Goal: Transaction & Acquisition: Purchase product/service

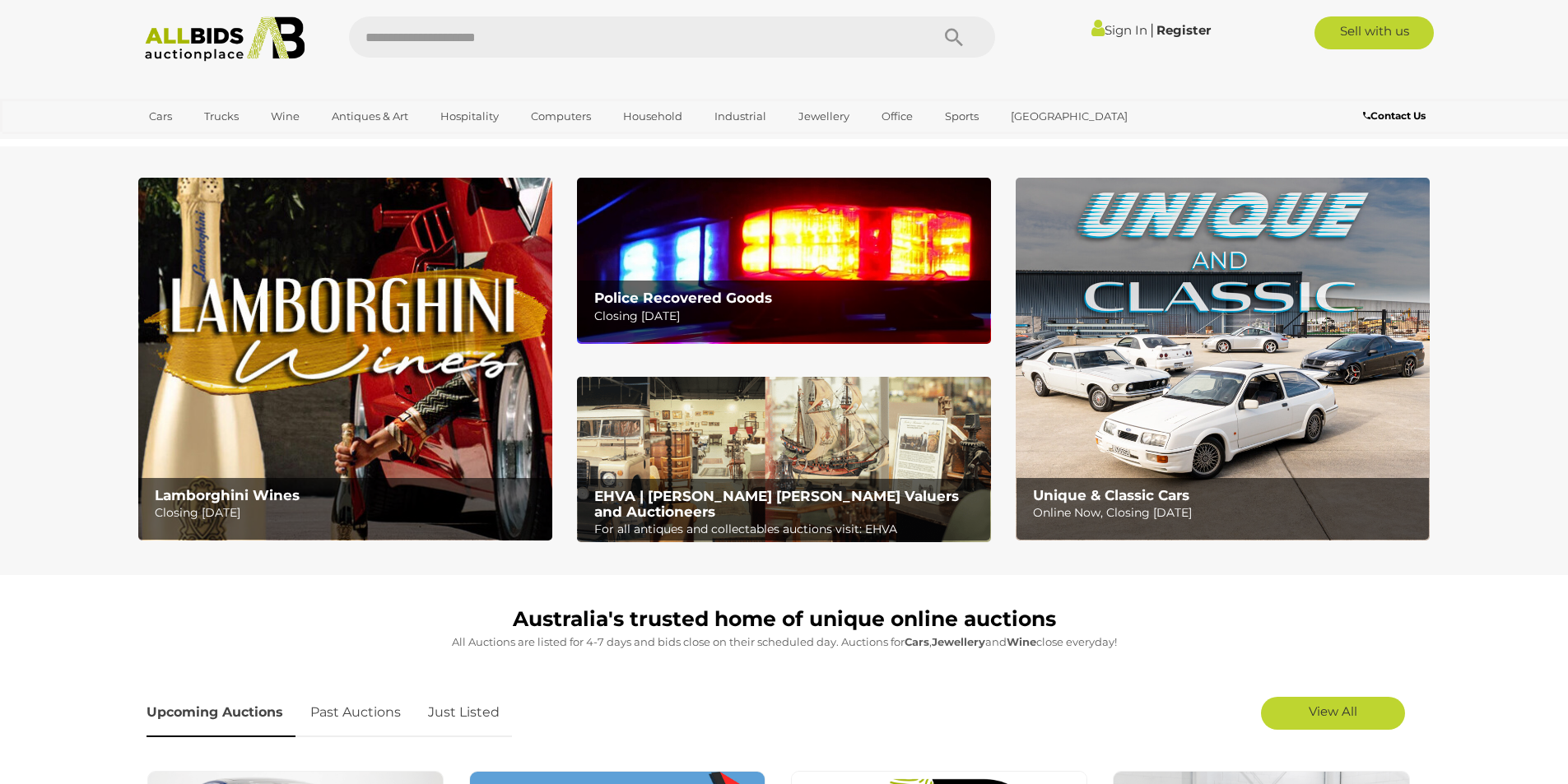
click at [1108, 30] on link "Sign In" at bounding box center [1119, 30] width 55 height 15
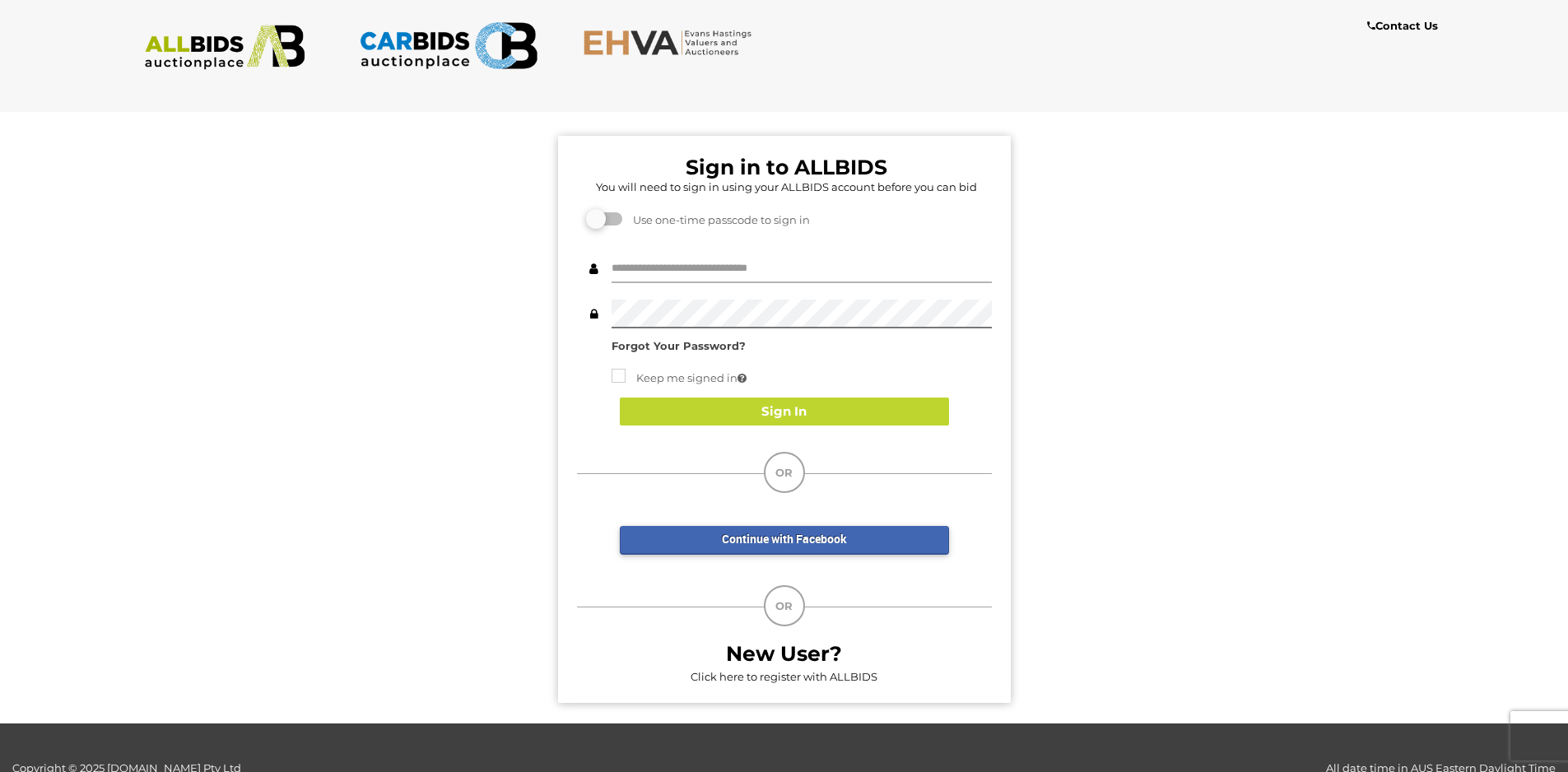
click at [694, 274] on input "text" at bounding box center [801, 269] width 380 height 29
type input "**********"
click at [751, 414] on button "Sign In" at bounding box center [784, 411] width 329 height 29
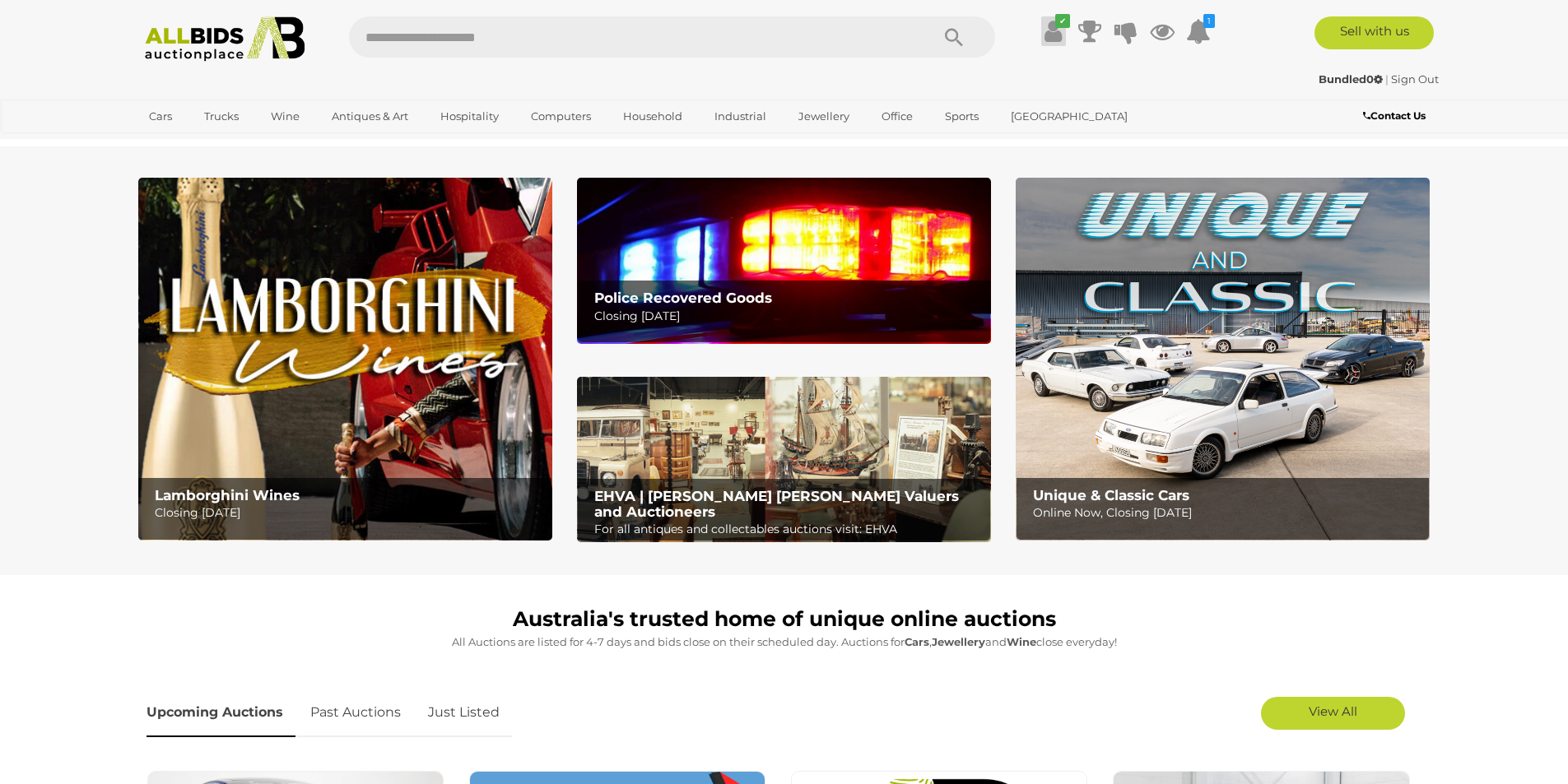
click at [1054, 32] on icon at bounding box center [1053, 31] width 17 height 30
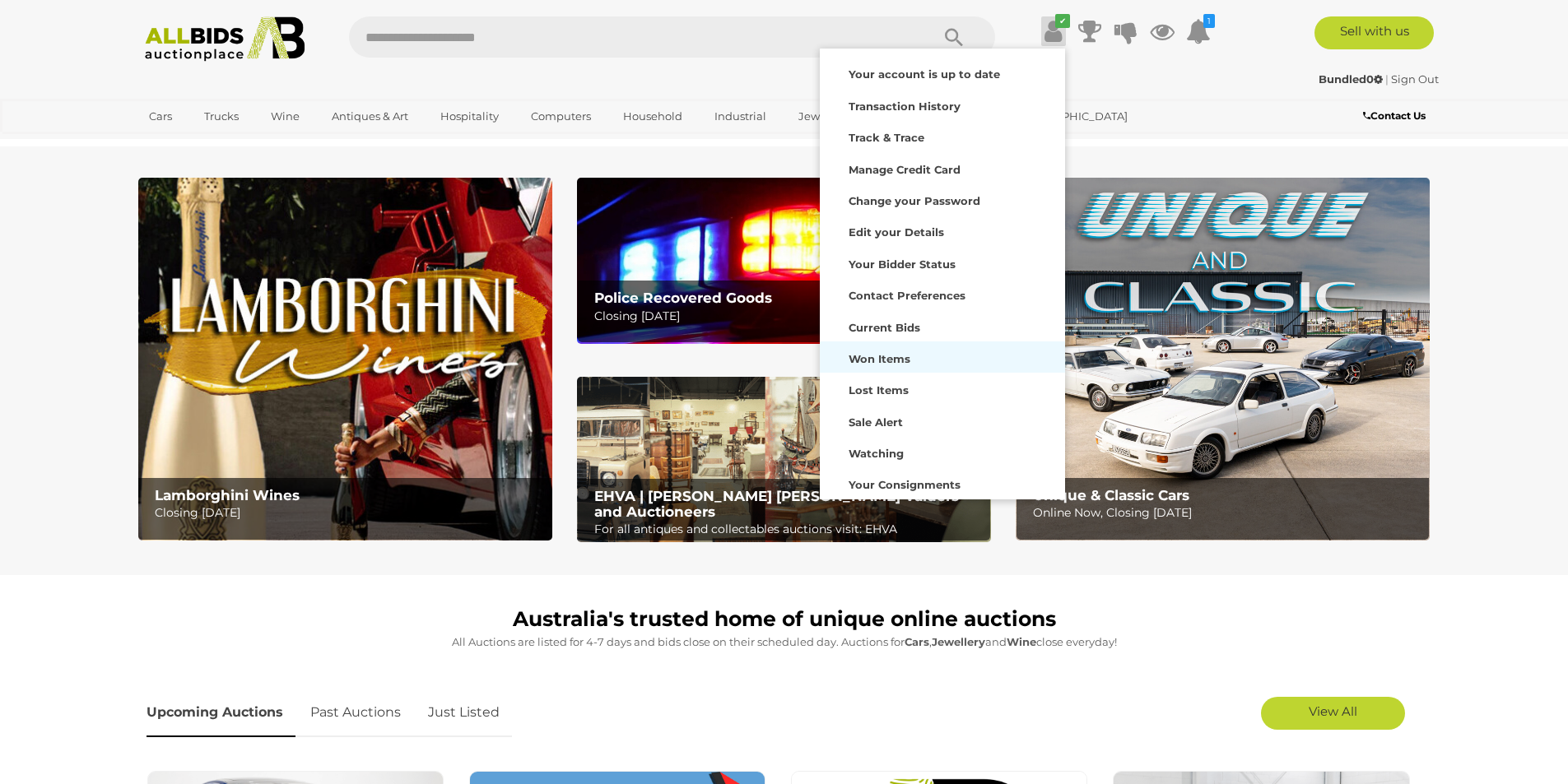
click at [880, 359] on strong "Won Items" at bounding box center [879, 359] width 62 height 13
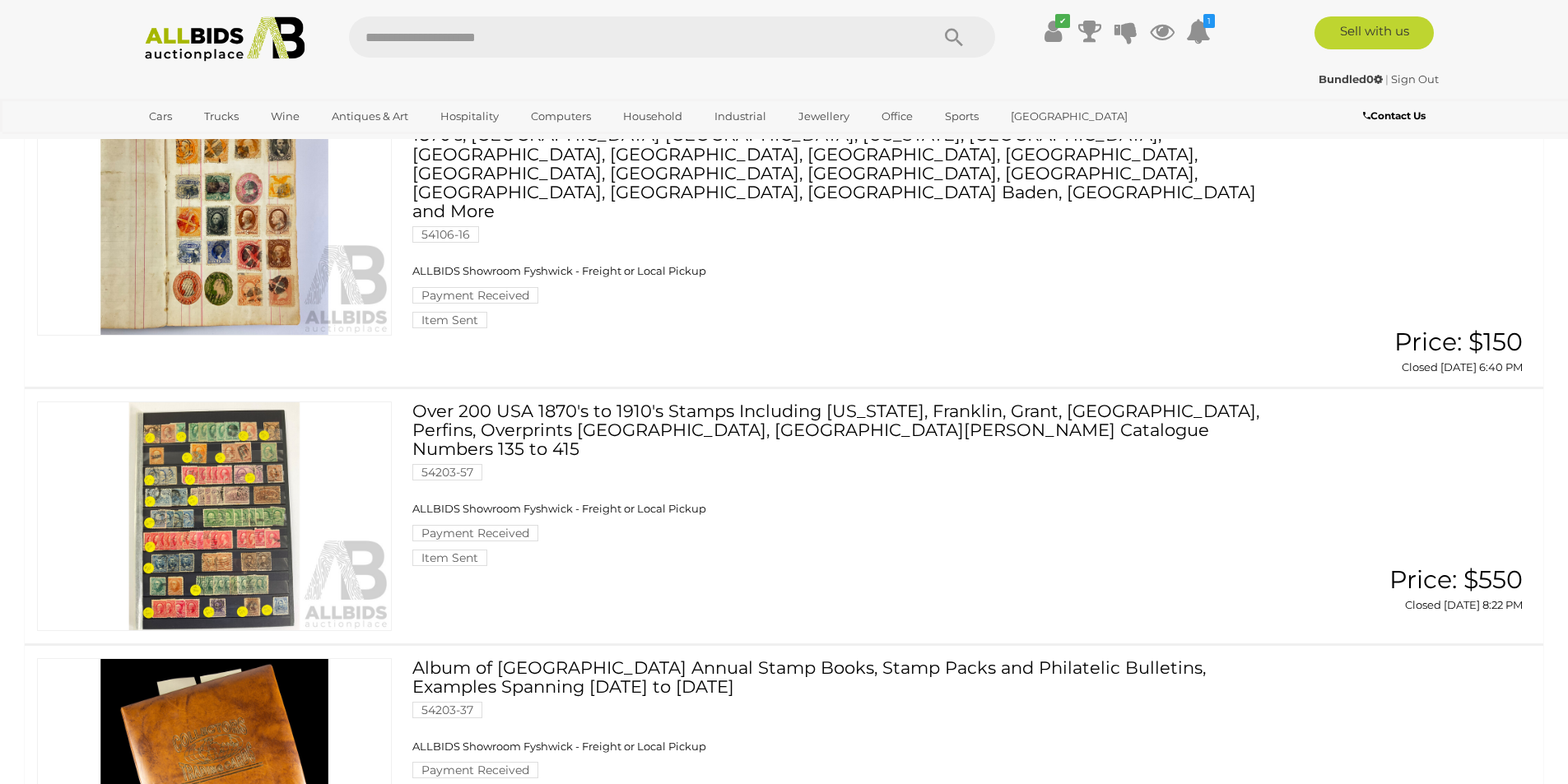
scroll to position [329, 0]
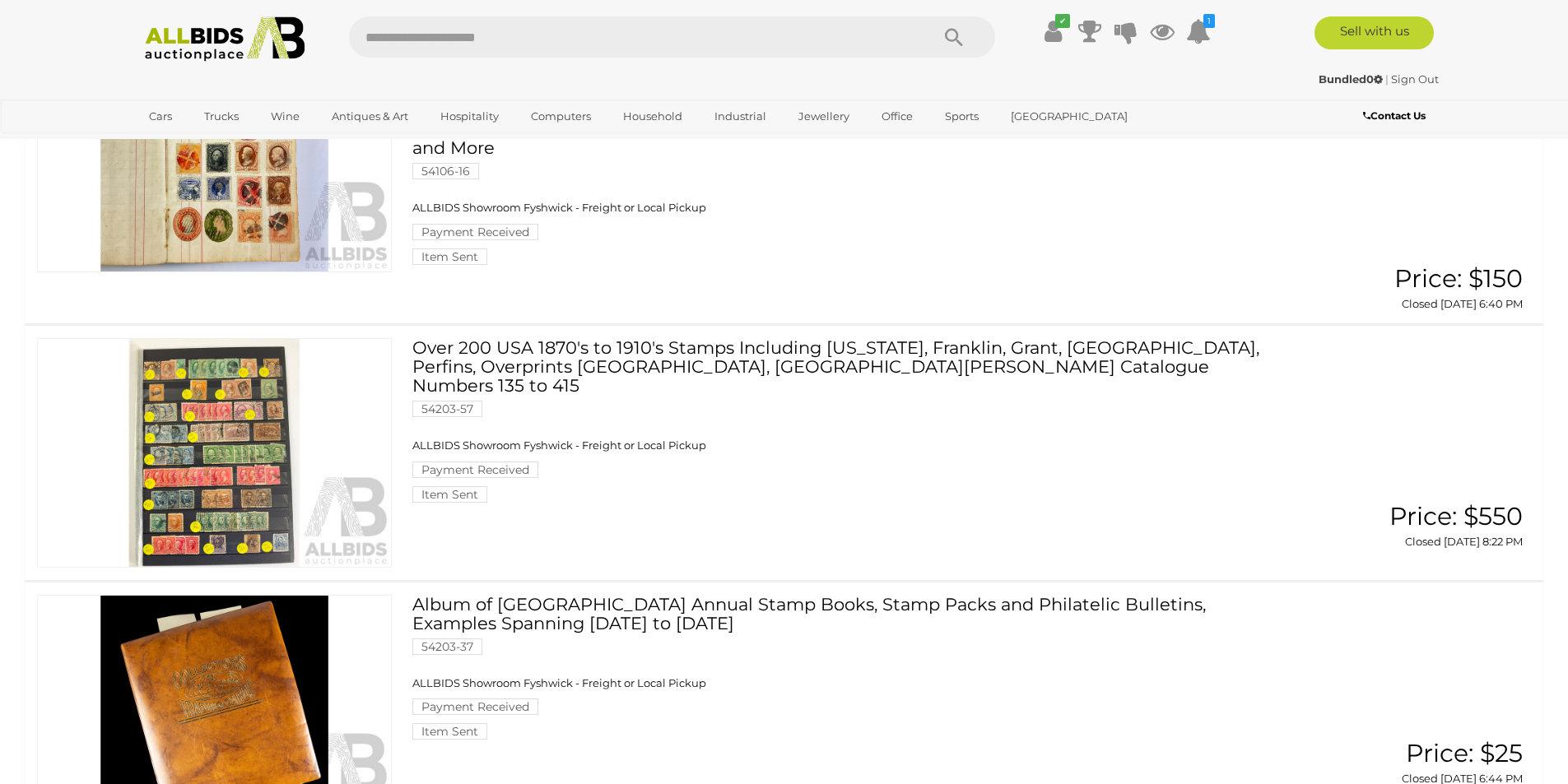
click at [264, 441] on img at bounding box center [214, 452] width 353 height 228
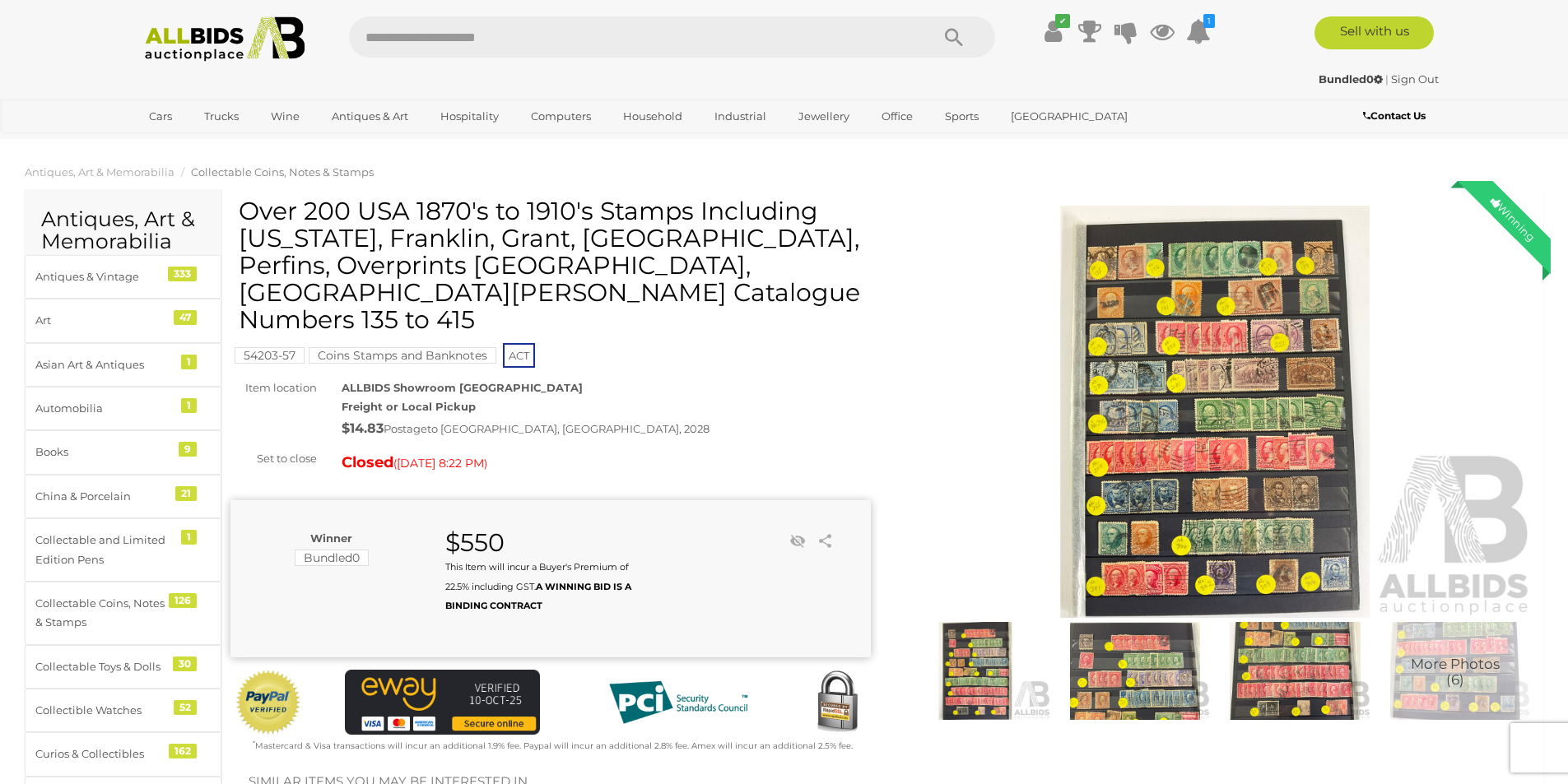
click at [1116, 421] on img at bounding box center [1215, 411] width 640 height 412
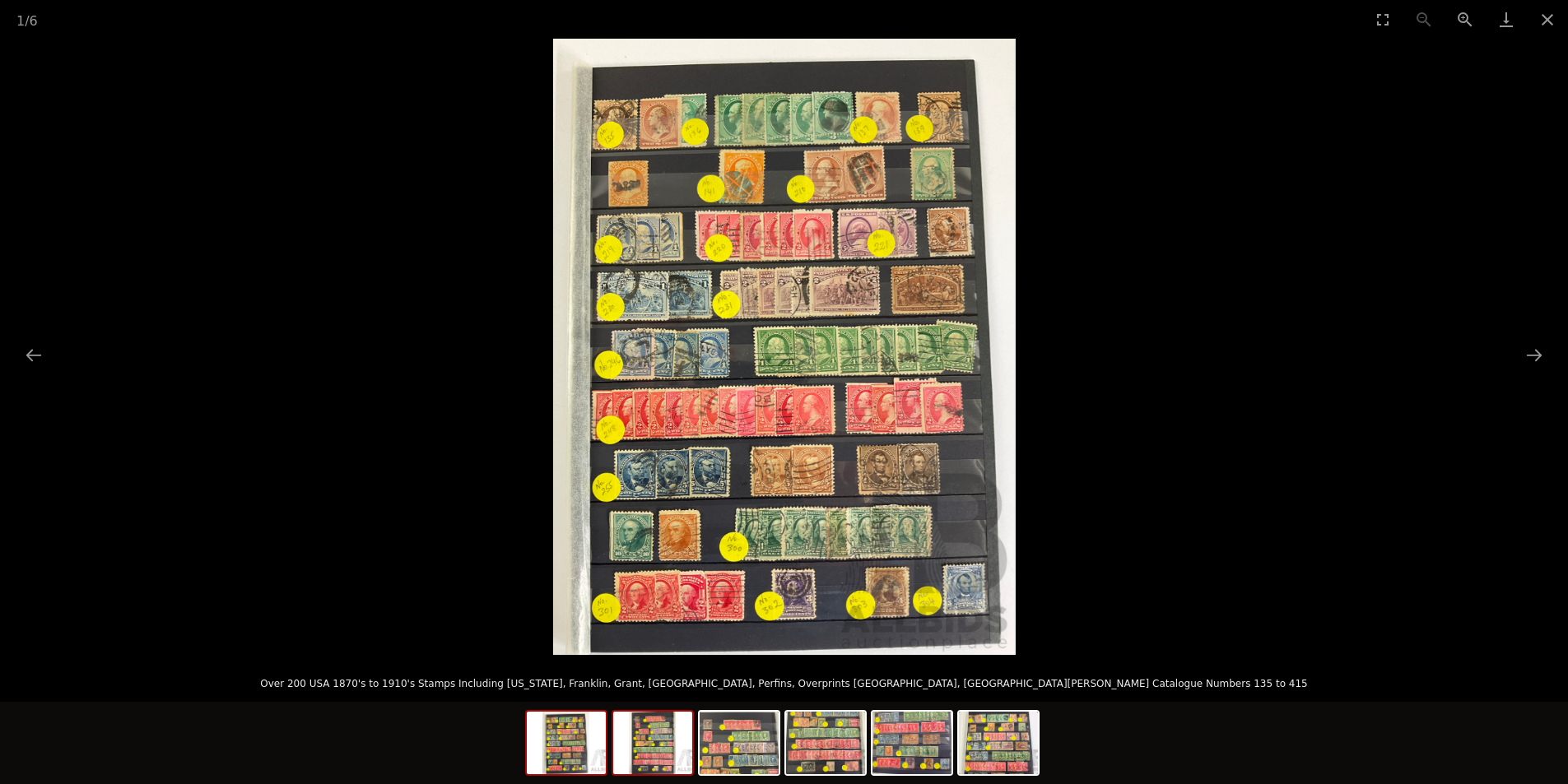
click at [642, 741] on img at bounding box center [652, 742] width 79 height 62
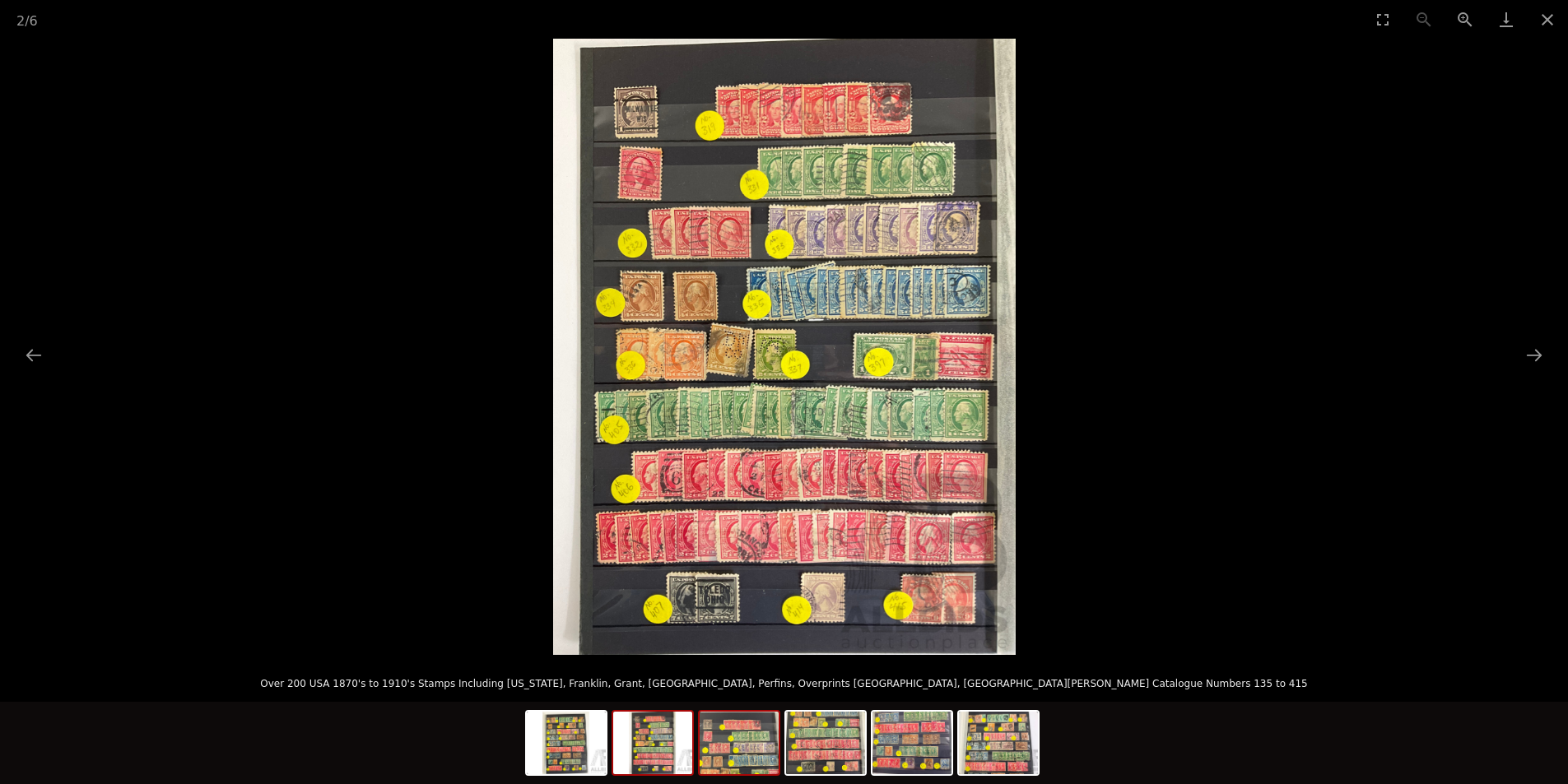
click at [742, 748] on img at bounding box center [739, 742] width 79 height 62
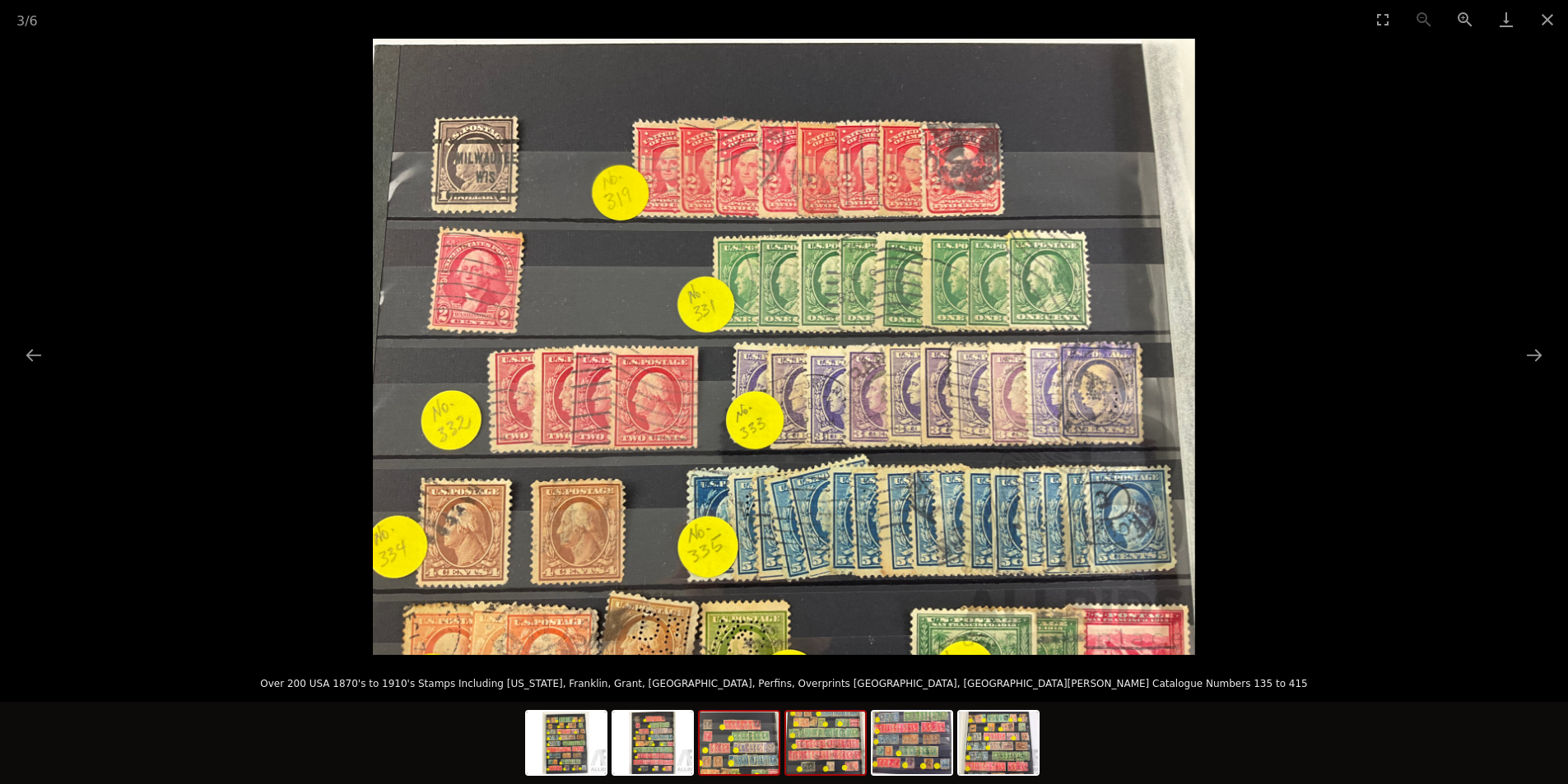
click at [821, 748] on img at bounding box center [826, 742] width 79 height 62
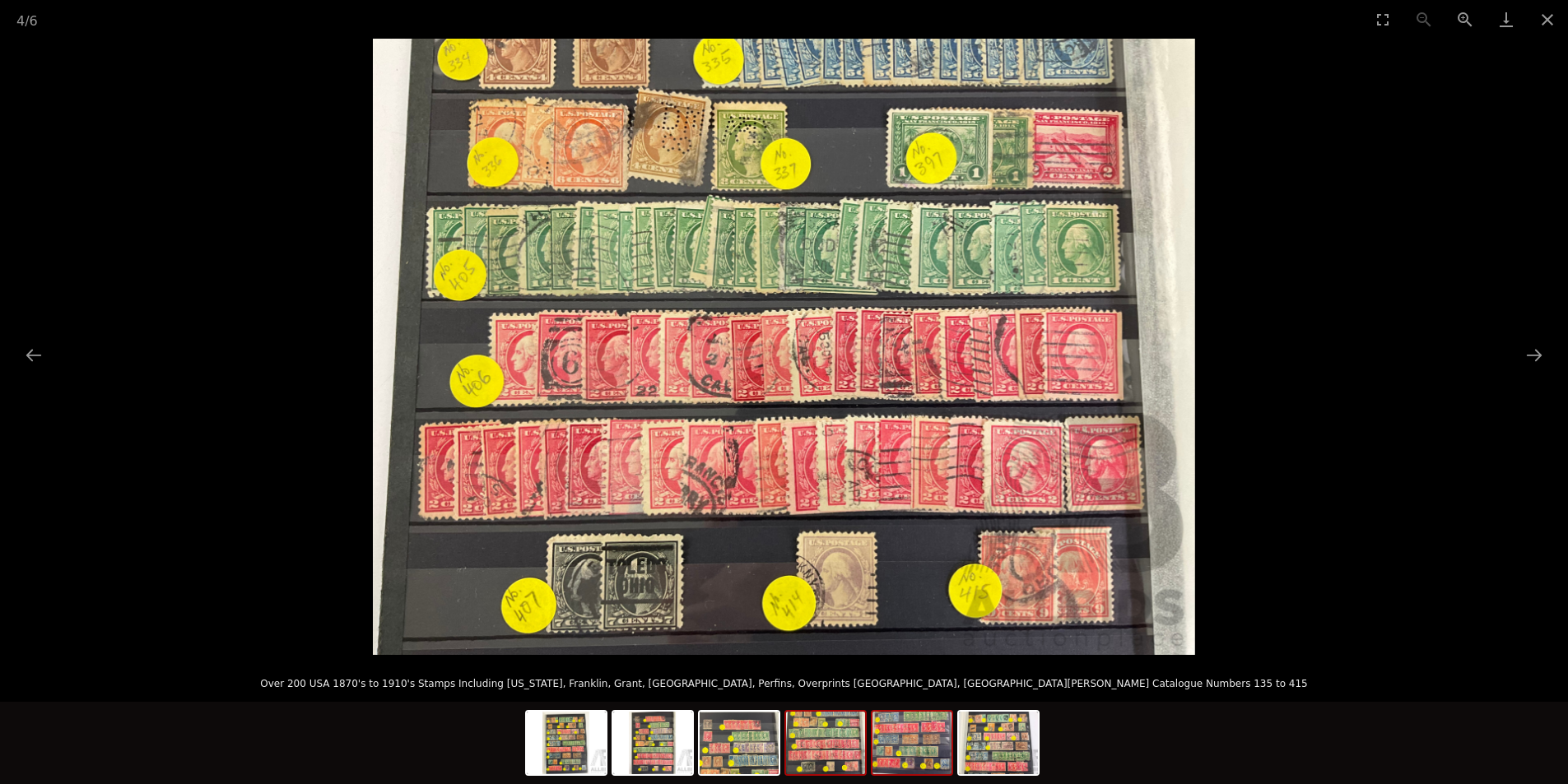
click at [897, 740] on img at bounding box center [912, 742] width 79 height 62
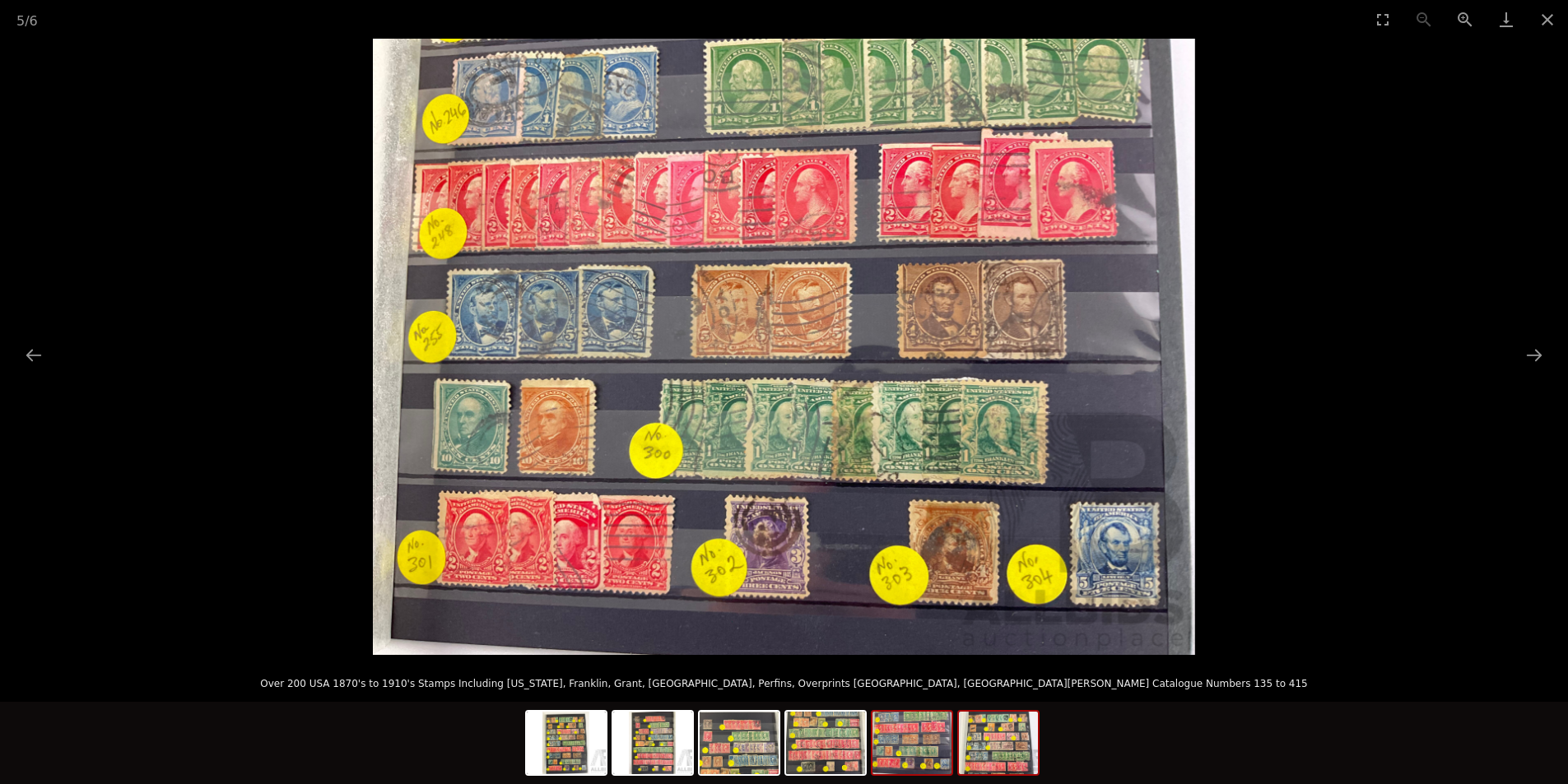
click at [993, 729] on img at bounding box center [998, 742] width 79 height 62
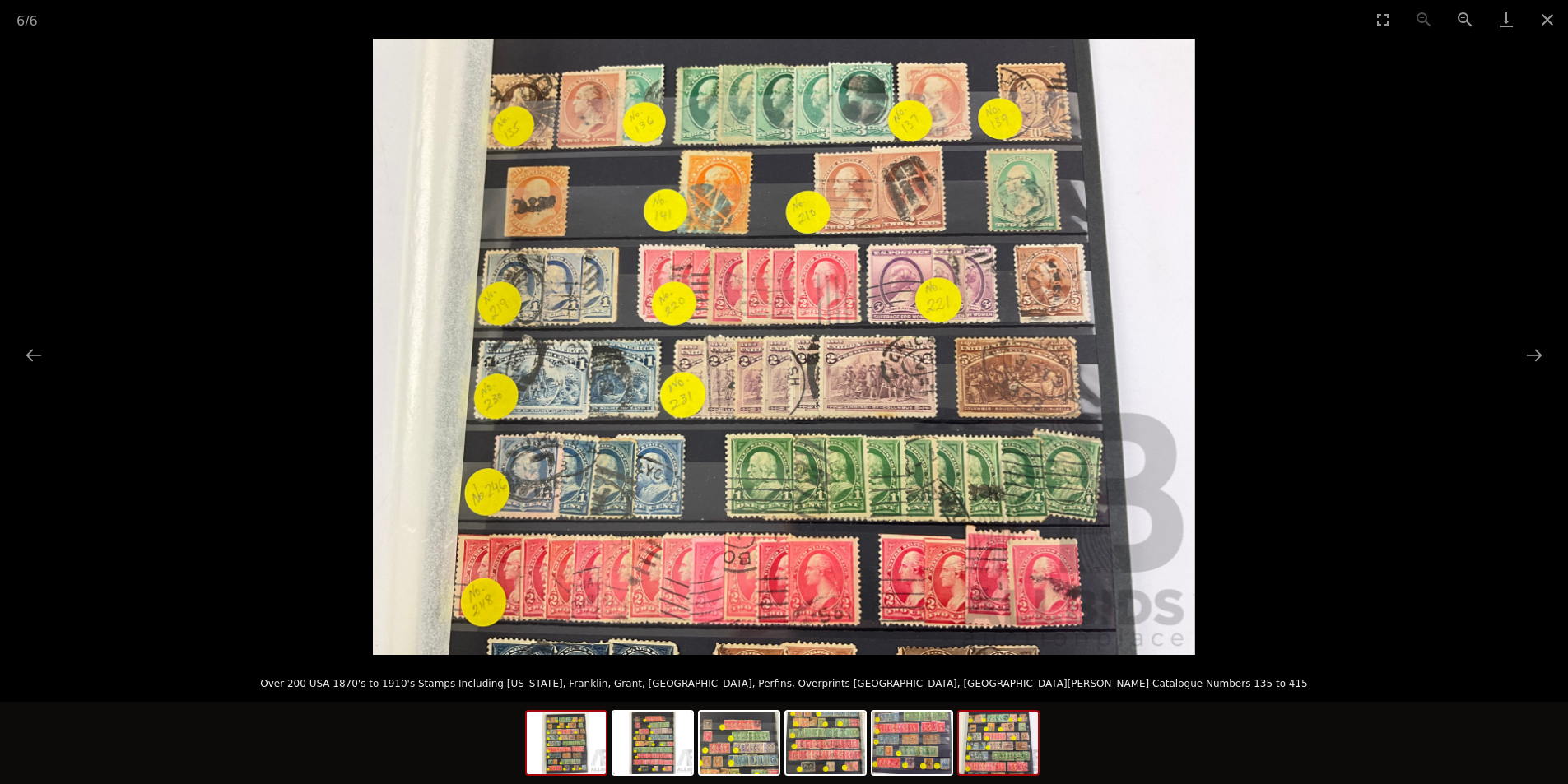
click at [561, 760] on img at bounding box center [566, 742] width 79 height 62
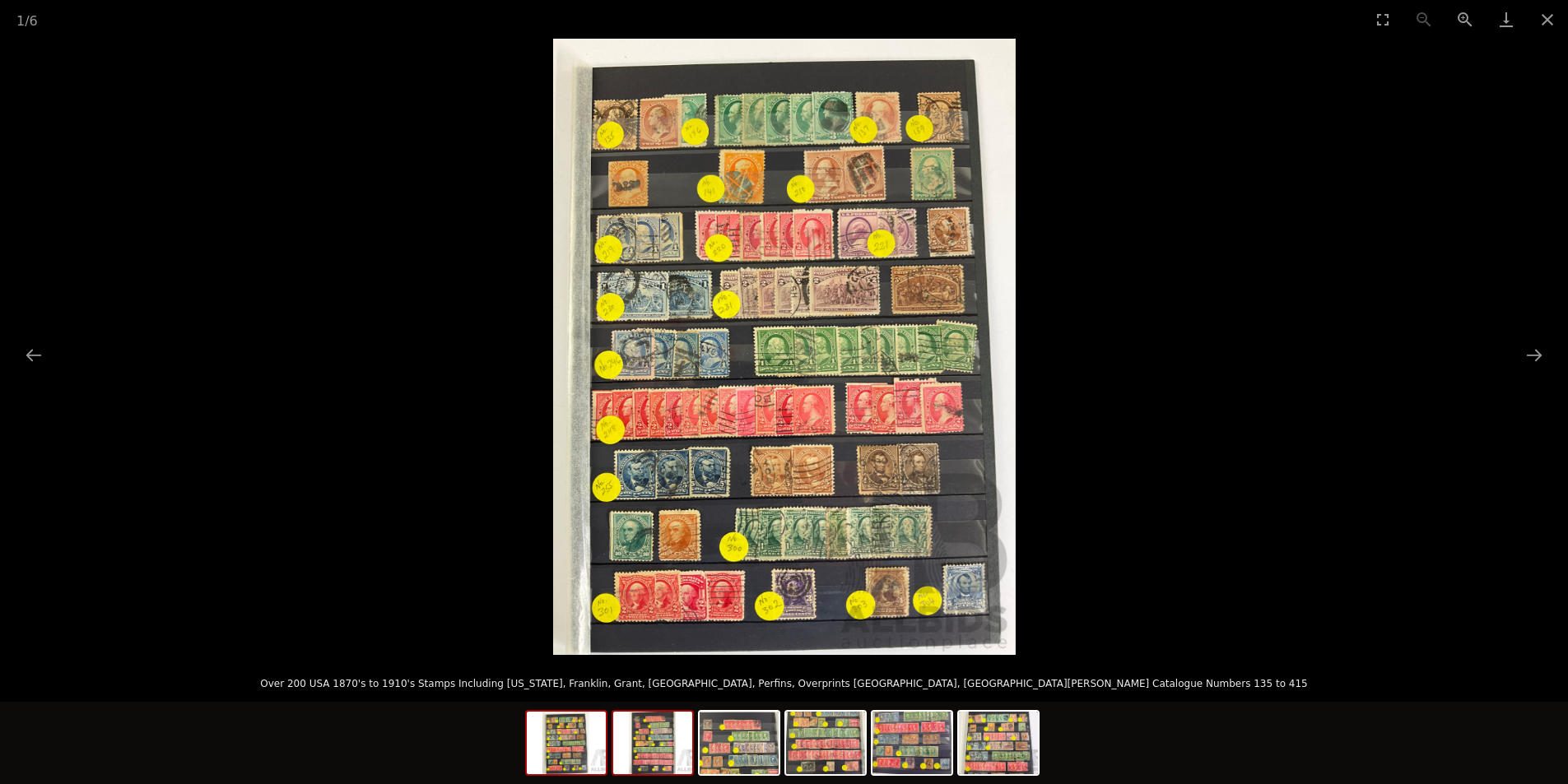
click at [662, 744] on img at bounding box center [652, 742] width 79 height 62
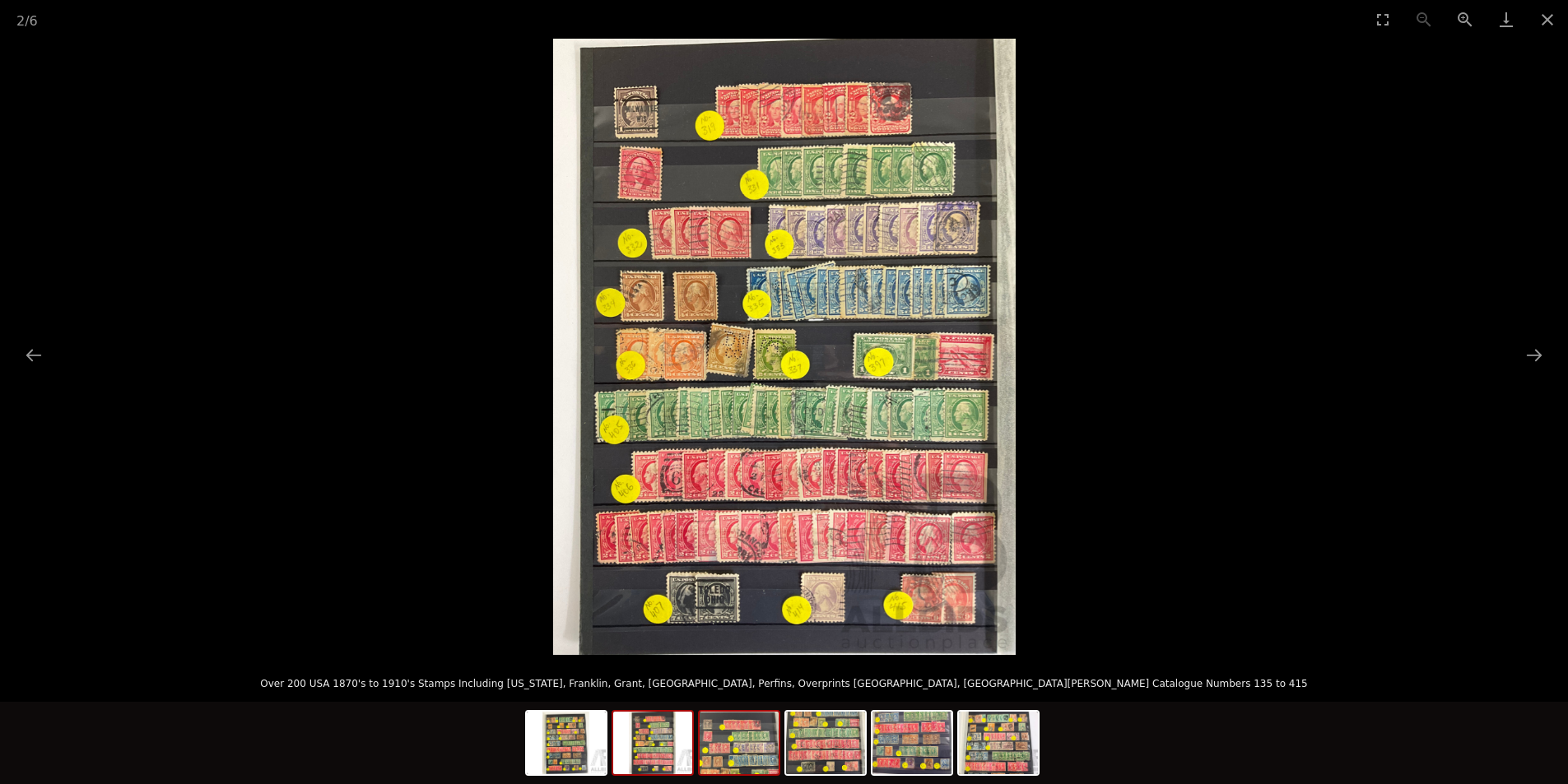
click at [742, 742] on img at bounding box center [739, 742] width 79 height 62
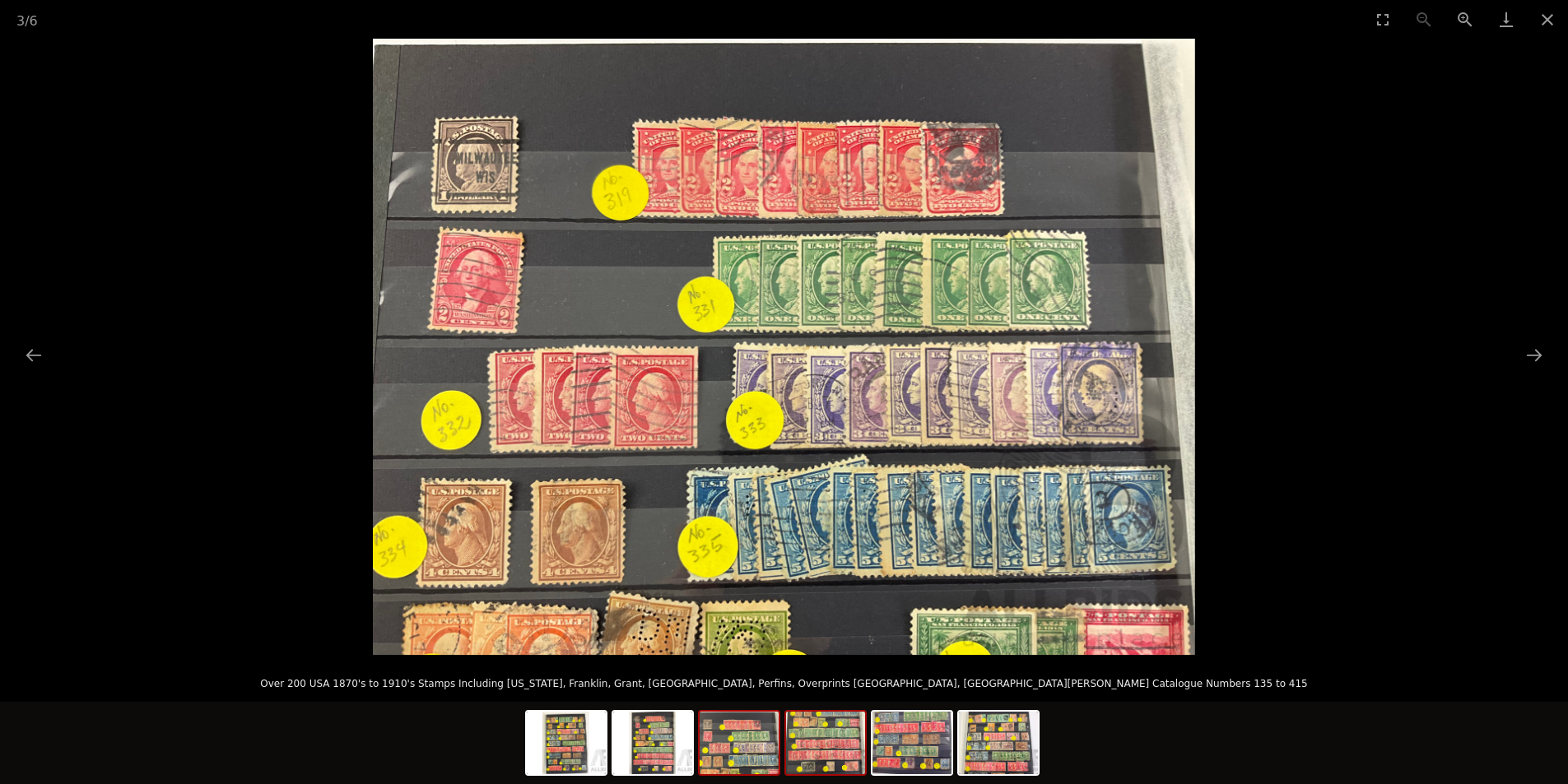
click at [827, 742] on img at bounding box center [826, 742] width 79 height 62
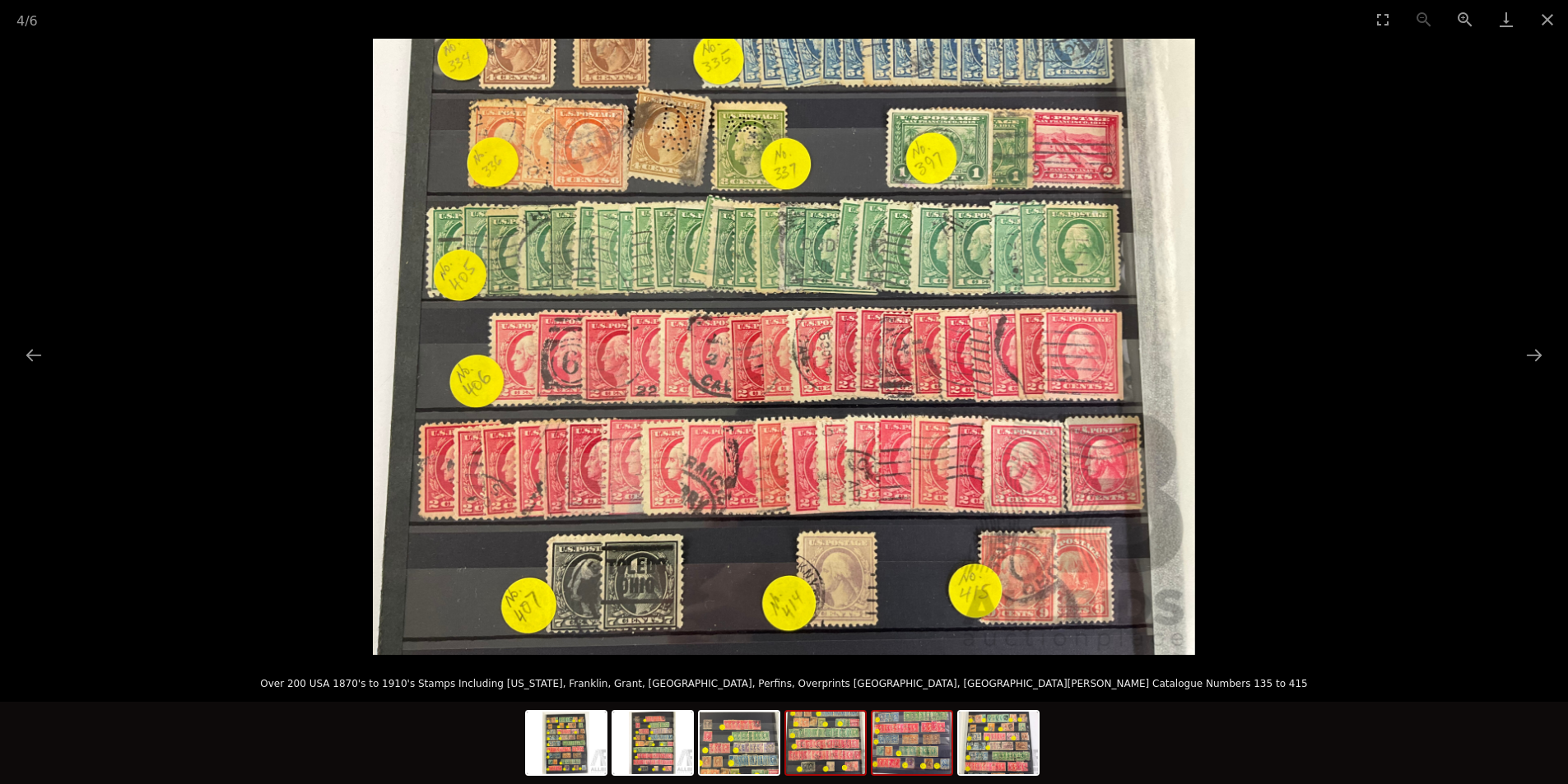
click at [904, 740] on img at bounding box center [912, 742] width 79 height 62
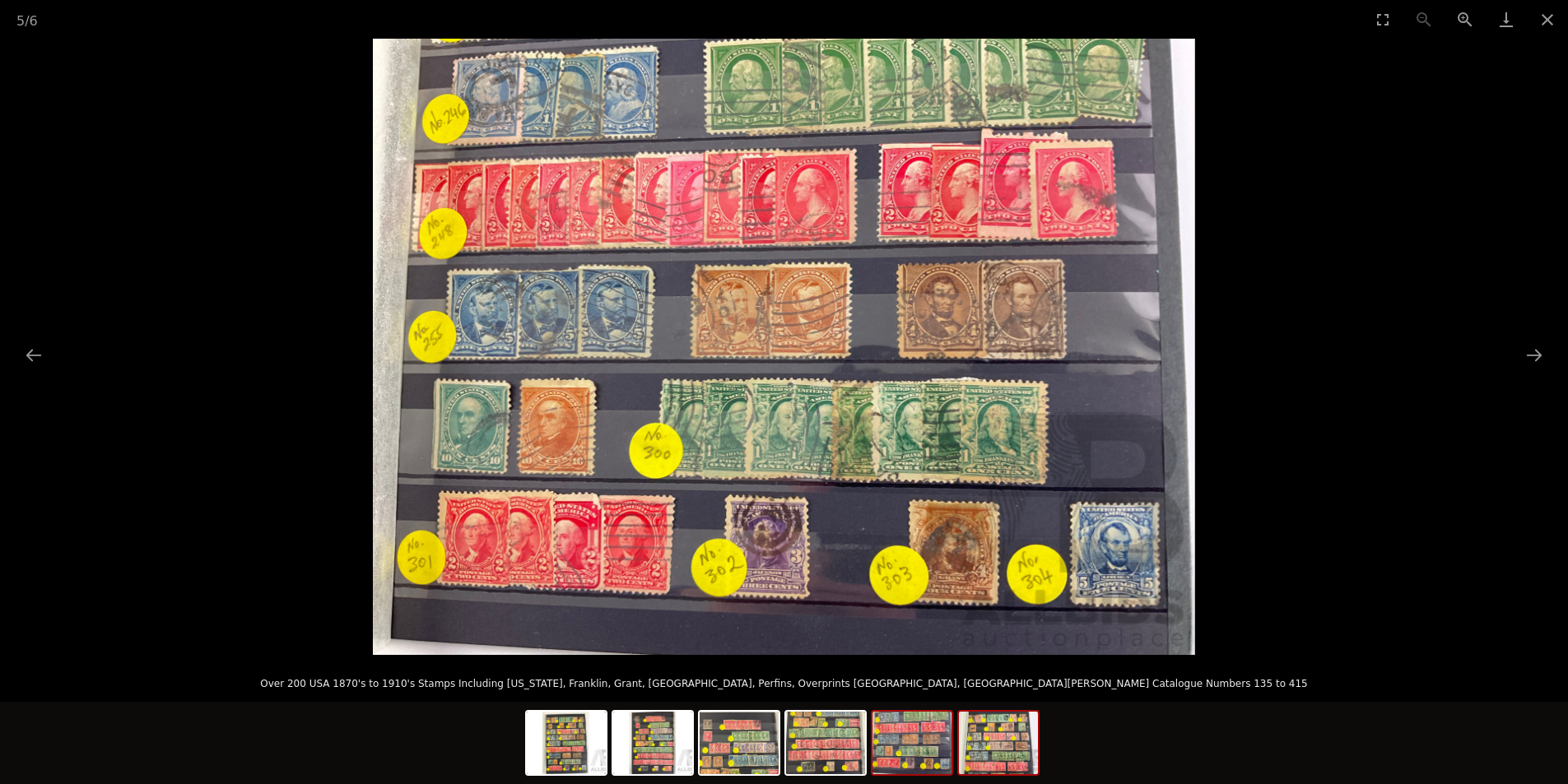
click at [1016, 752] on img at bounding box center [998, 742] width 79 height 62
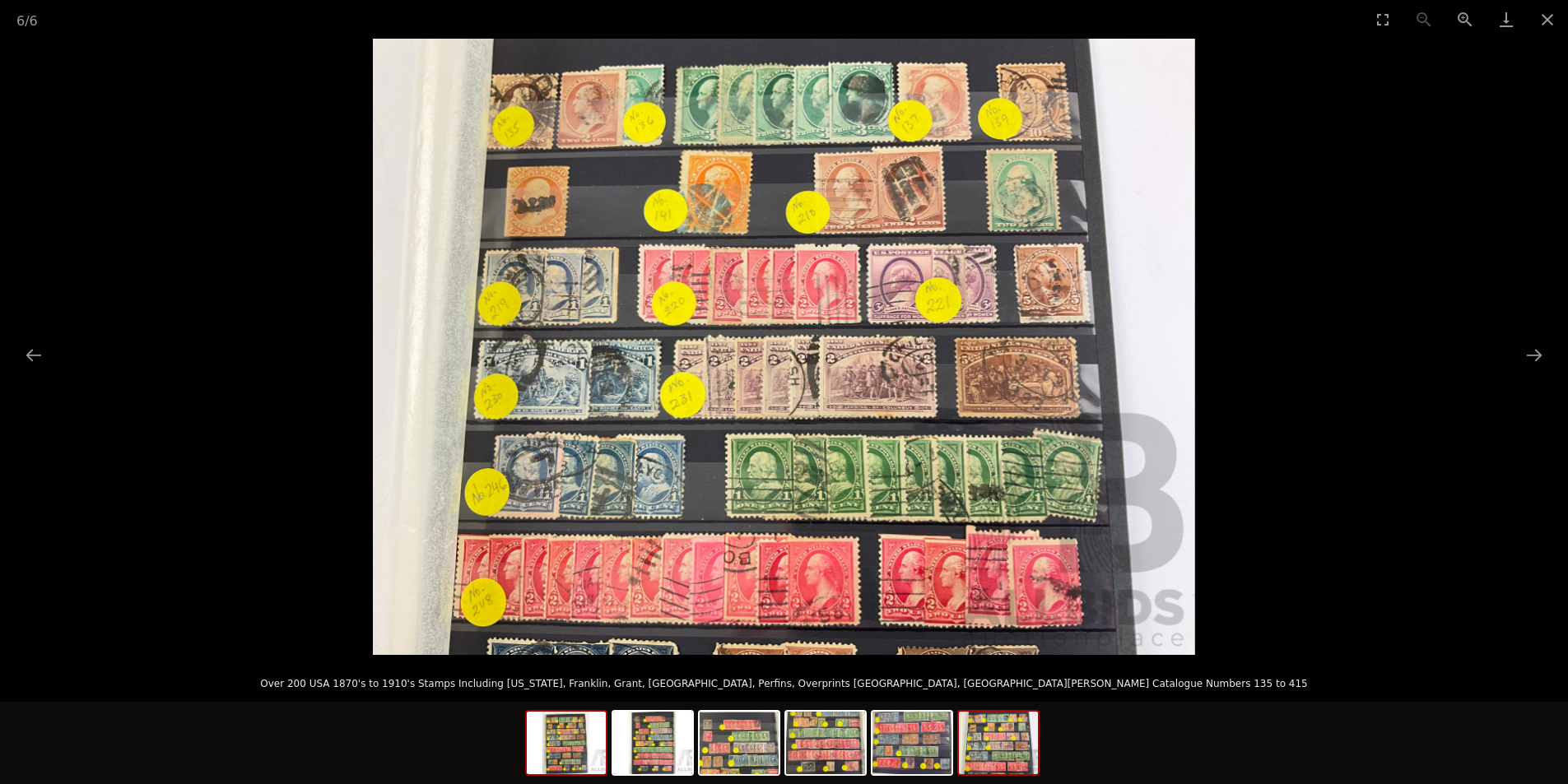
click at [573, 755] on img at bounding box center [566, 742] width 79 height 62
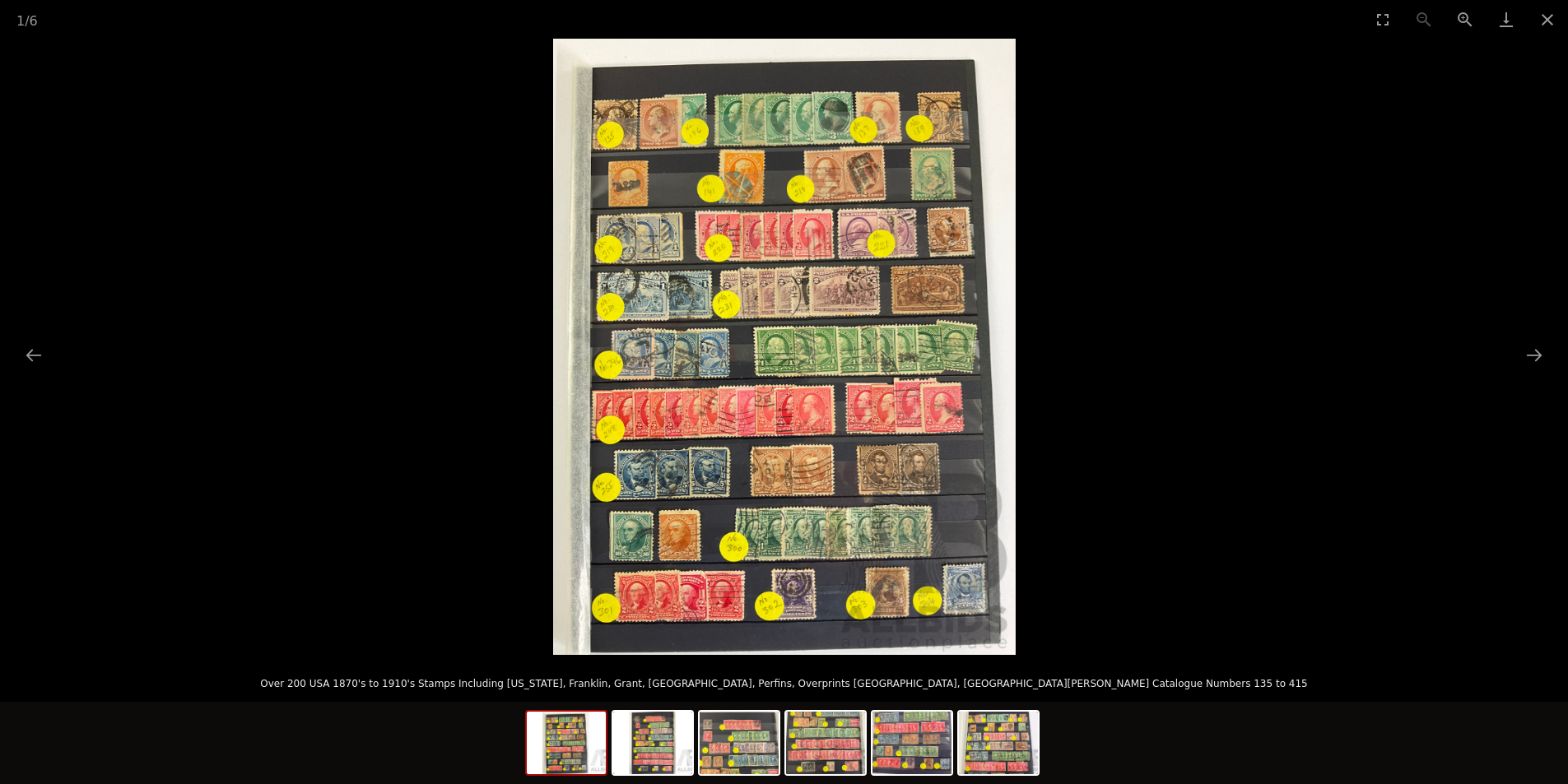
click at [640, 200] on img at bounding box center [784, 346] width 462 height 616
click at [640, 199] on img at bounding box center [784, 346] width 462 height 616
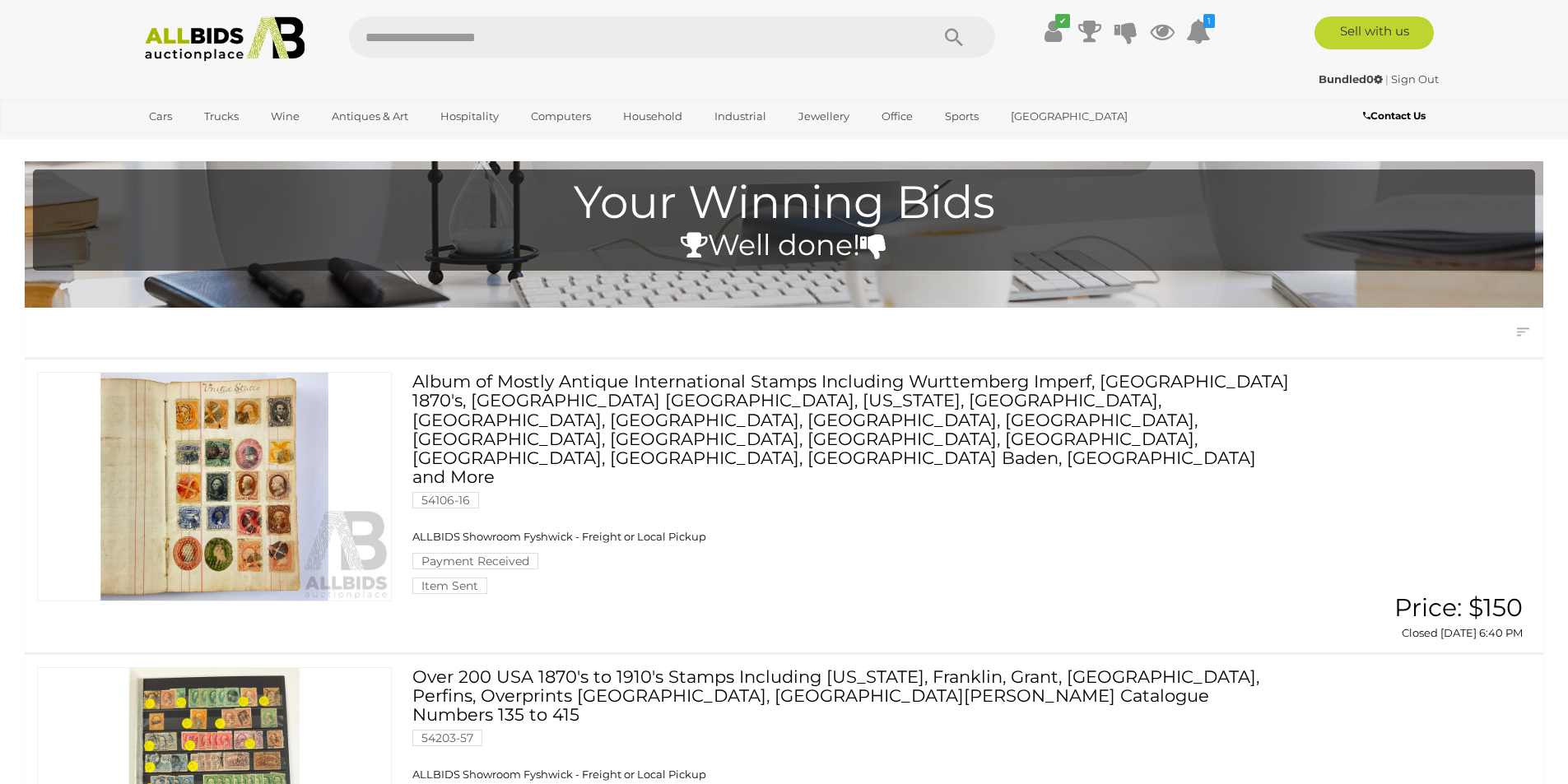
scroll to position [329, 0]
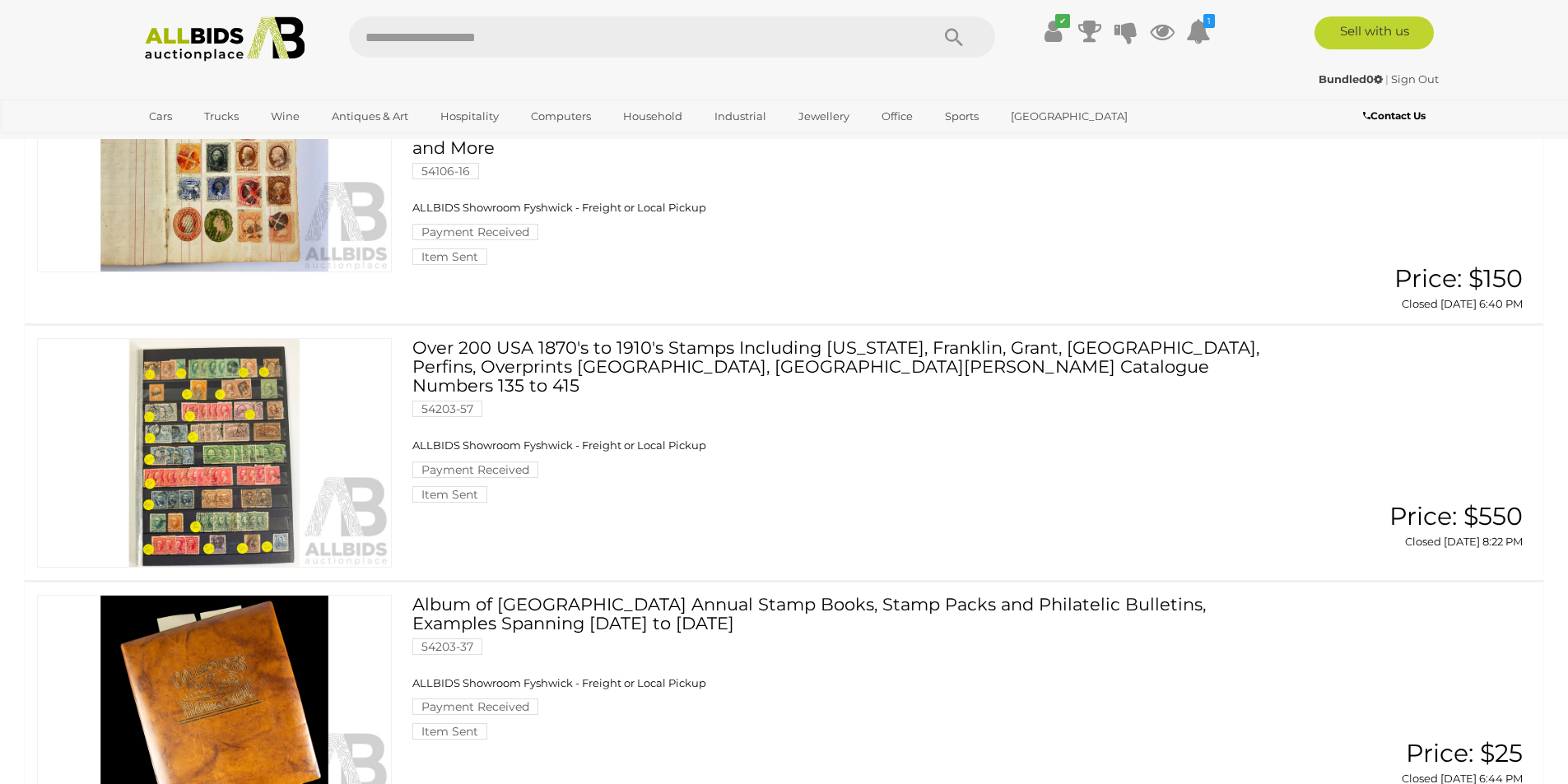
click at [242, 423] on link at bounding box center [214, 453] width 355 height 229
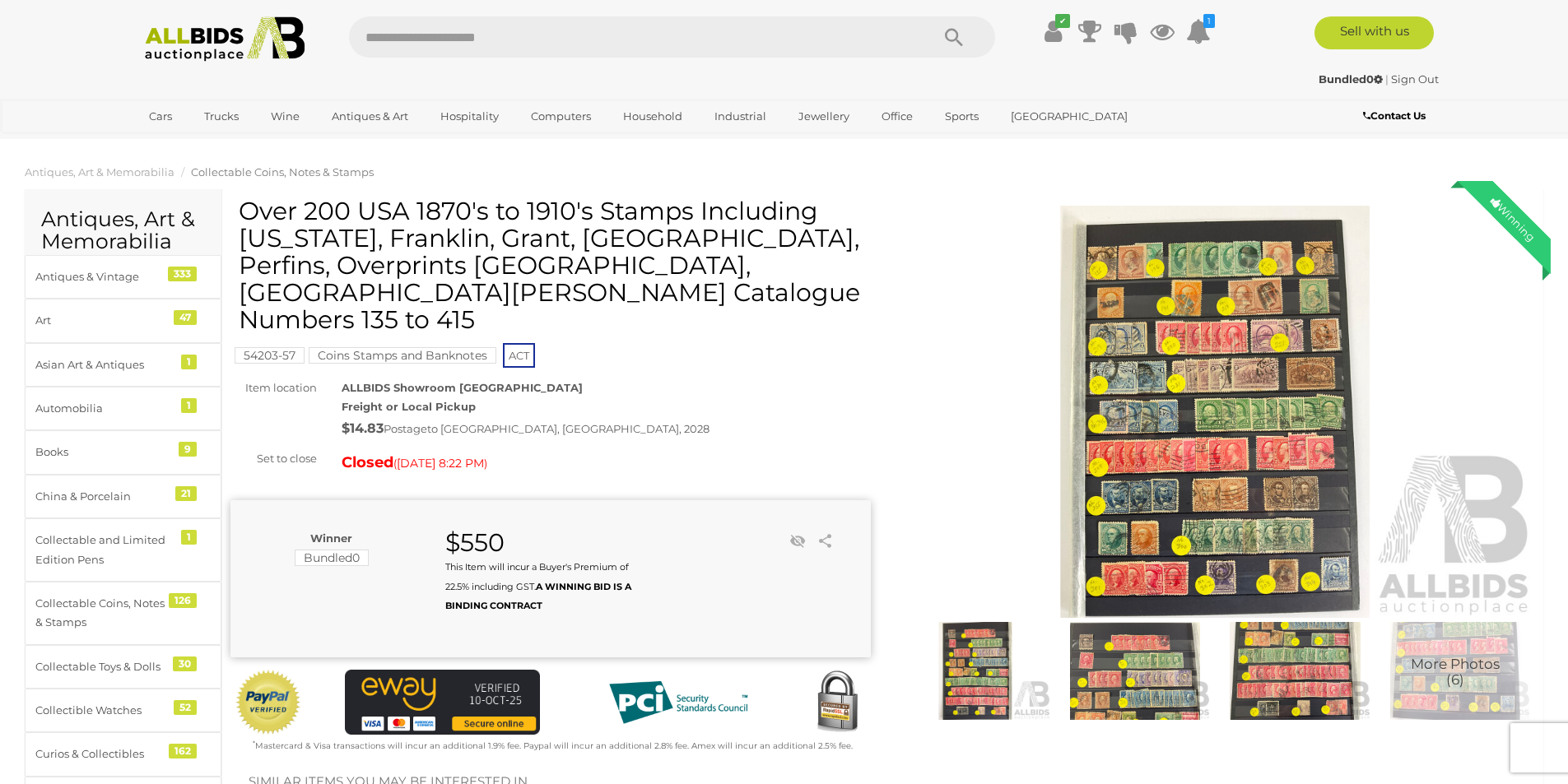
click at [1132, 257] on img at bounding box center [1215, 411] width 640 height 412
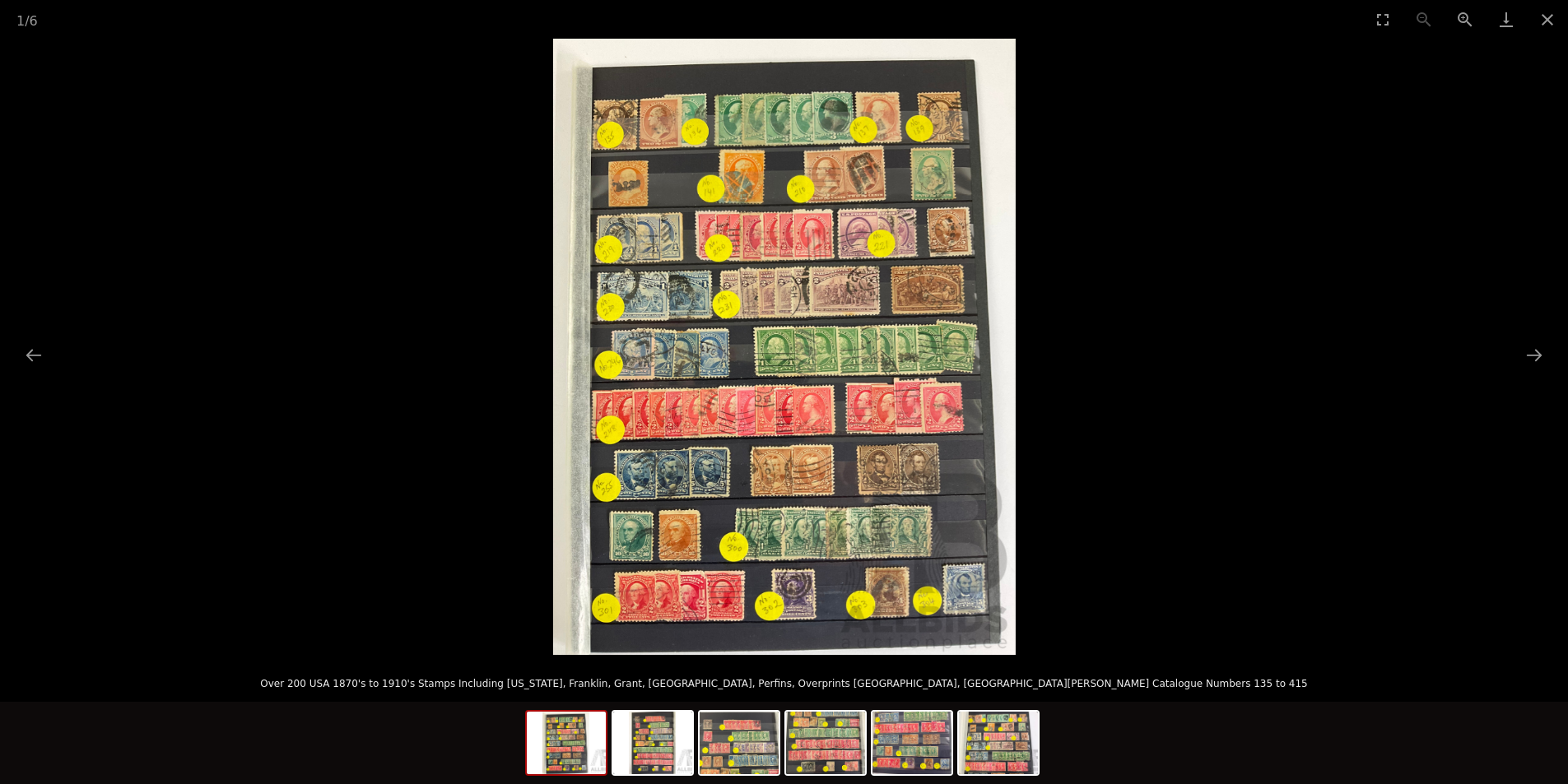
click at [628, 145] on img at bounding box center [784, 346] width 462 height 616
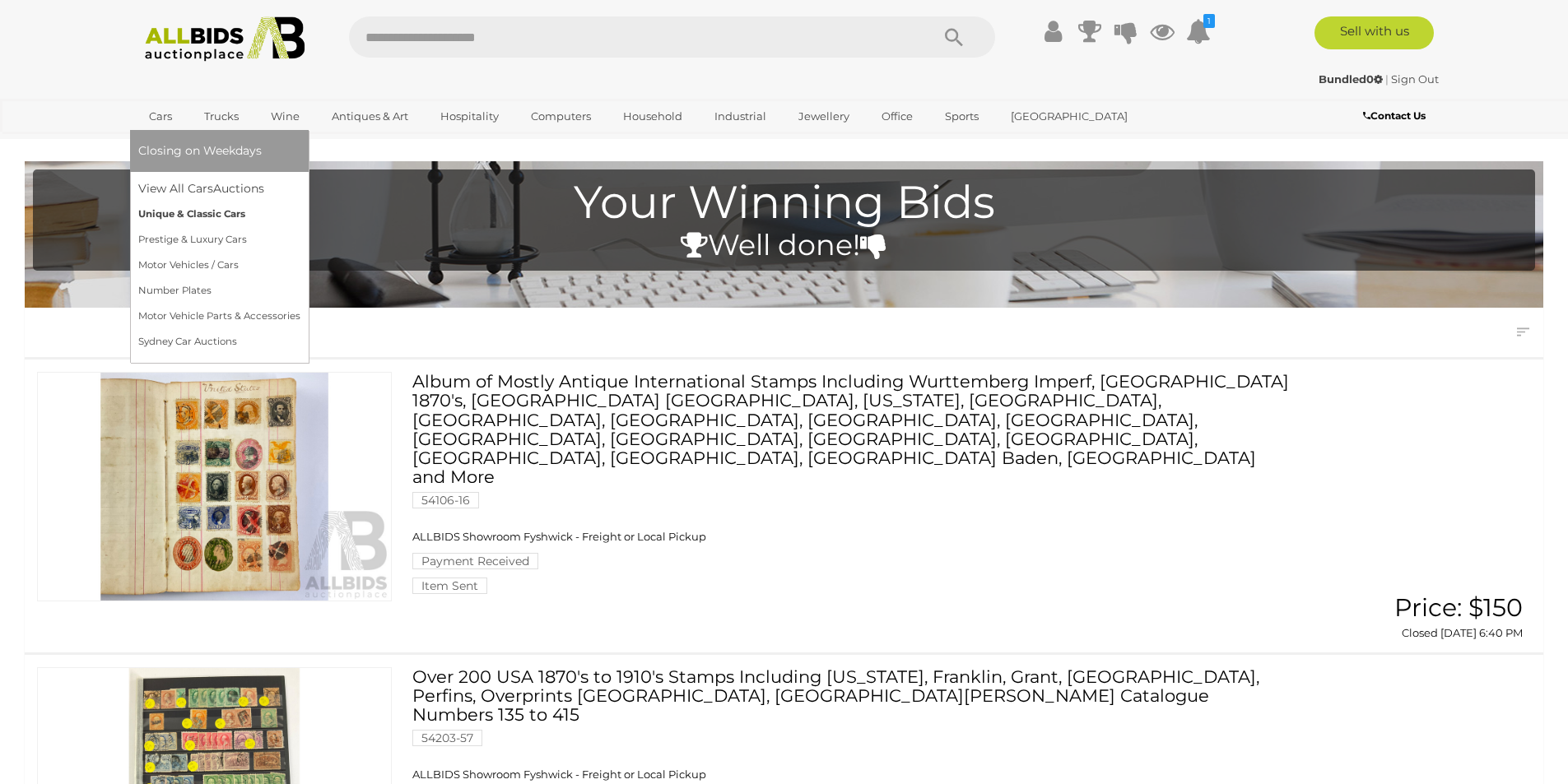
scroll to position [329, 0]
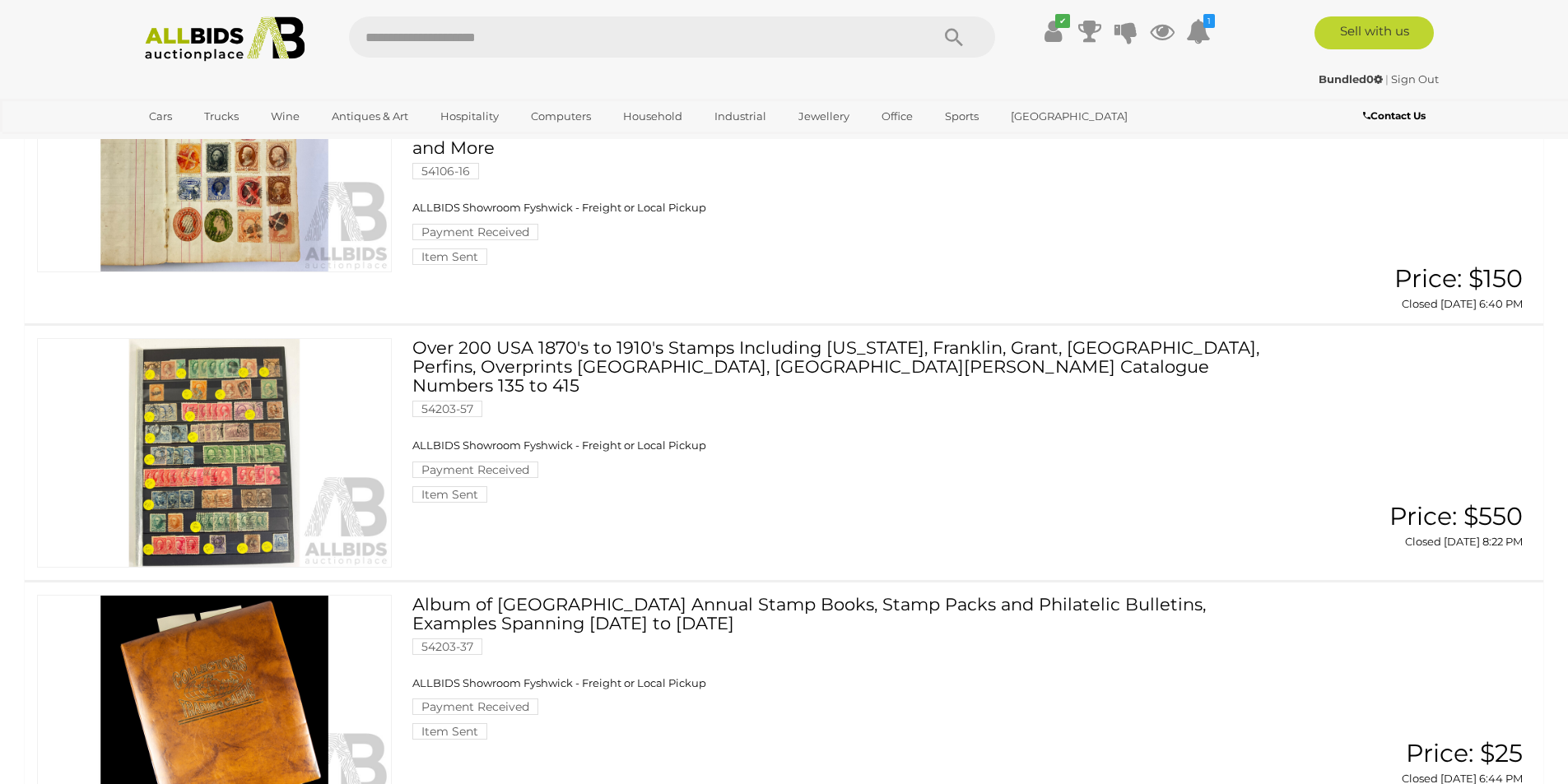
click at [209, 451] on img at bounding box center [214, 452] width 353 height 228
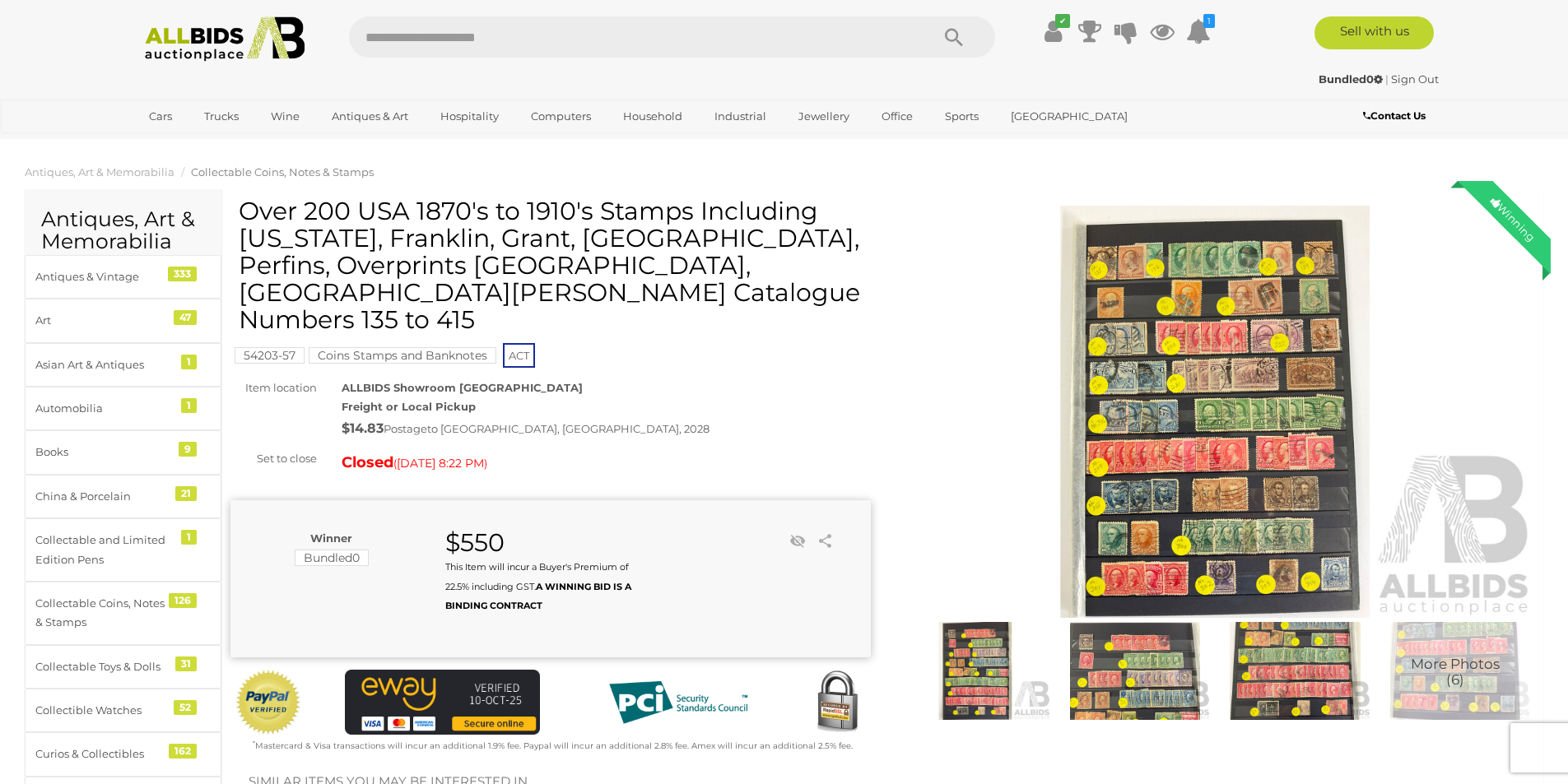
click at [1143, 314] on img at bounding box center [1215, 411] width 640 height 412
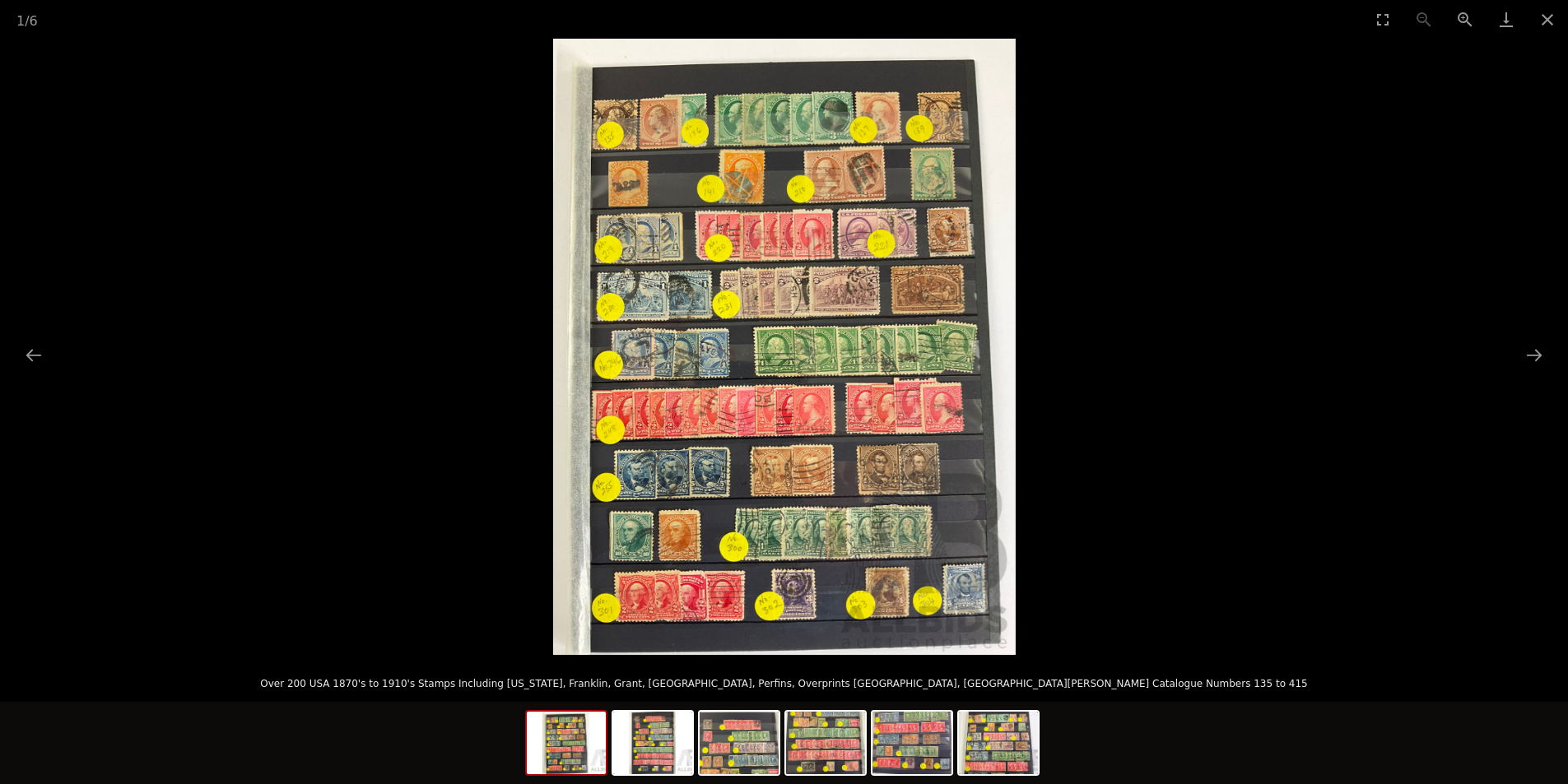
click at [626, 202] on img at bounding box center [784, 346] width 462 height 616
click at [626, 197] on img at bounding box center [784, 346] width 462 height 616
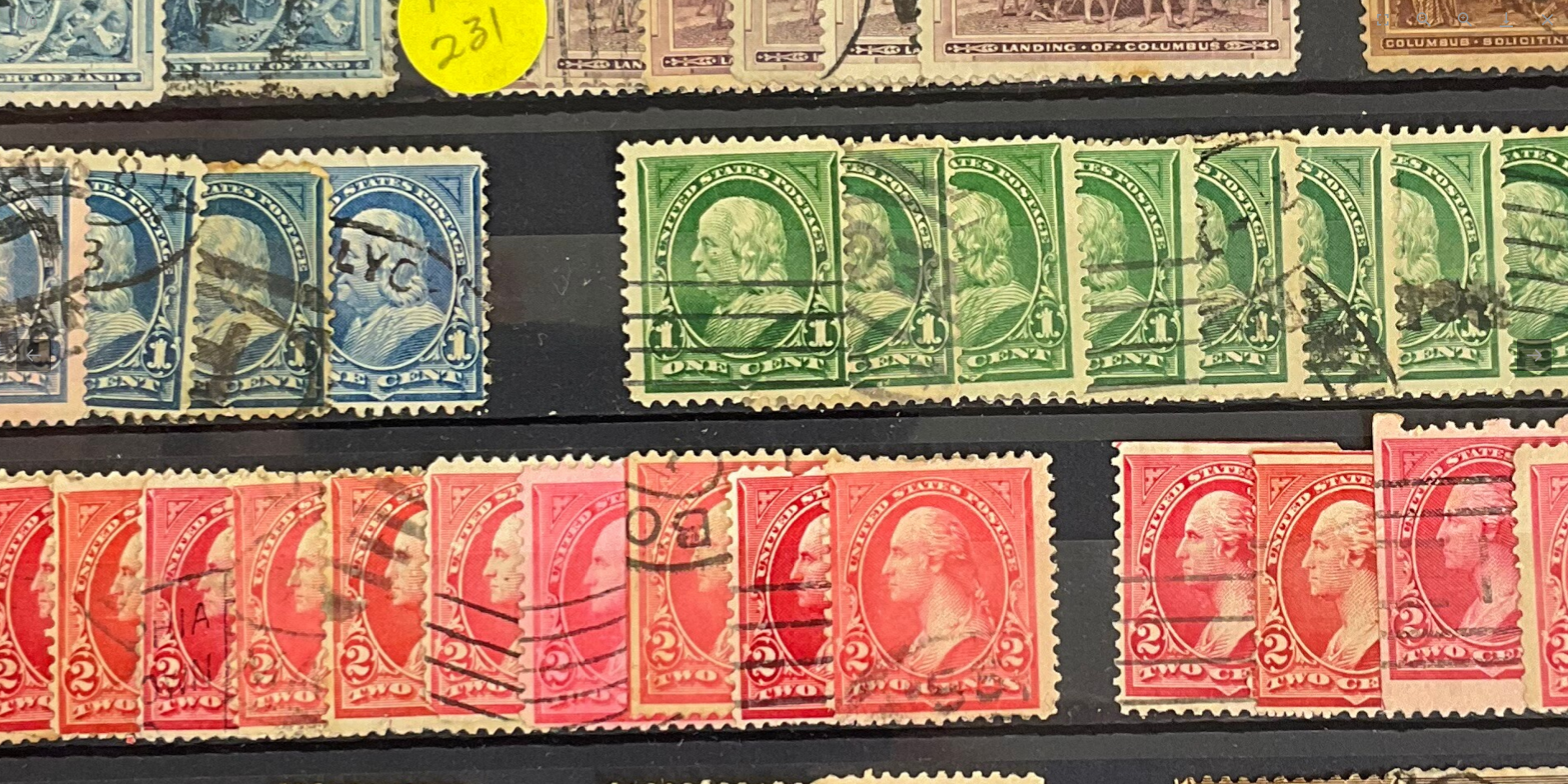
drag, startPoint x: 969, startPoint y: 428, endPoint x: 1004, endPoint y: 316, distance: 117.3
click at [1005, 315] on img at bounding box center [784, 248] width 2487 height 3315
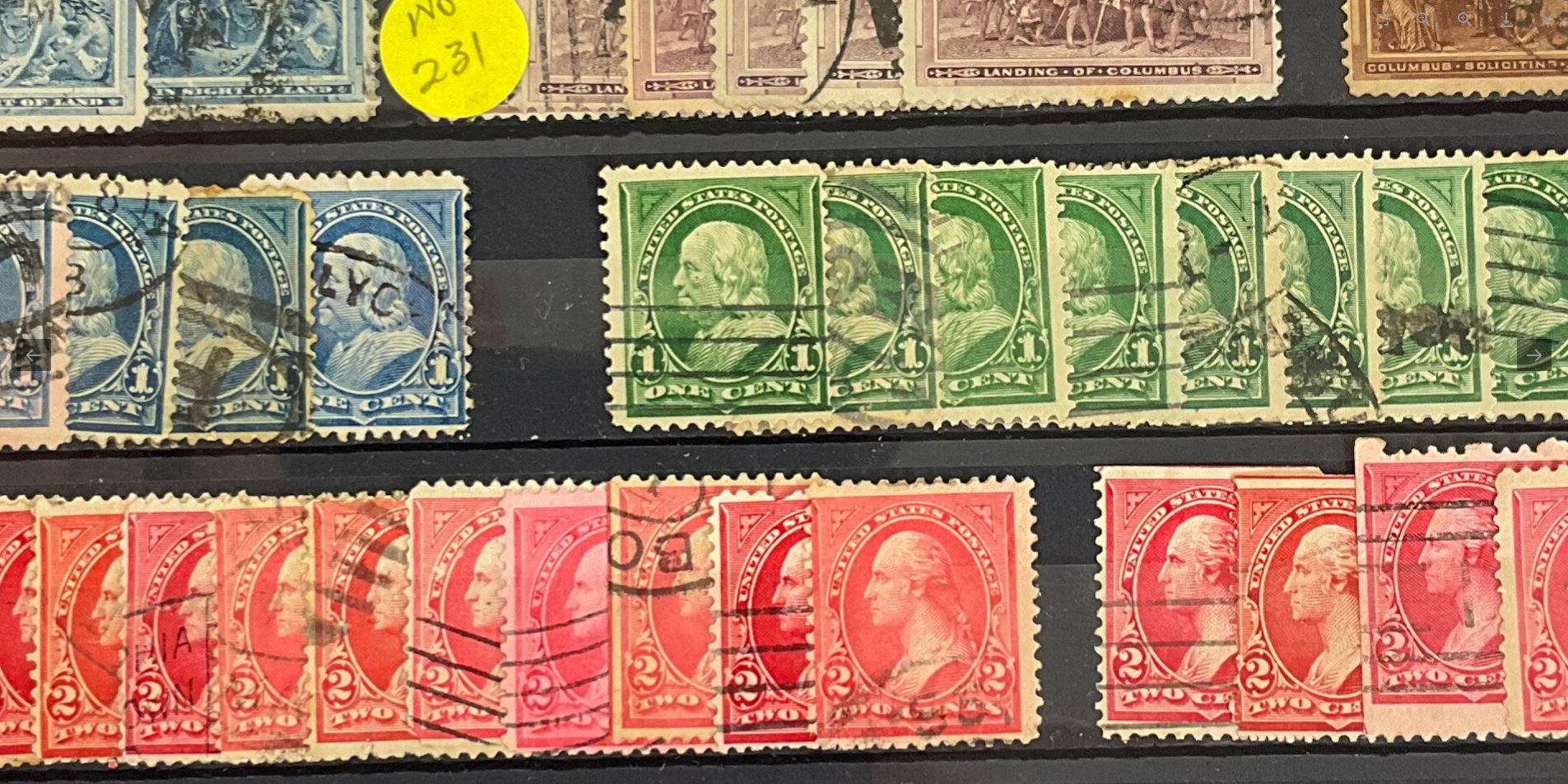
drag, startPoint x: 1054, startPoint y: 320, endPoint x: 1027, endPoint y: 327, distance: 27.9
click at [1043, 326] on img at bounding box center [765, 272] width 2487 height 3315
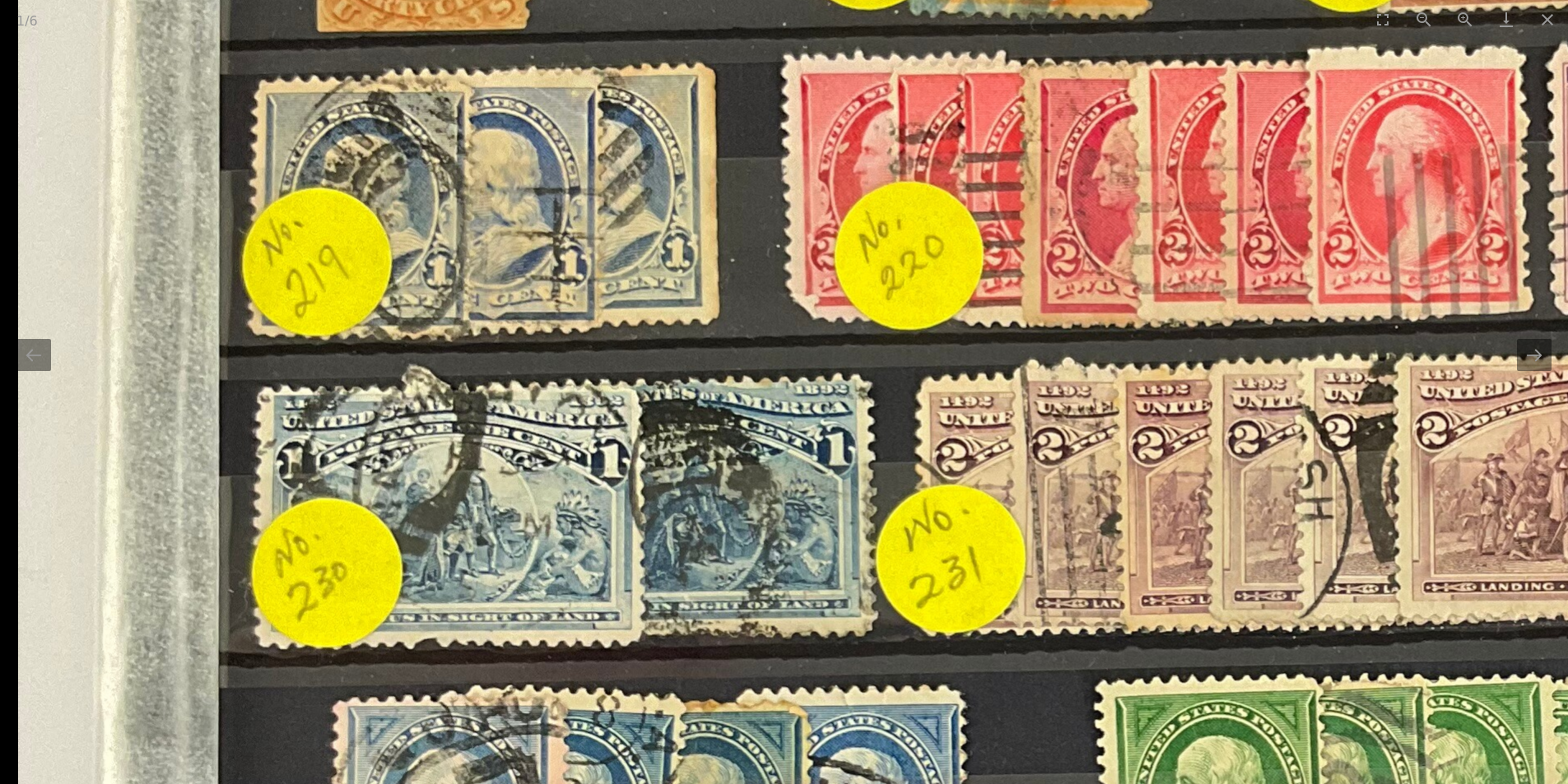
drag, startPoint x: 981, startPoint y: 308, endPoint x: 1579, endPoint y: 816, distance: 784.6
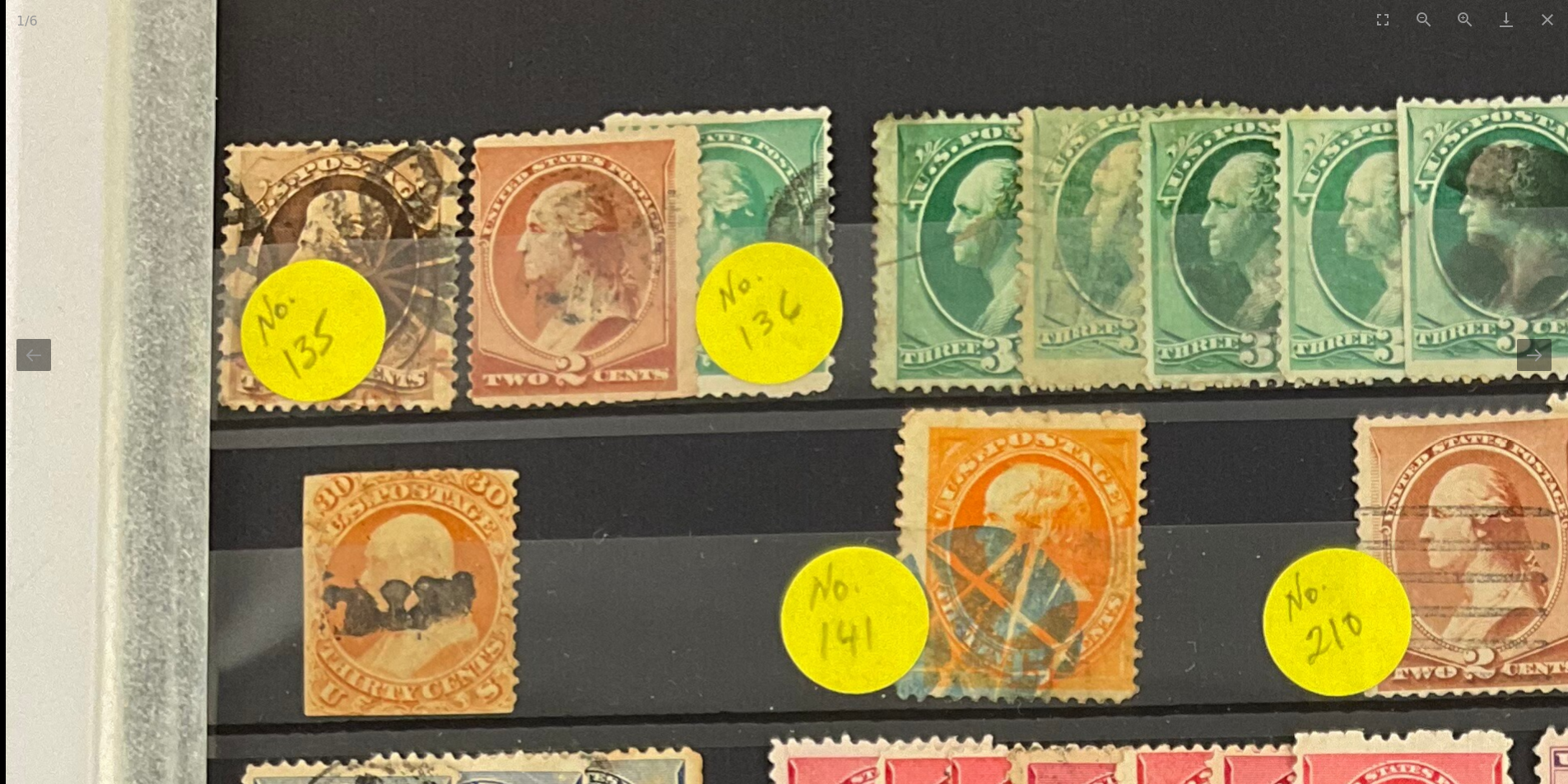
drag, startPoint x: 856, startPoint y: 315, endPoint x: 886, endPoint y: 751, distance: 437.0
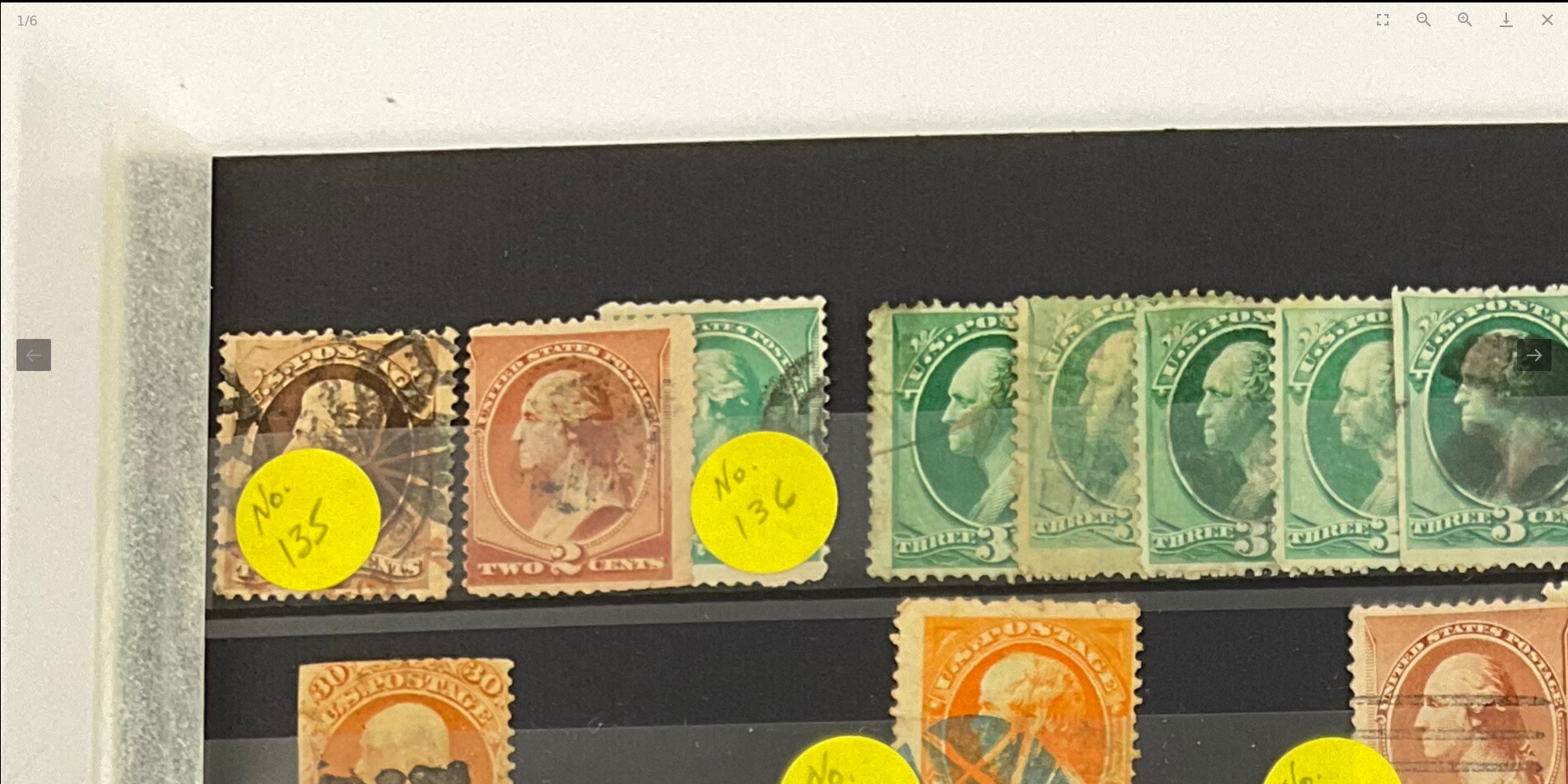
drag, startPoint x: 740, startPoint y: 595, endPoint x: 740, endPoint y: 608, distance: 13.0
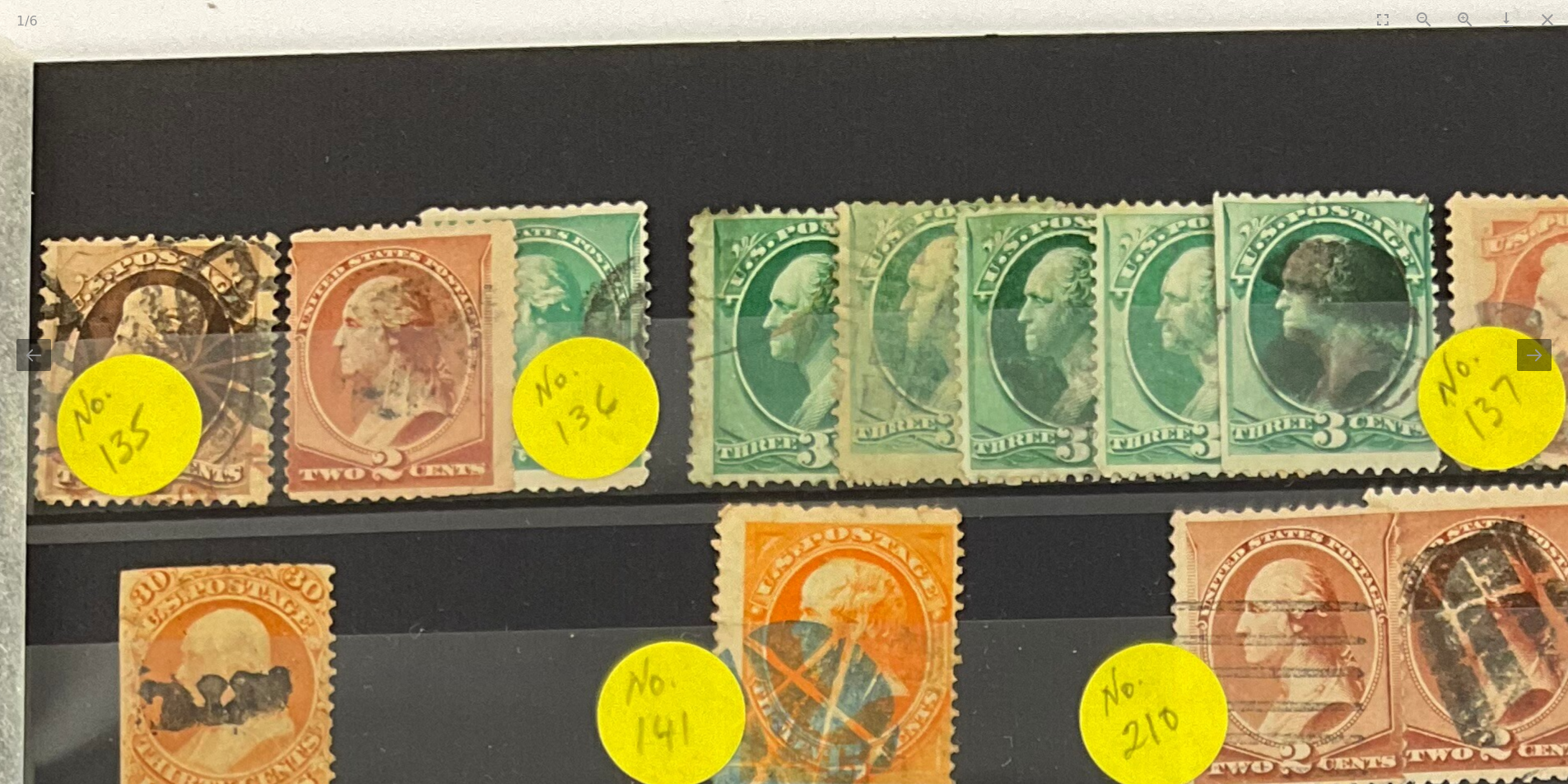
drag, startPoint x: 715, startPoint y: 702, endPoint x: 536, endPoint y: 609, distance: 201.7
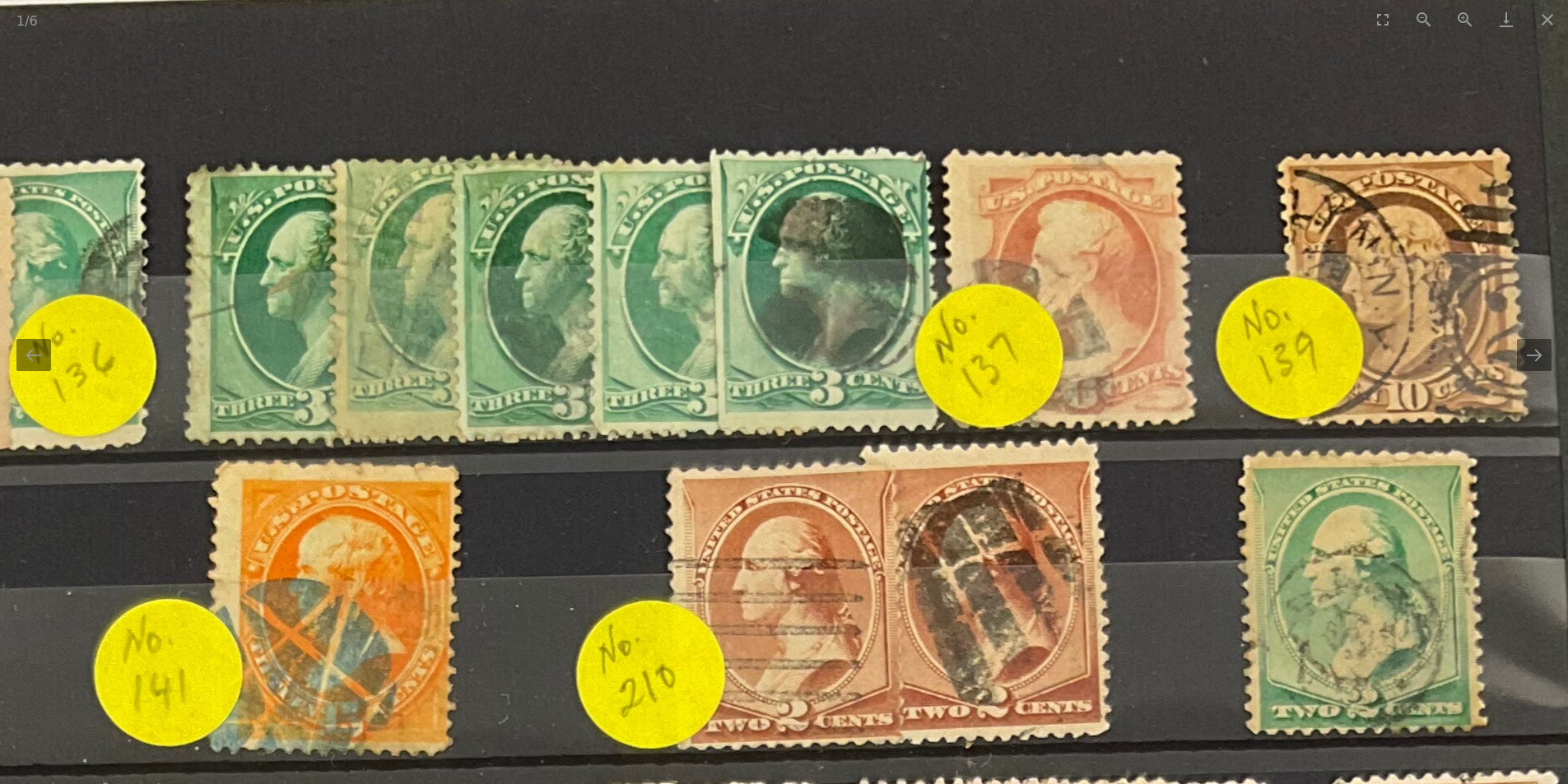
drag, startPoint x: 1139, startPoint y: 415, endPoint x: 642, endPoint y: 374, distance: 498.7
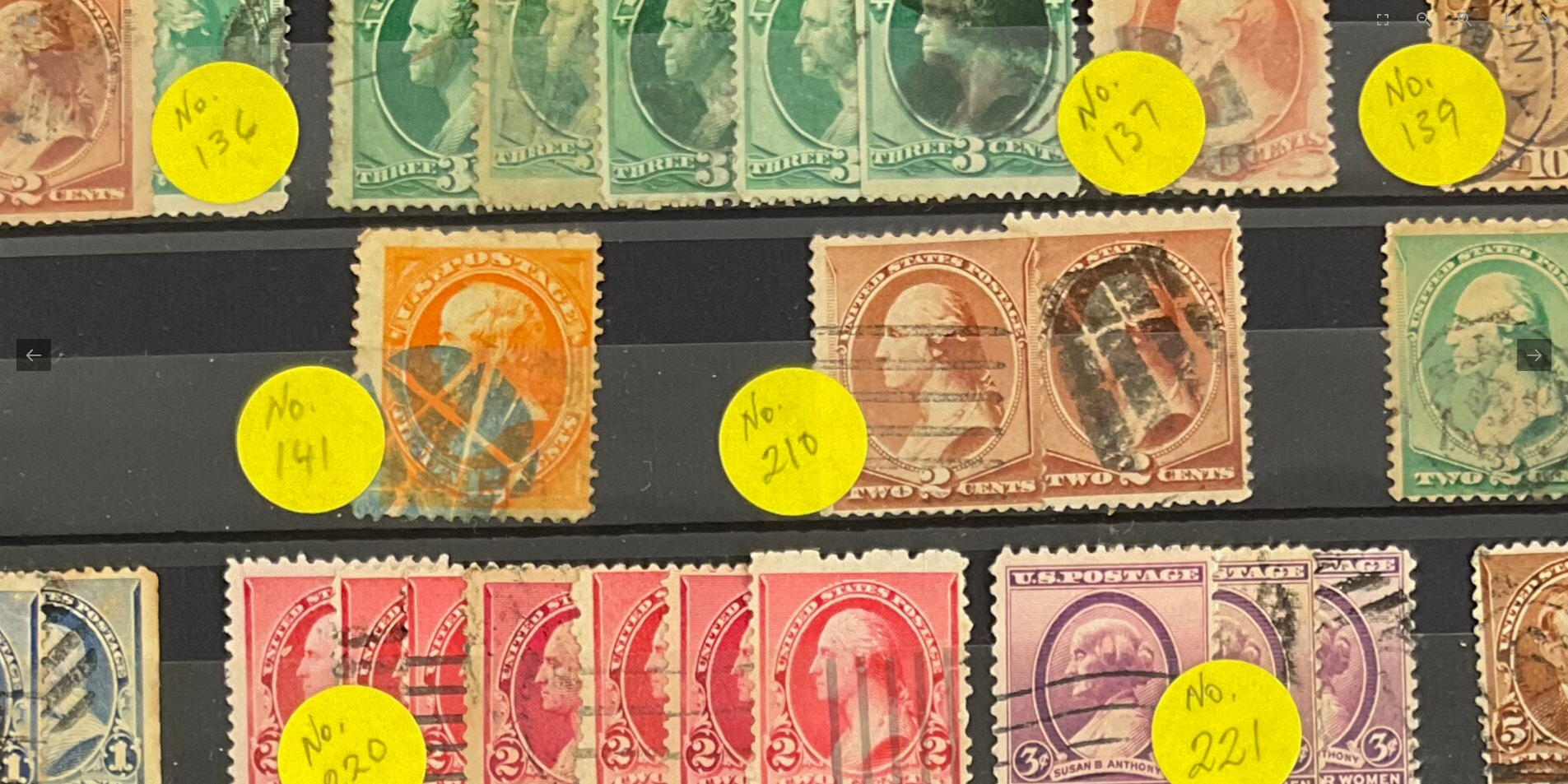
drag, startPoint x: 877, startPoint y: 578, endPoint x: 1259, endPoint y: 347, distance: 446.4
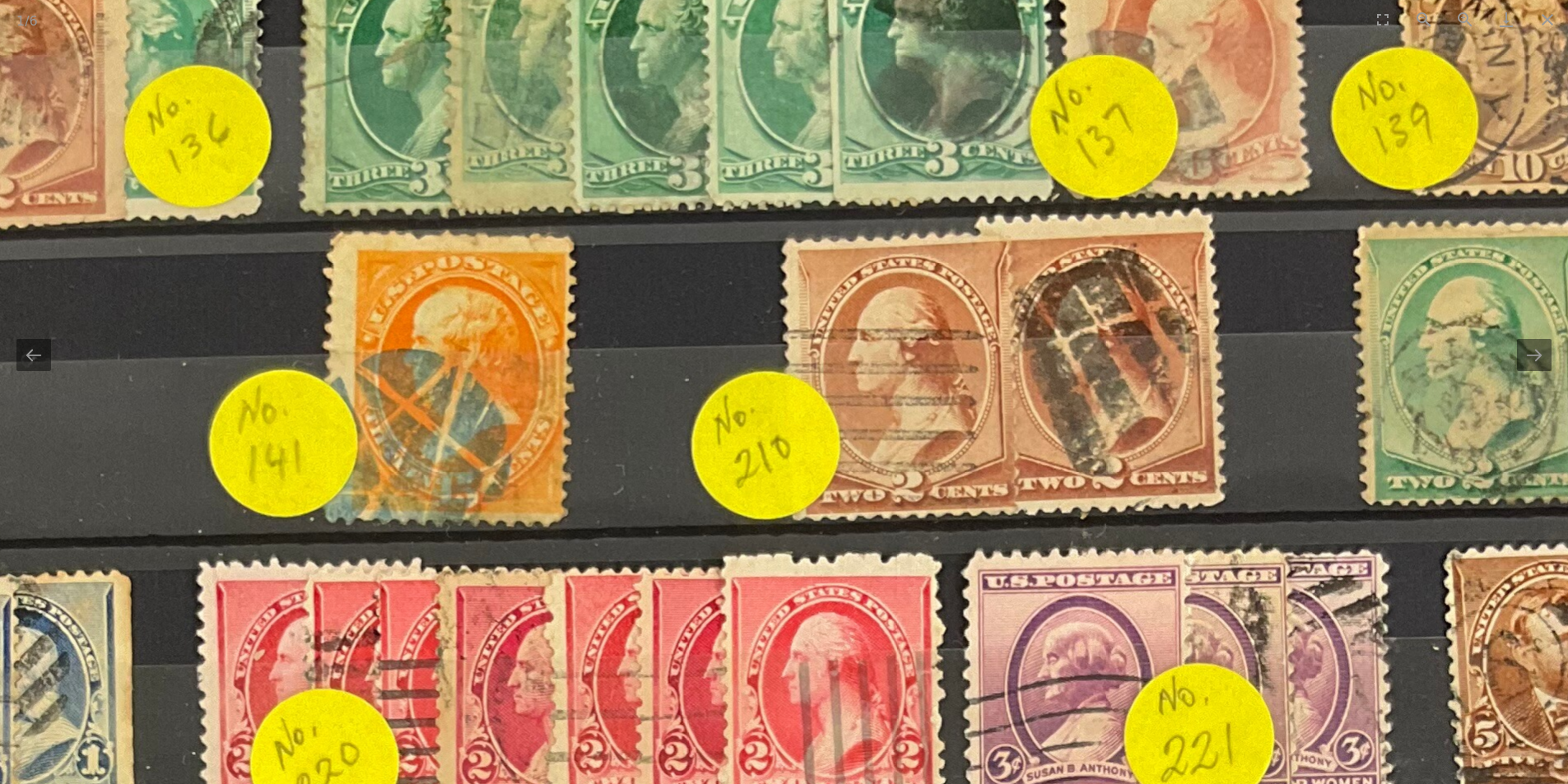
drag, startPoint x: 274, startPoint y: 352, endPoint x: 160, endPoint y: 387, distance: 119.3
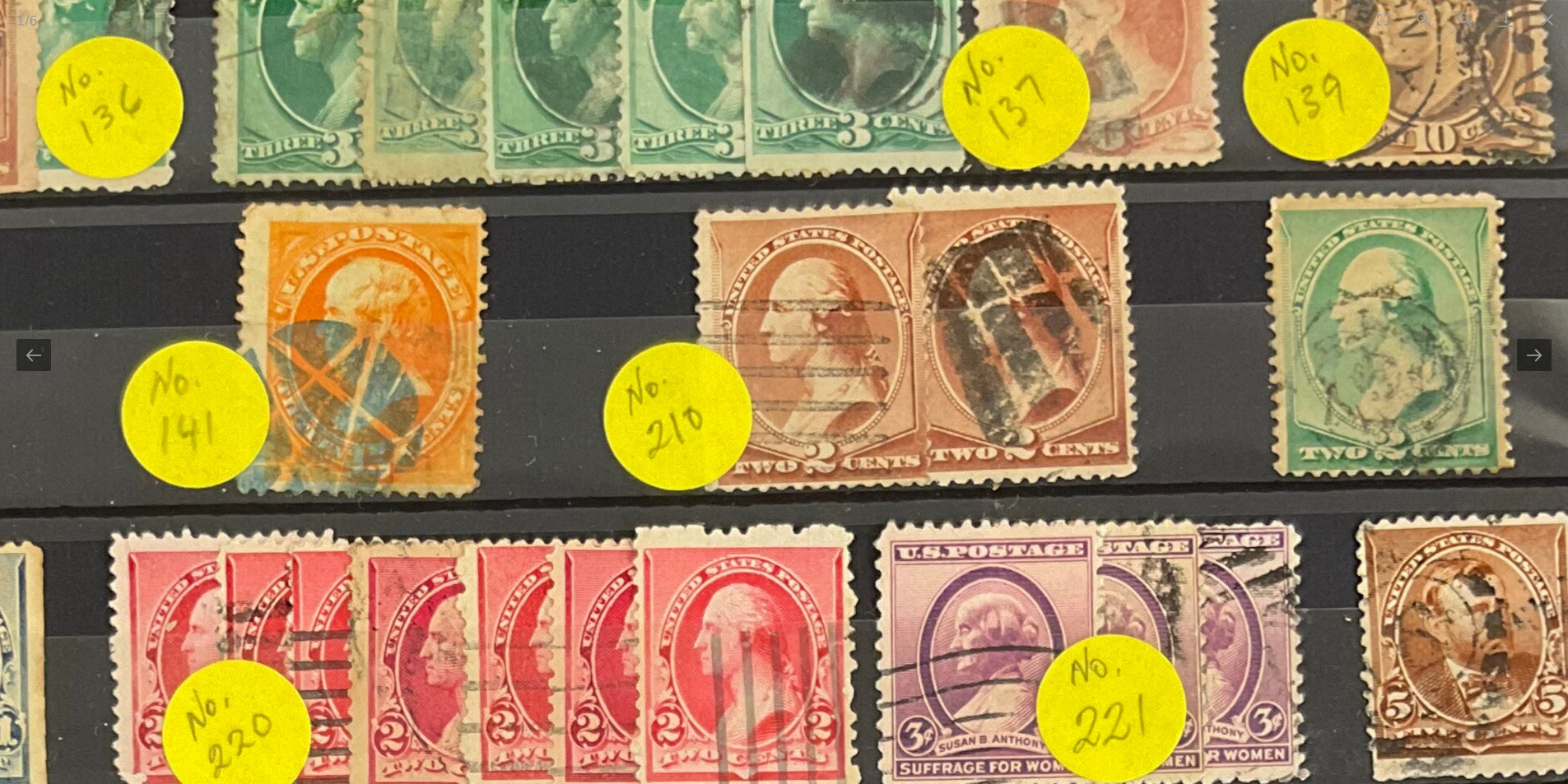
drag, startPoint x: 453, startPoint y: 343, endPoint x: 372, endPoint y: 314, distance: 86.0
click at [1534, 360] on button "Next slide" at bounding box center [1534, 355] width 34 height 33
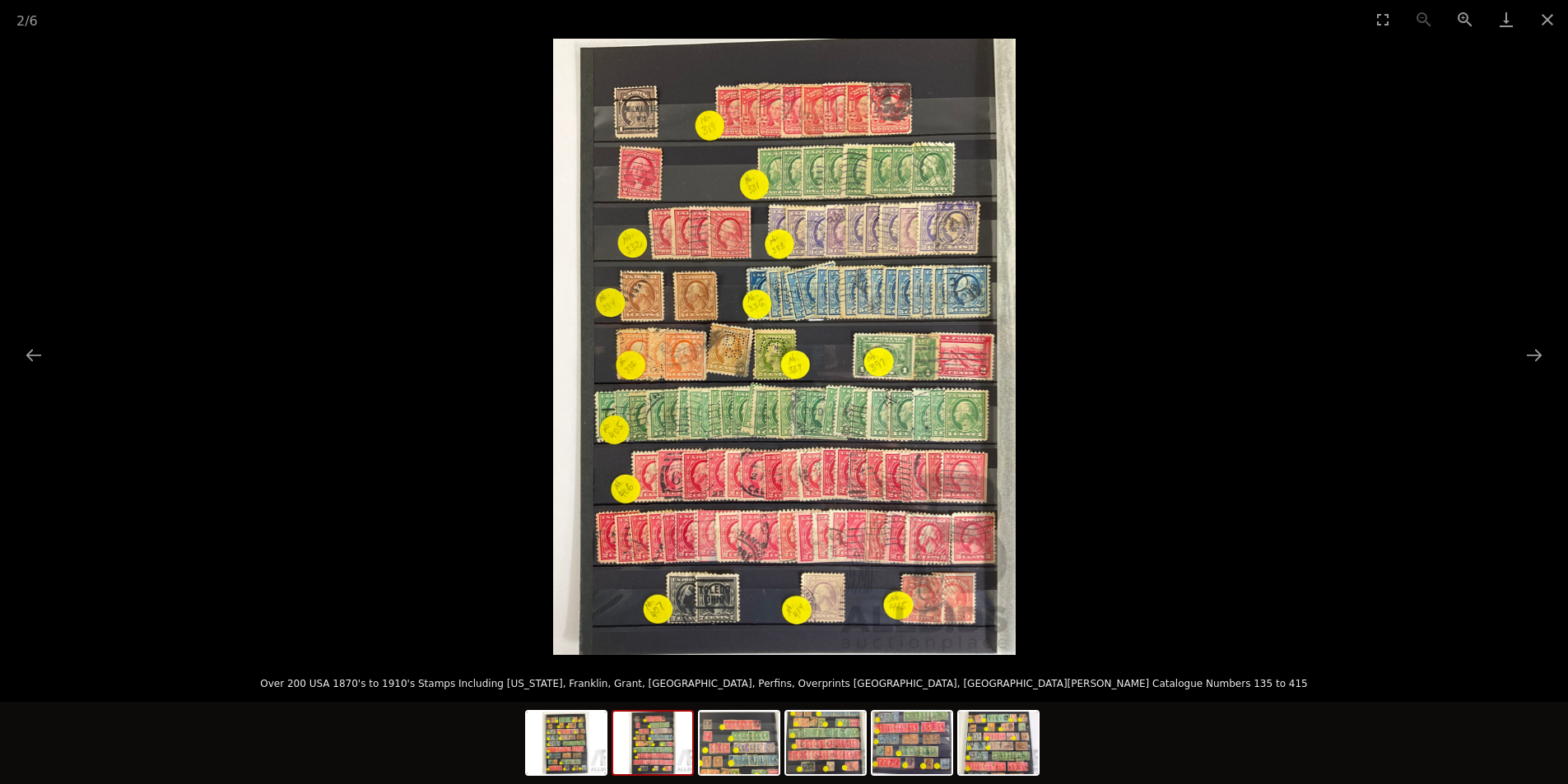
click at [491, 385] on picture at bounding box center [784, 346] width 1568 height 616
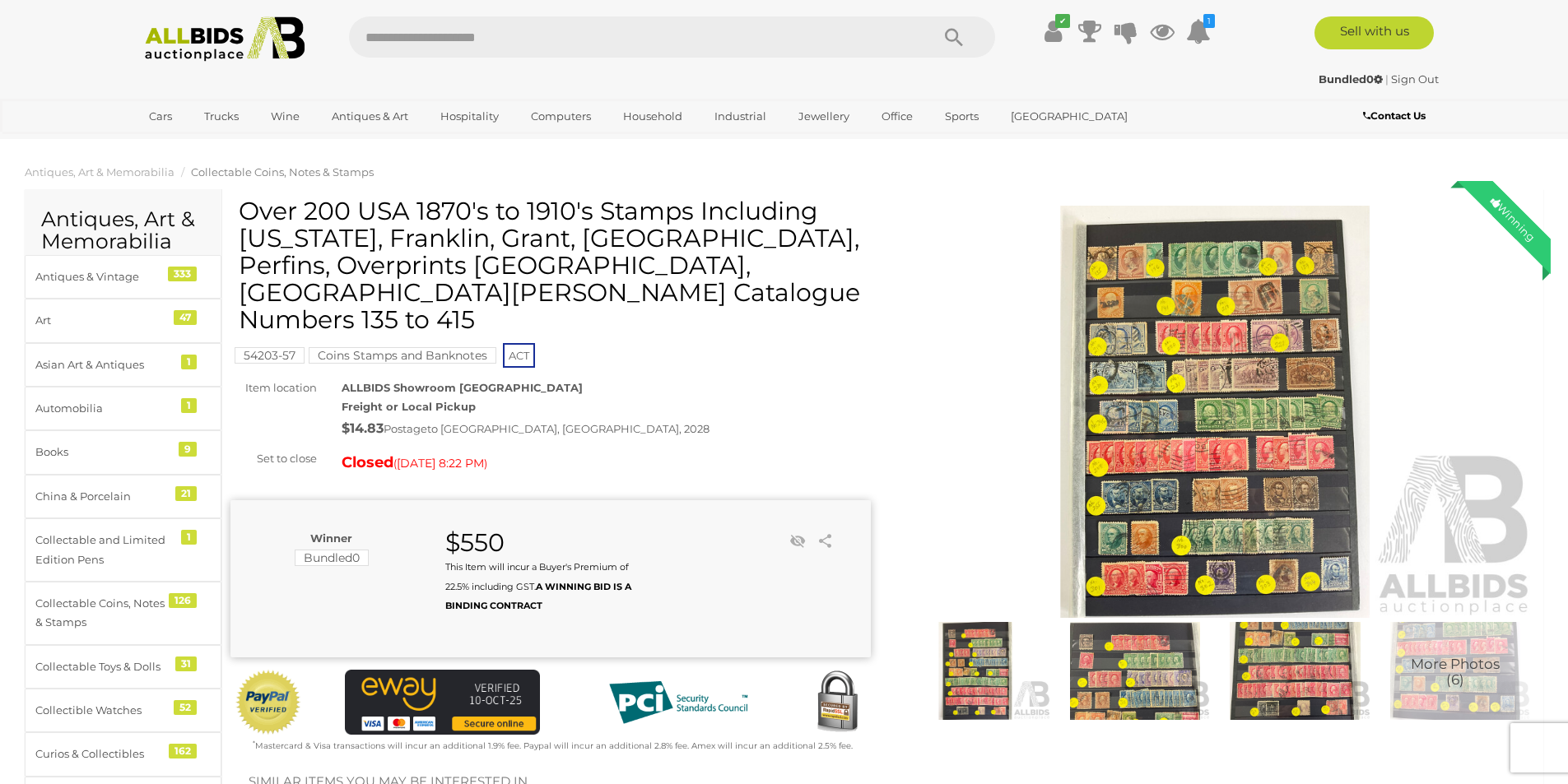
click at [971, 662] on img at bounding box center [975, 670] width 151 height 98
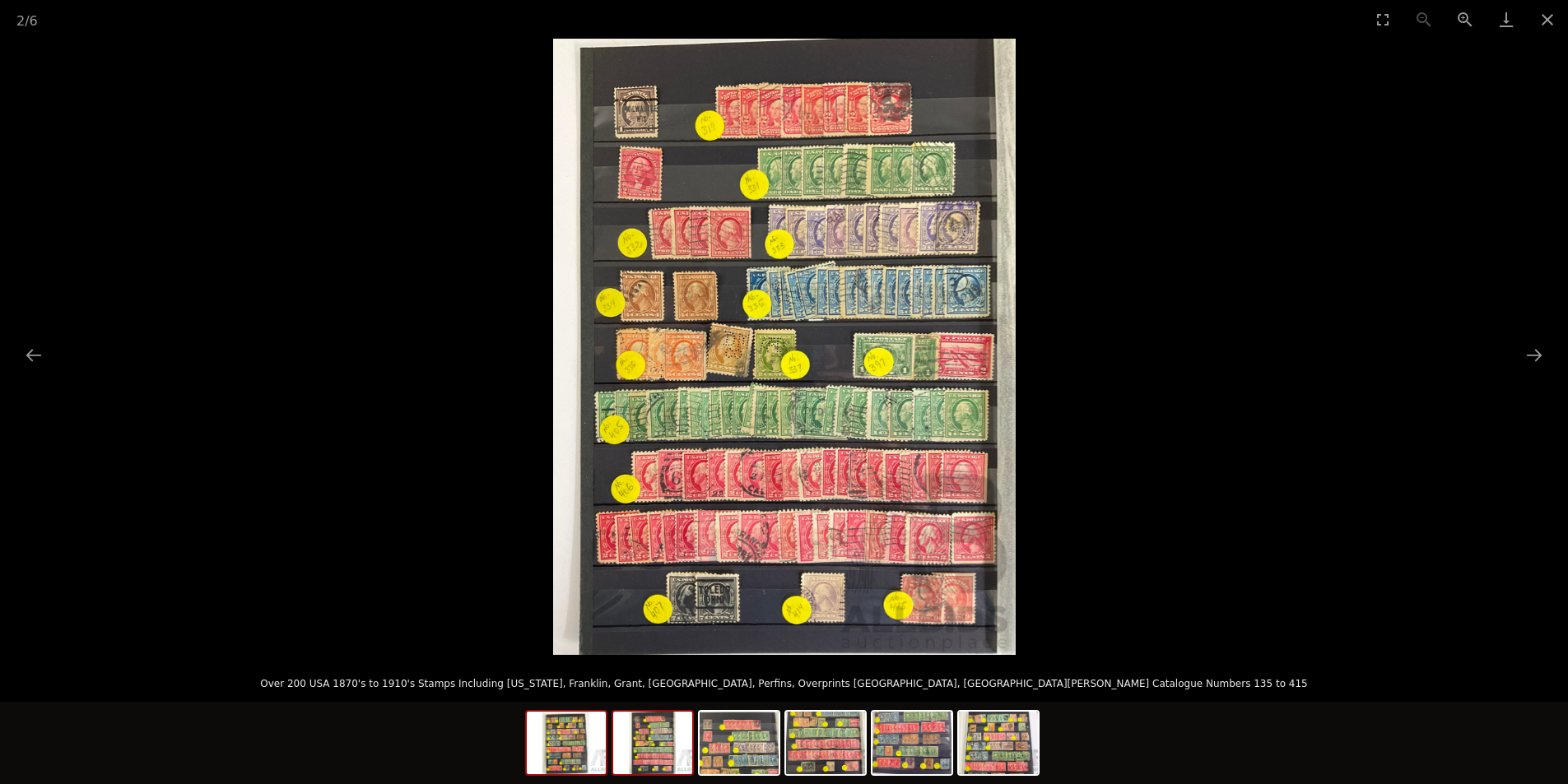
click at [565, 748] on img at bounding box center [566, 742] width 79 height 62
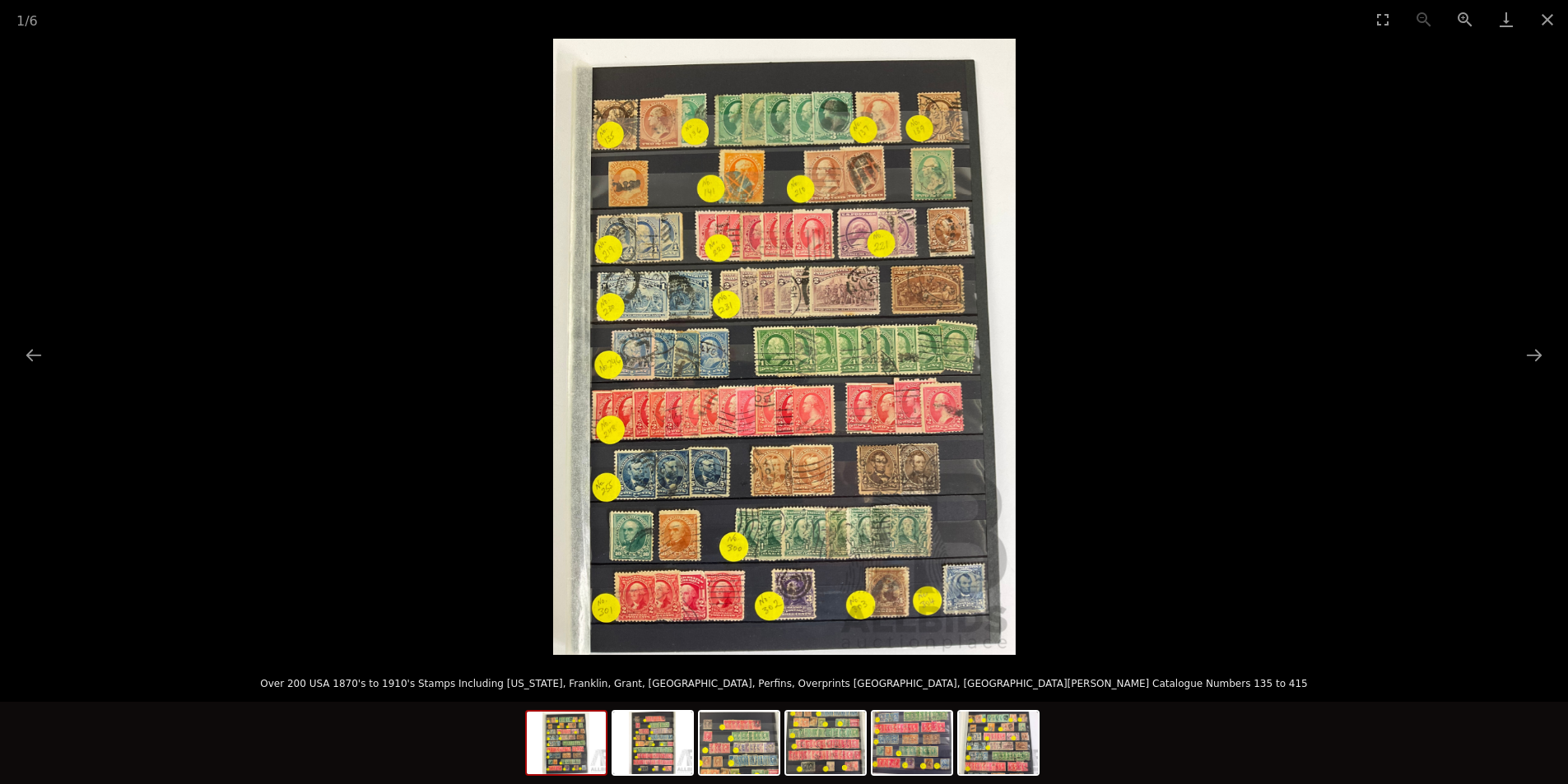
click at [645, 246] on img at bounding box center [784, 346] width 462 height 616
click at [621, 250] on img at bounding box center [784, 346] width 462 height 616
click at [621, 251] on img at bounding box center [784, 346] width 462 height 616
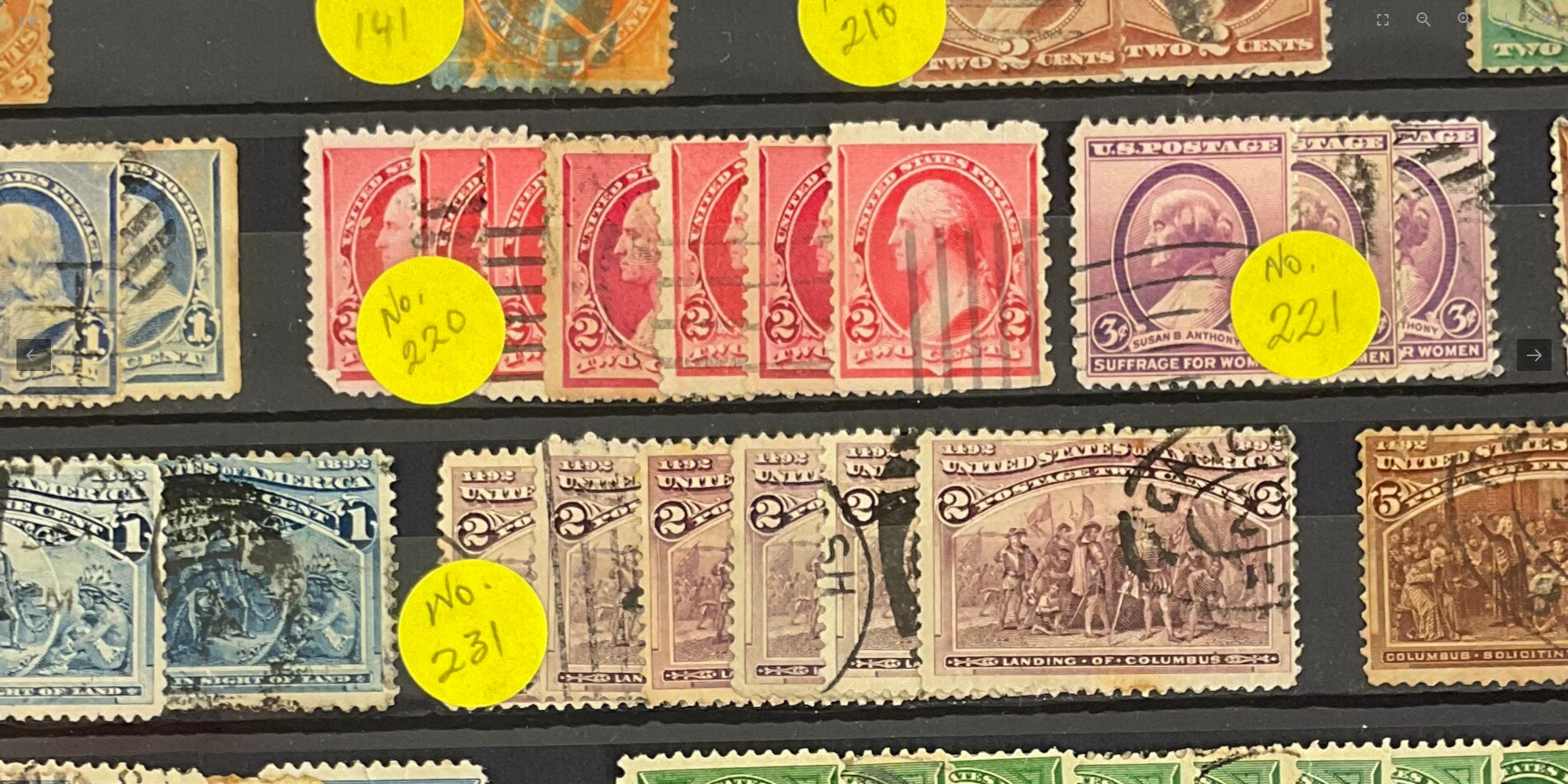
drag, startPoint x: 1181, startPoint y: 391, endPoint x: 720, endPoint y: 390, distance: 461.0
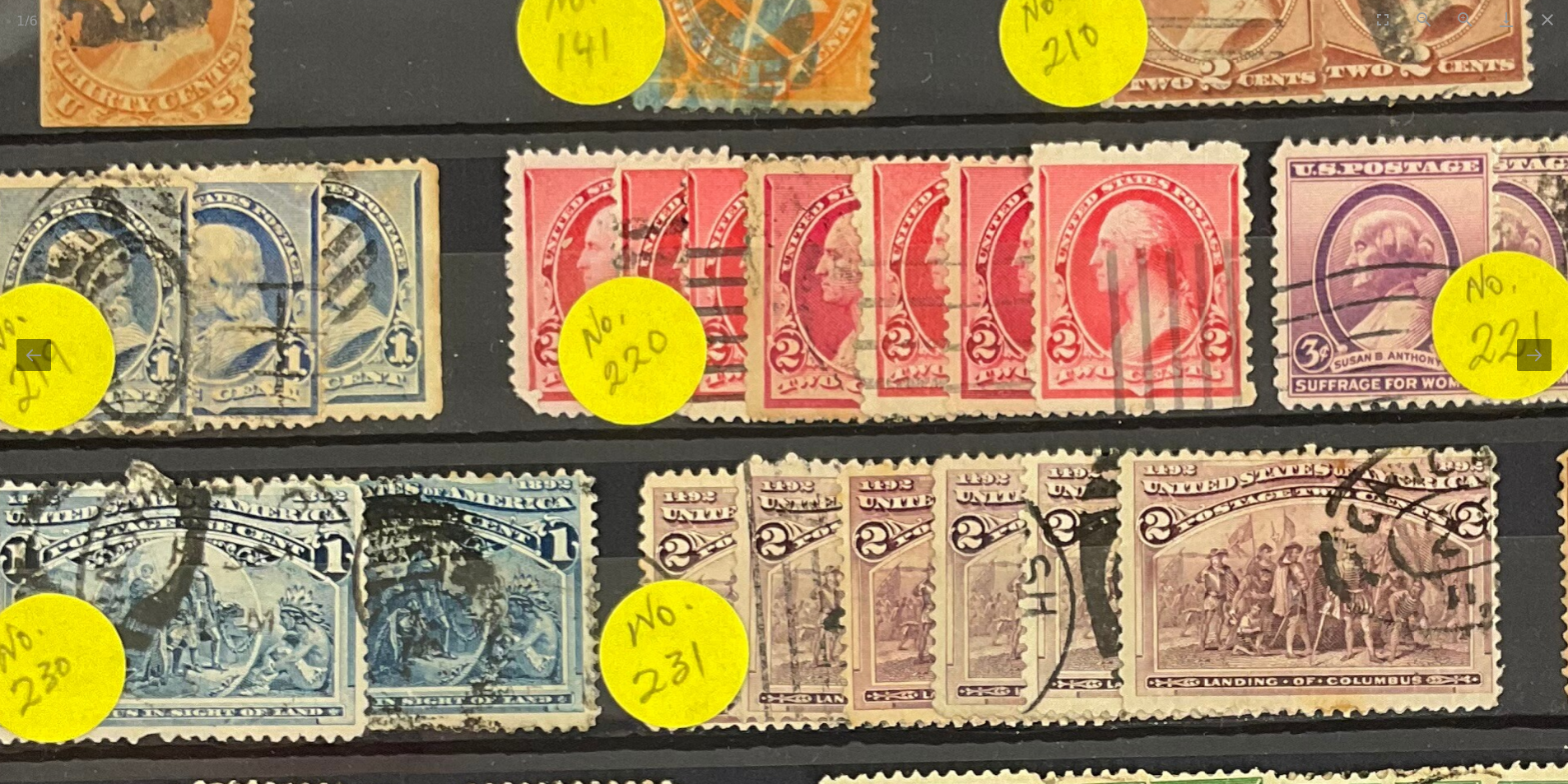
drag, startPoint x: 1077, startPoint y: 325, endPoint x: 1357, endPoint y: 345, distance: 280.7
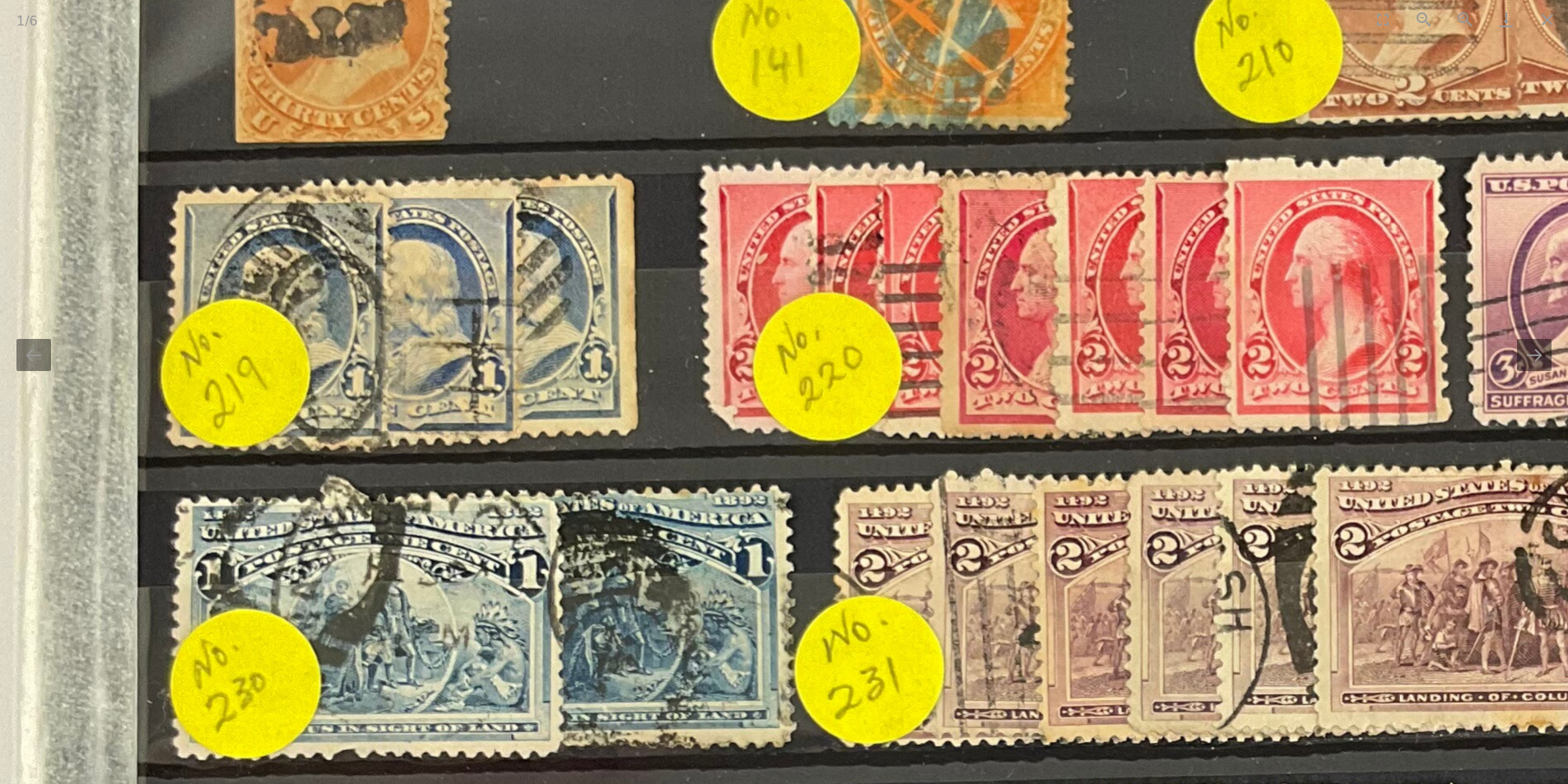
drag, startPoint x: 1027, startPoint y: 314, endPoint x: 1193, endPoint y: 328, distance: 166.6
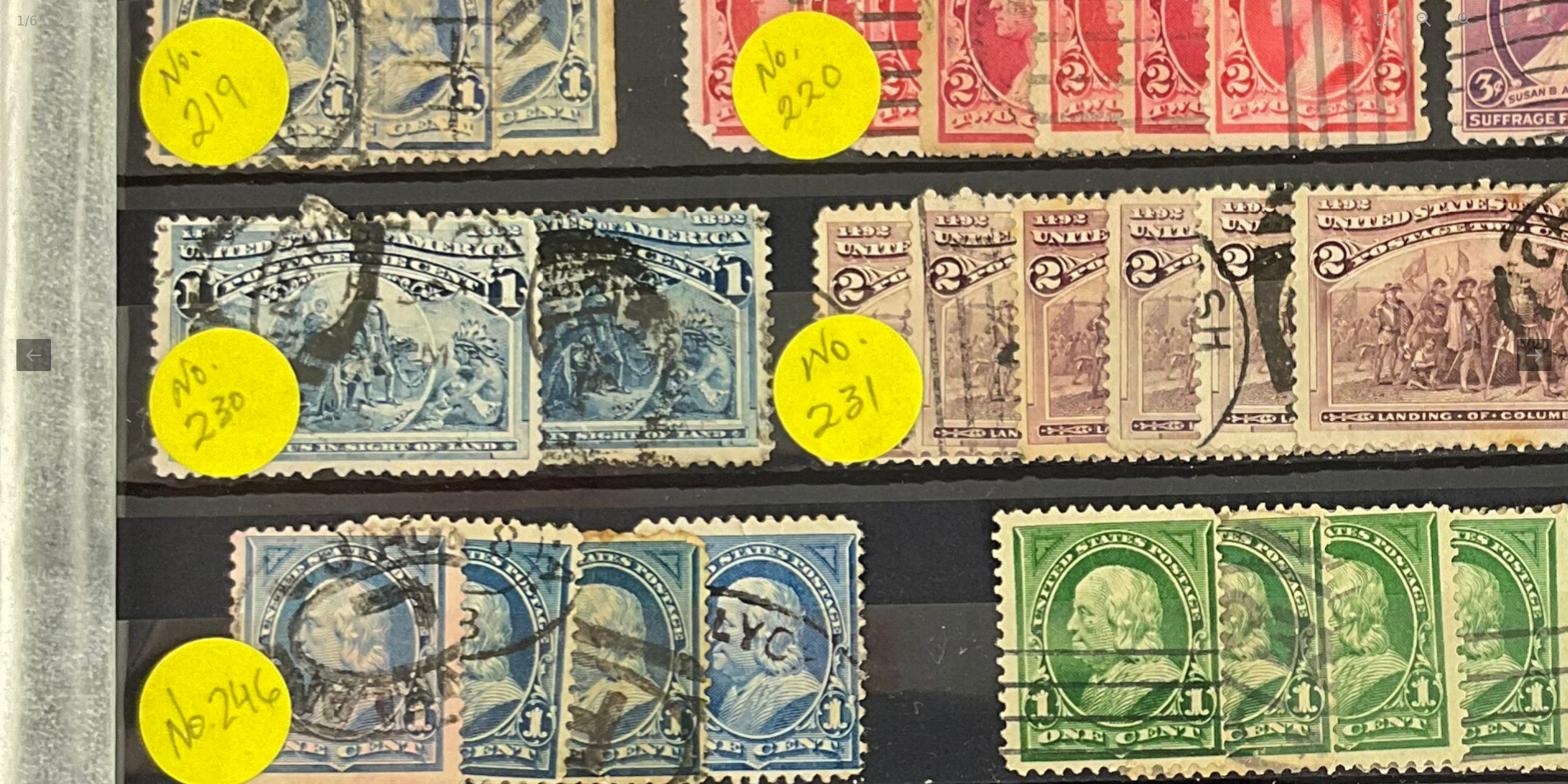
drag, startPoint x: 1073, startPoint y: 524, endPoint x: 1039, endPoint y: 240, distance: 286.0
click at [1039, 240] on img at bounding box center [1159, 616] width 2487 height 3315
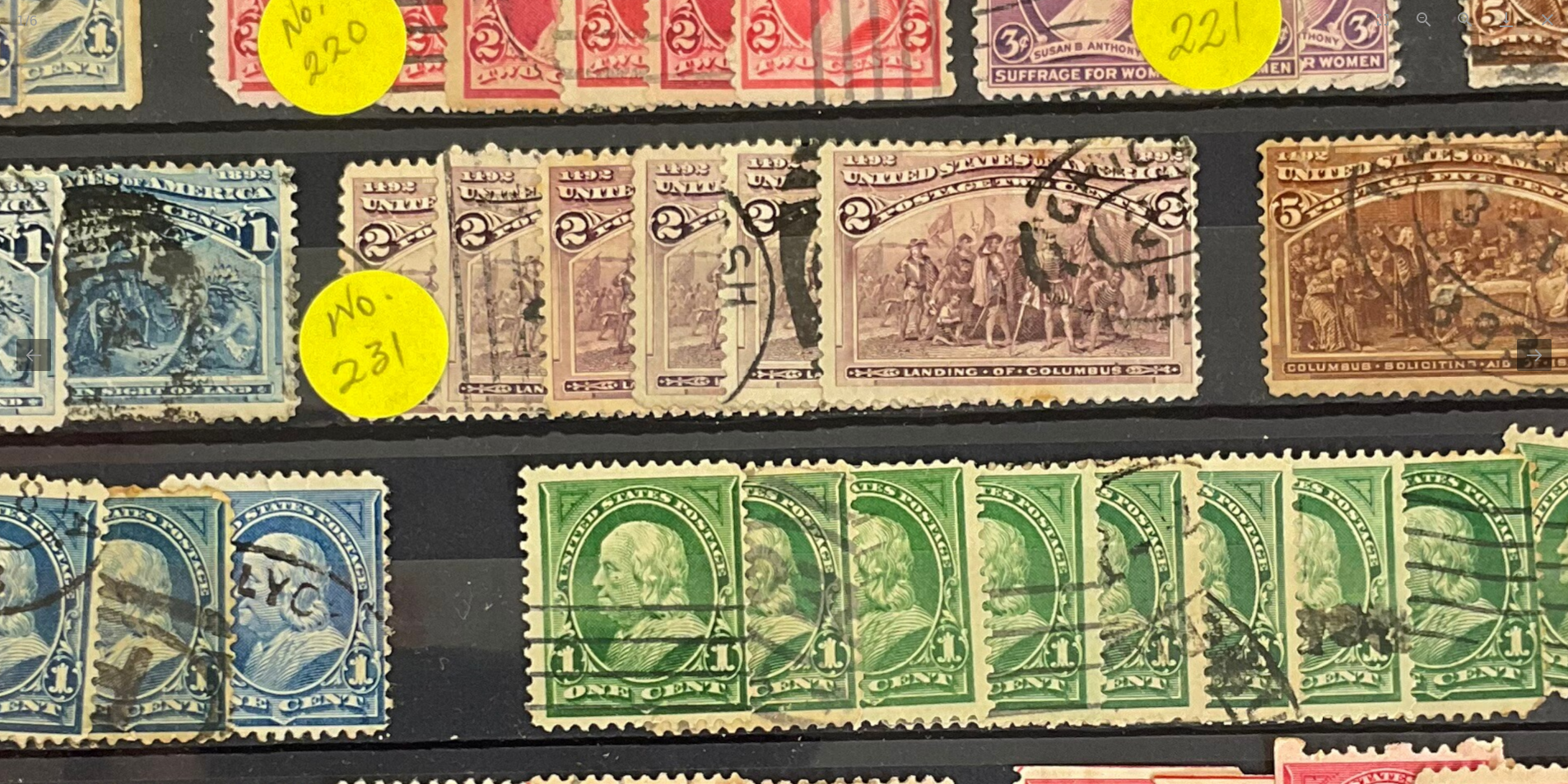
drag, startPoint x: 999, startPoint y: 495, endPoint x: 520, endPoint y: 530, distance: 480.3
click at [520, 530] on img at bounding box center [685, 572] width 2487 height 3315
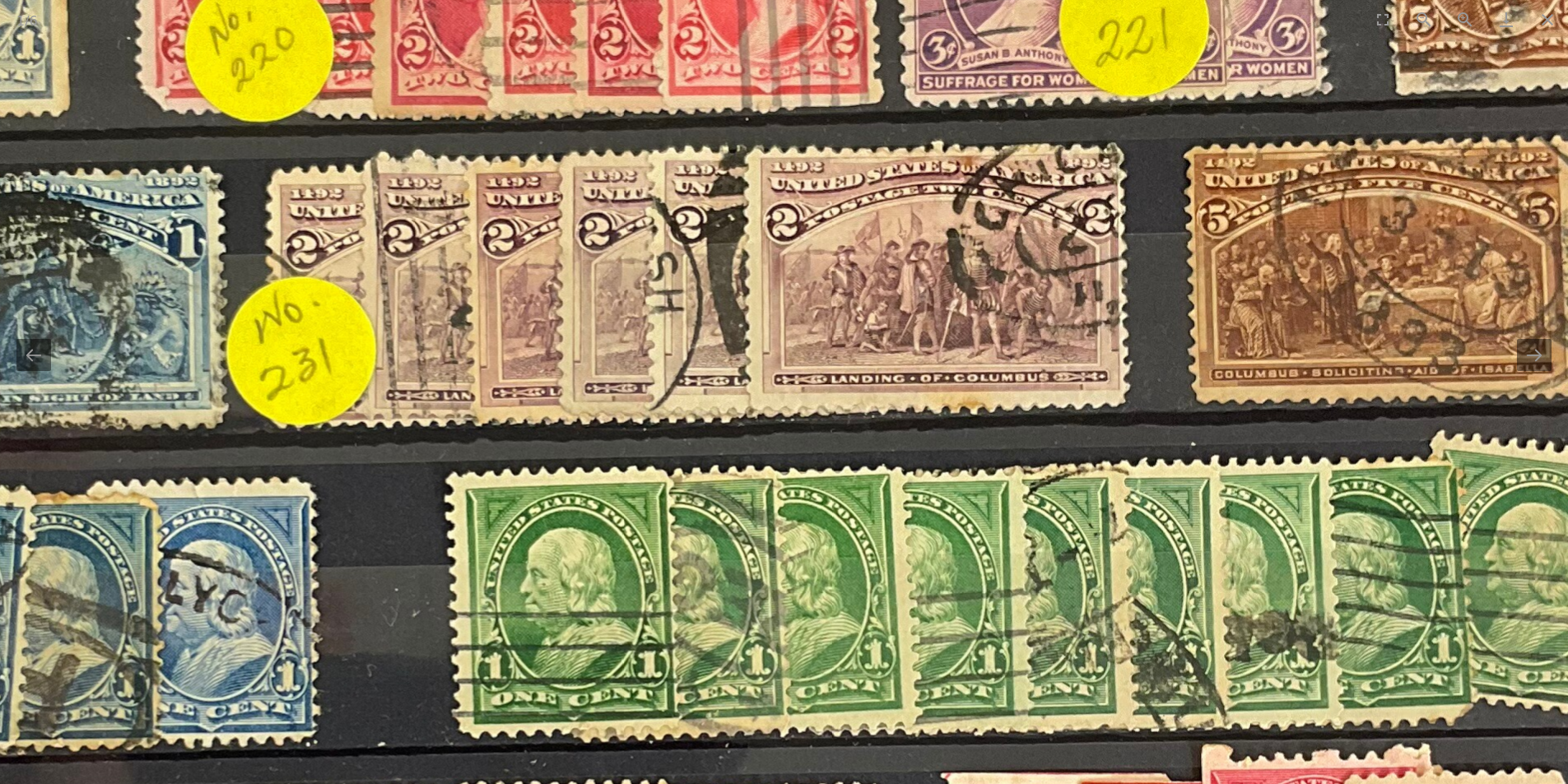
drag, startPoint x: 360, startPoint y: 236, endPoint x: 637, endPoint y: 241, distance: 277.0
click at [637, 241] on img at bounding box center [612, 577] width 2487 height 3315
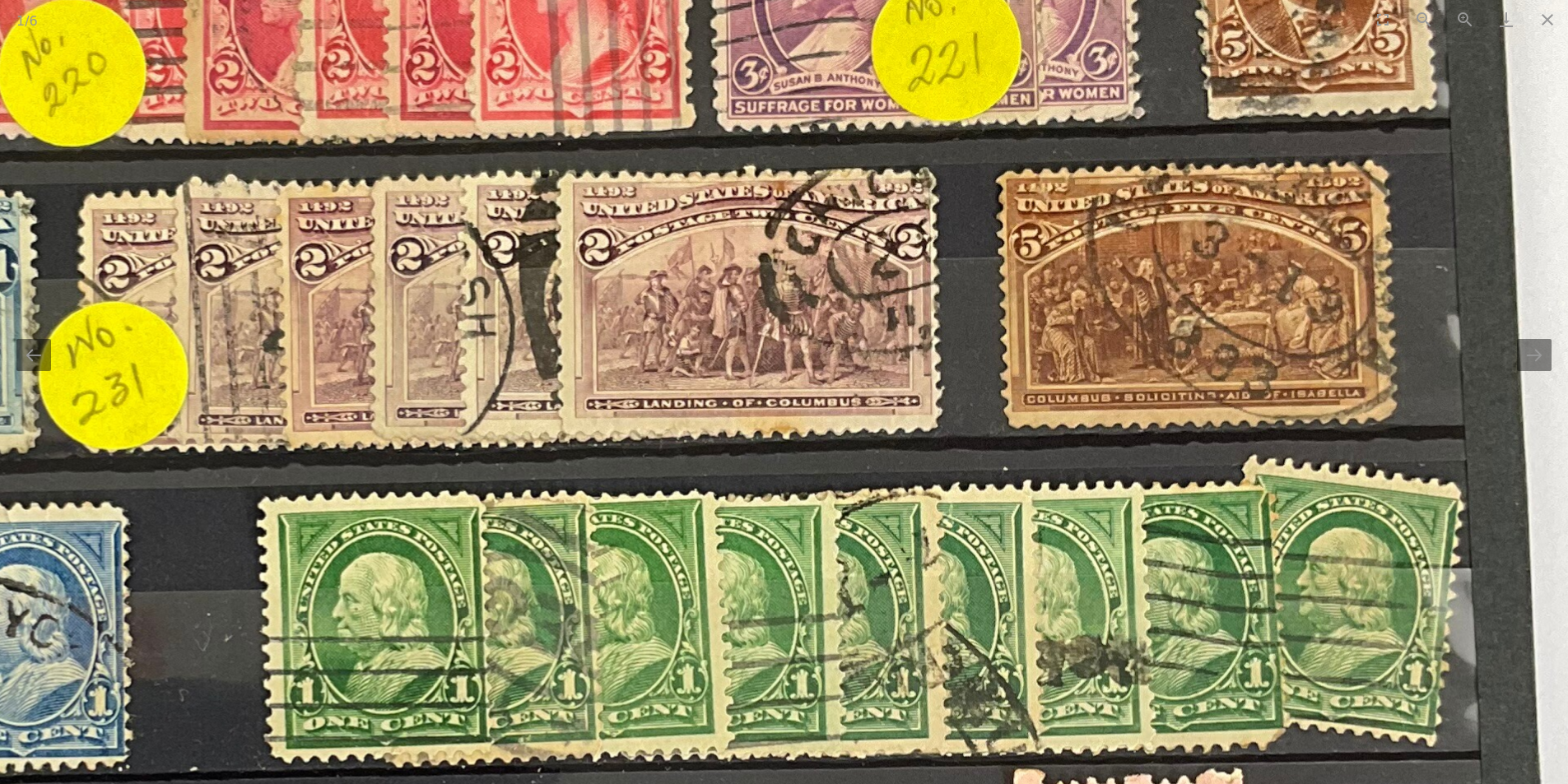
drag, startPoint x: 1222, startPoint y: 274, endPoint x: 898, endPoint y: 299, distance: 325.0
click at [898, 299] on img at bounding box center [425, 602] width 2487 height 3315
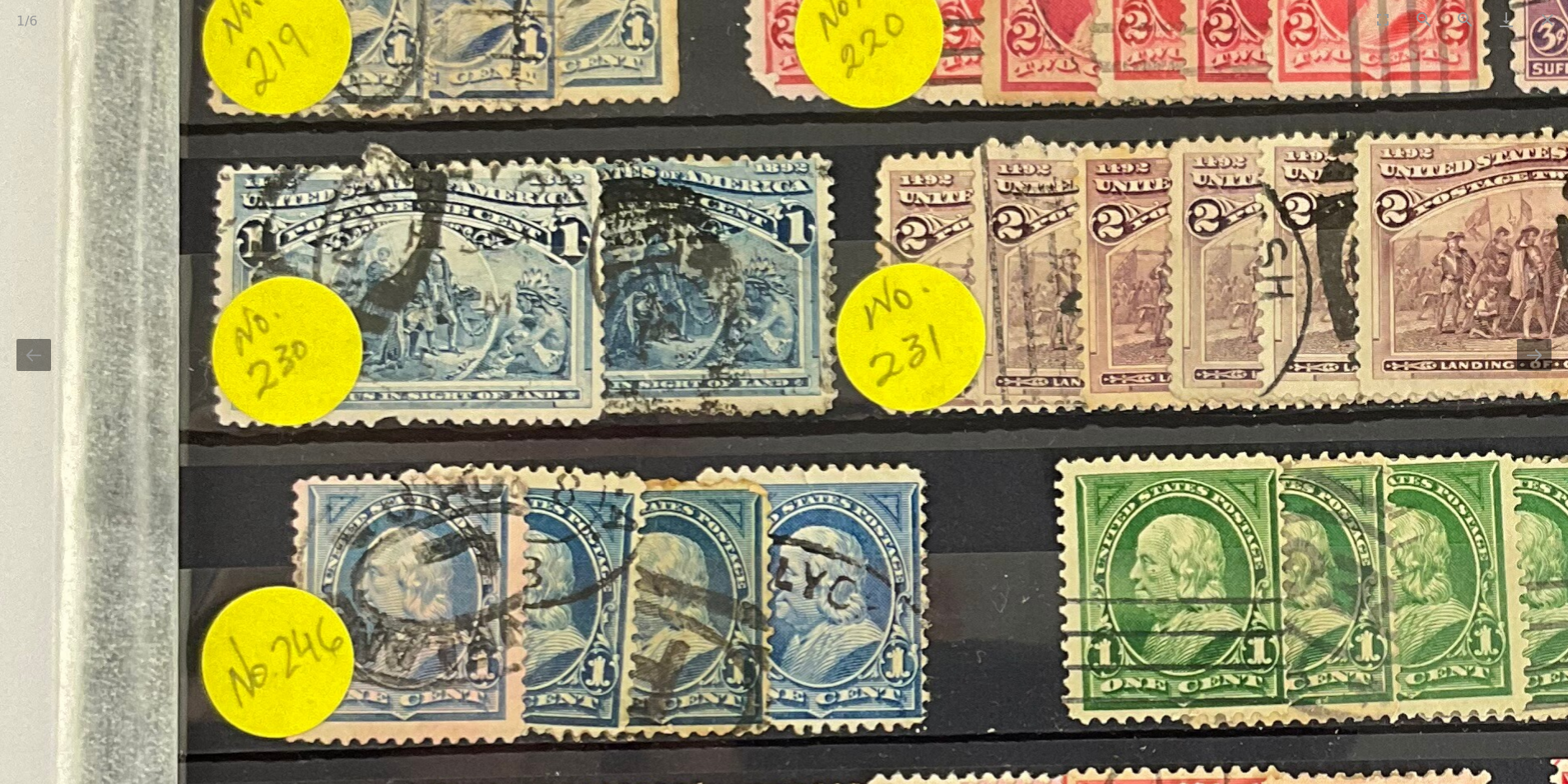
drag, startPoint x: 669, startPoint y: 294, endPoint x: 1500, endPoint y: 256, distance: 831.9
click at [1500, 256] on img at bounding box center [1222, 565] width 2487 height 3315
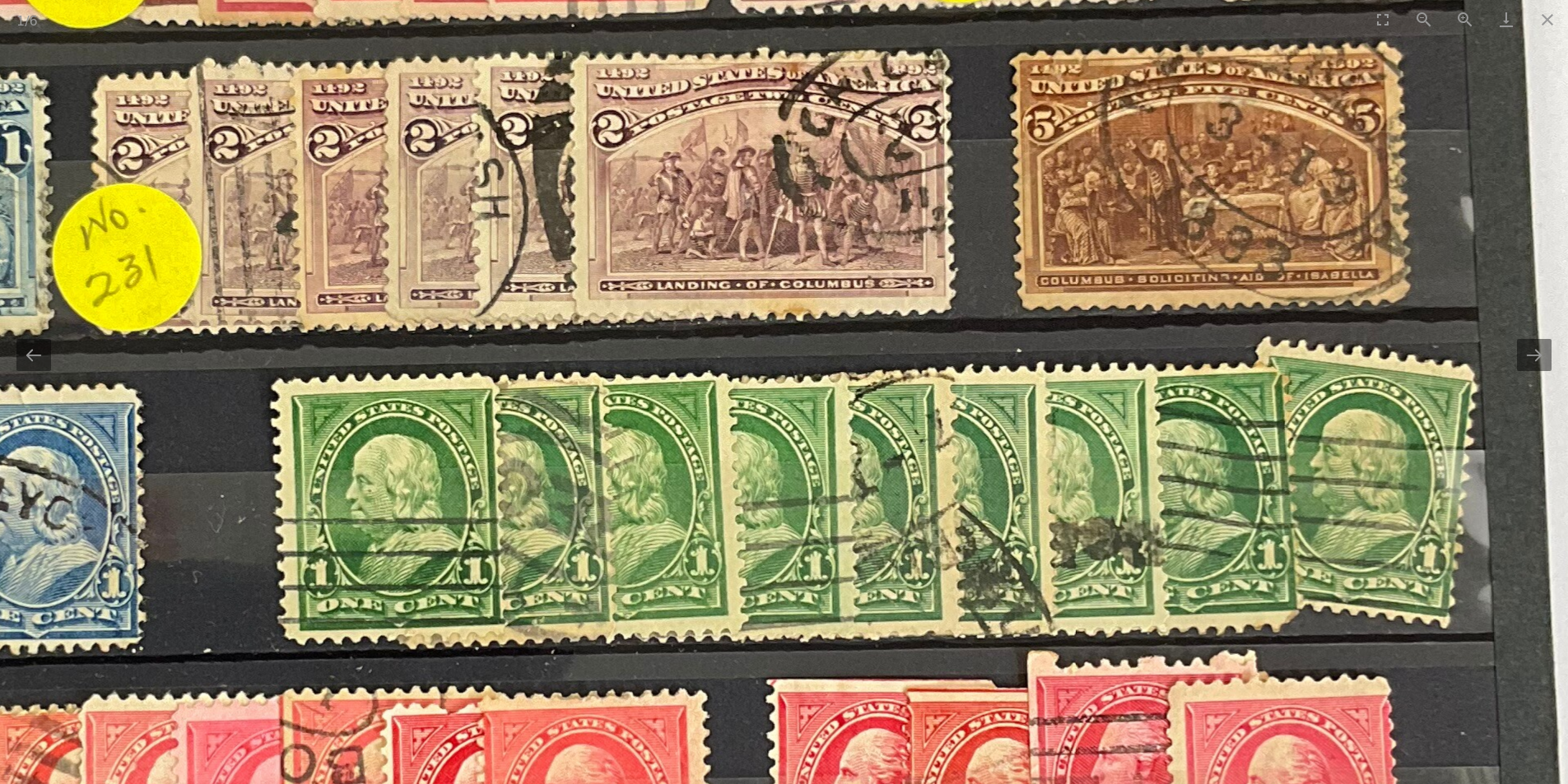
drag, startPoint x: 840, startPoint y: 215, endPoint x: 34, endPoint y: 137, distance: 809.8
click at [34, 137] on img at bounding box center [438, 485] width 2487 height 3315
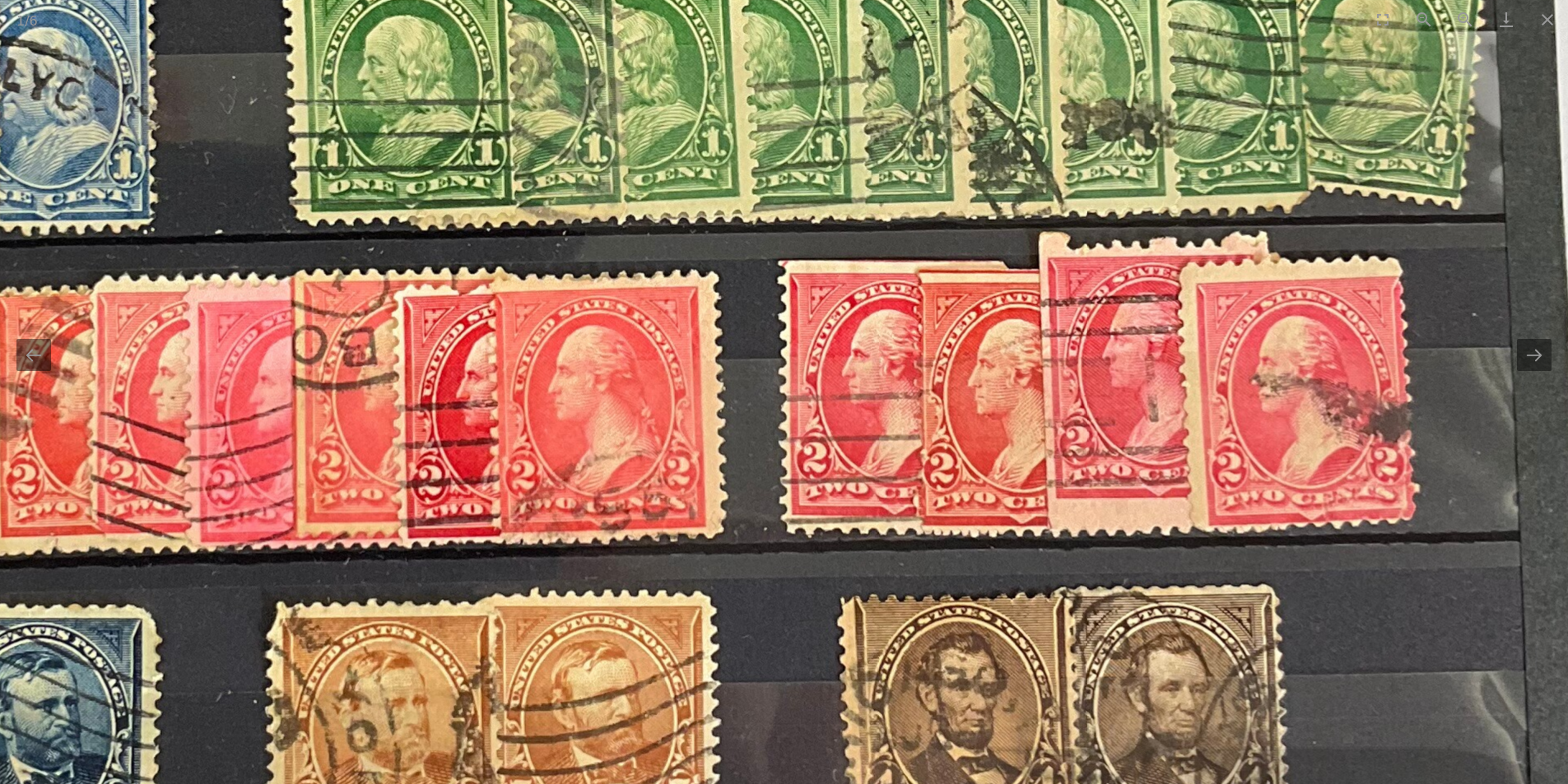
drag, startPoint x: 597, startPoint y: 432, endPoint x: 723, endPoint y: 15, distance: 435.6
click at [723, 15] on div "1 / 6 Over 200 USA 1870's to 1910's Stamps Including [US_STATE], [GEOGRAPHIC_DA…" at bounding box center [784, 392] width 1568 height 784
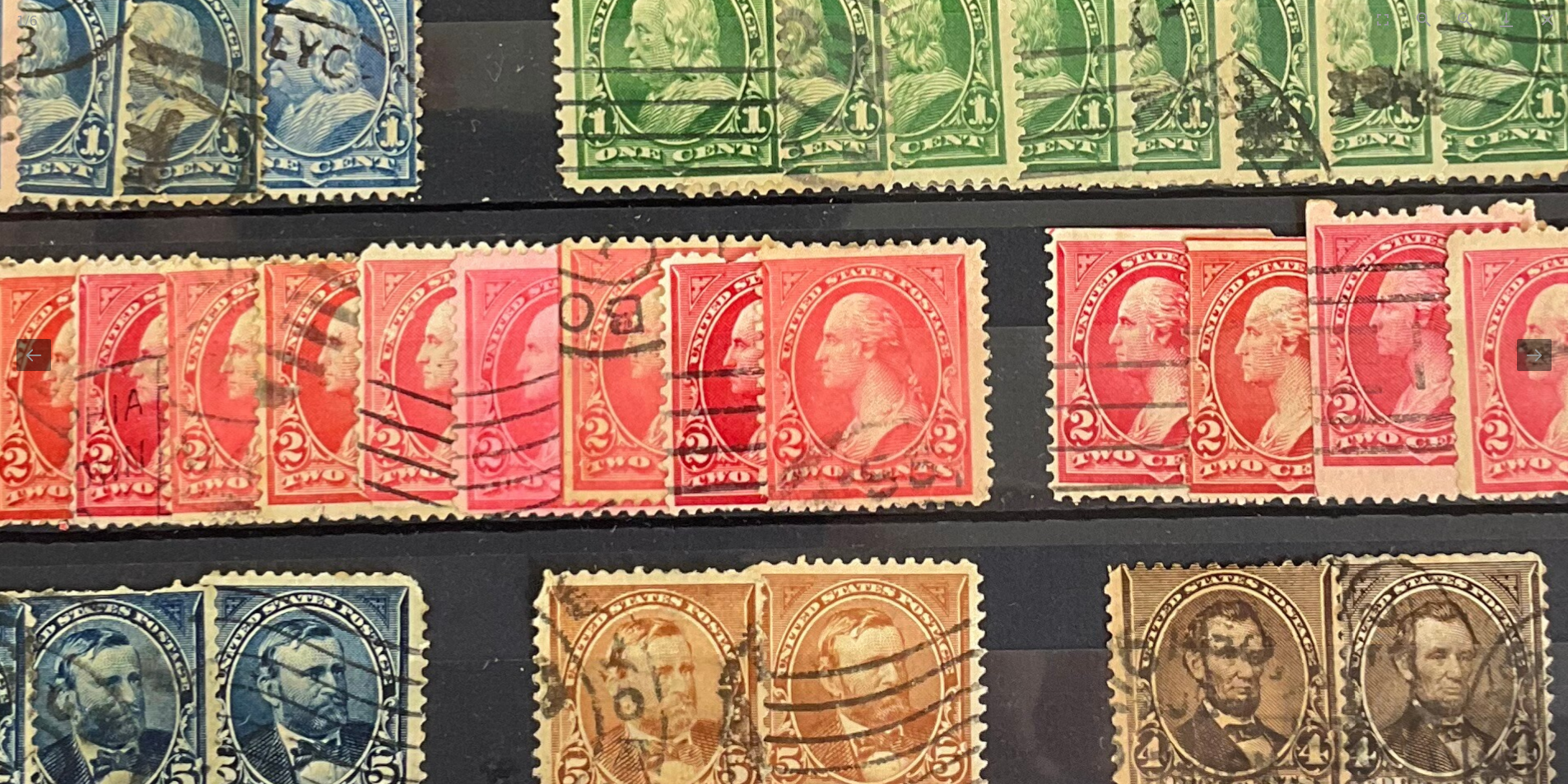
drag, startPoint x: 289, startPoint y: 54, endPoint x: 537, endPoint y: 228, distance: 303.0
click at [537, 228] on img at bounding box center [717, 33] width 2487 height 3315
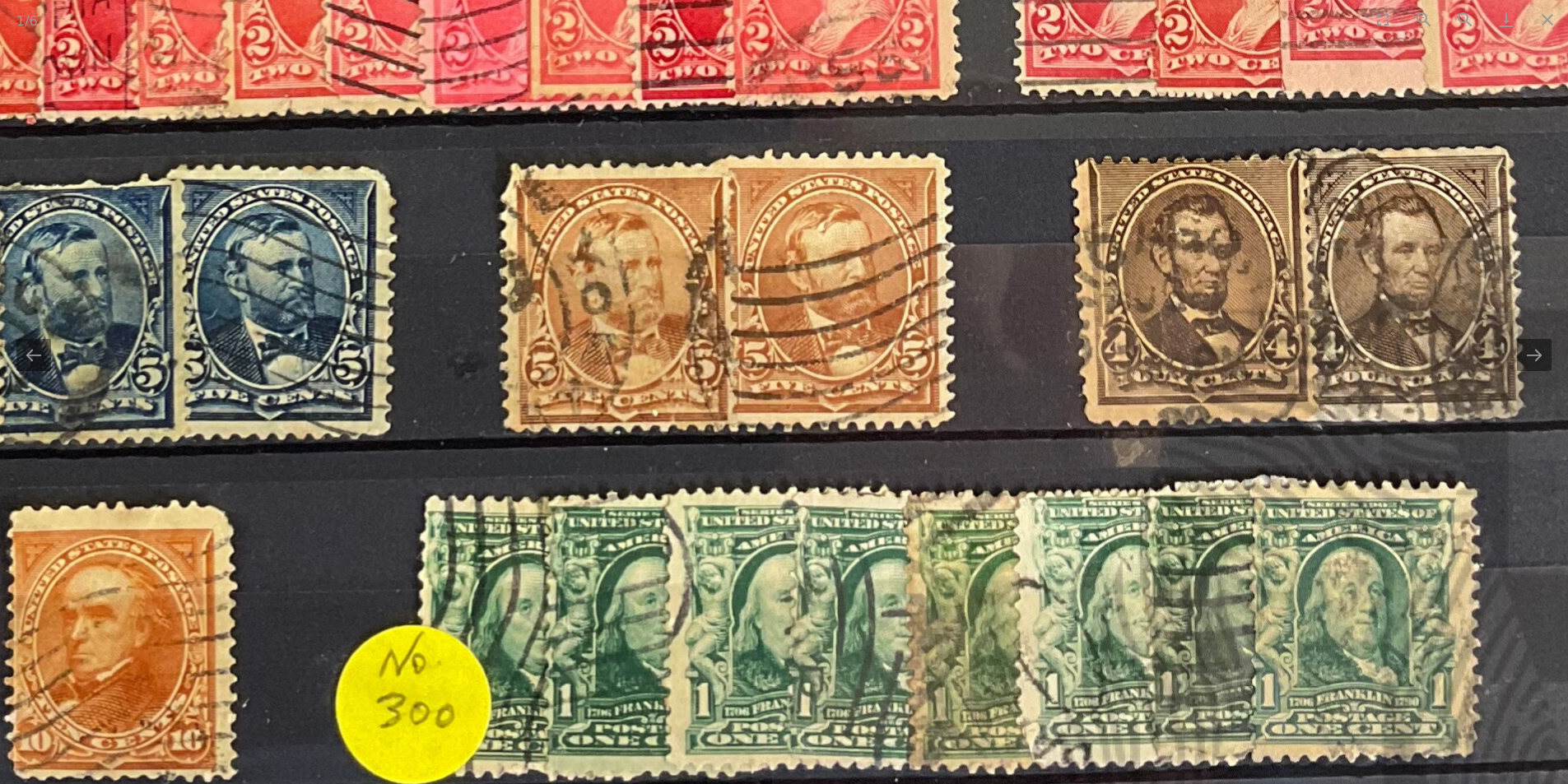
drag, startPoint x: 1089, startPoint y: 646, endPoint x: 1042, endPoint y: 233, distance: 415.7
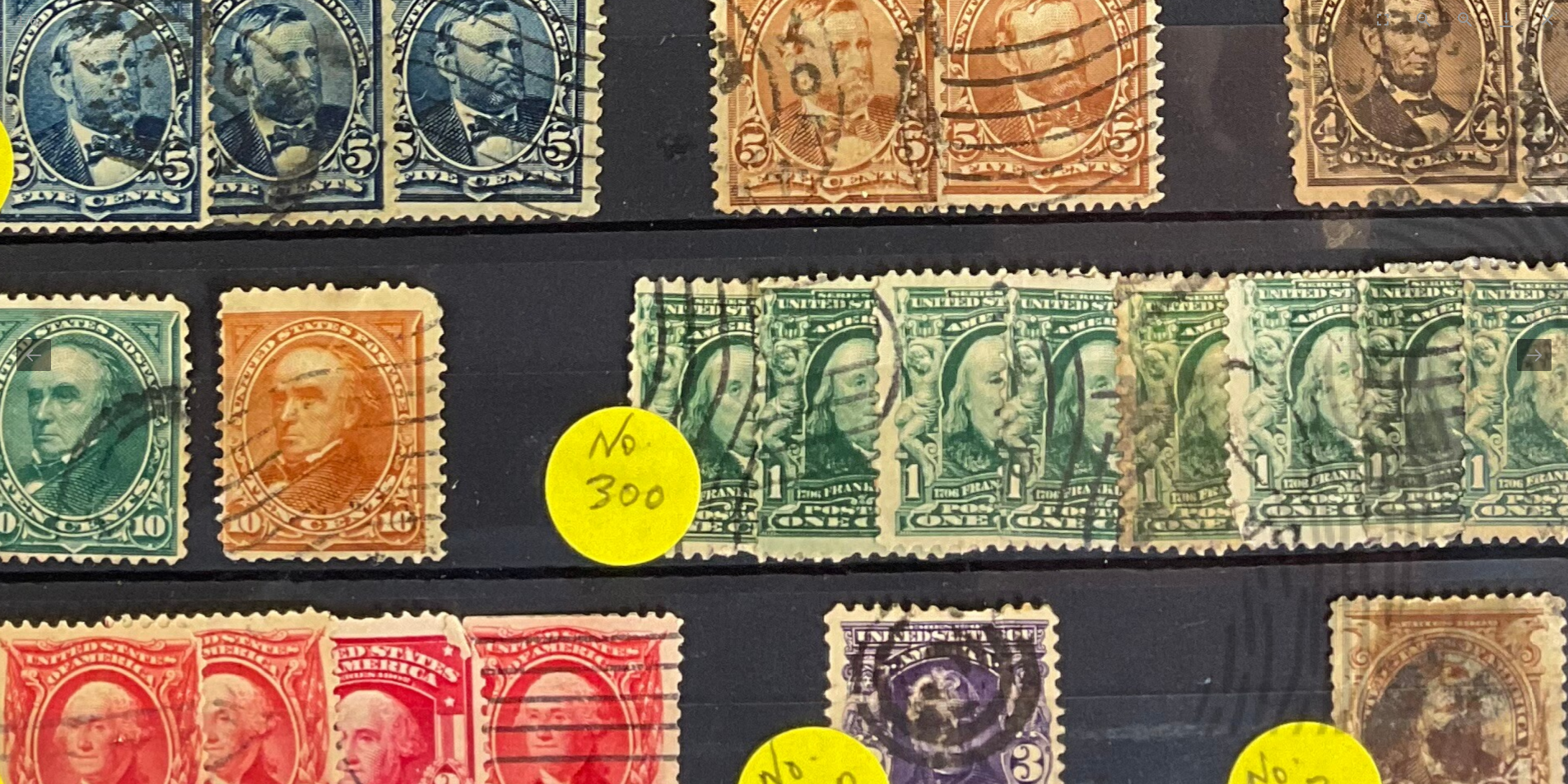
drag, startPoint x: 474, startPoint y: 333, endPoint x: 850, endPoint y: 72, distance: 457.7
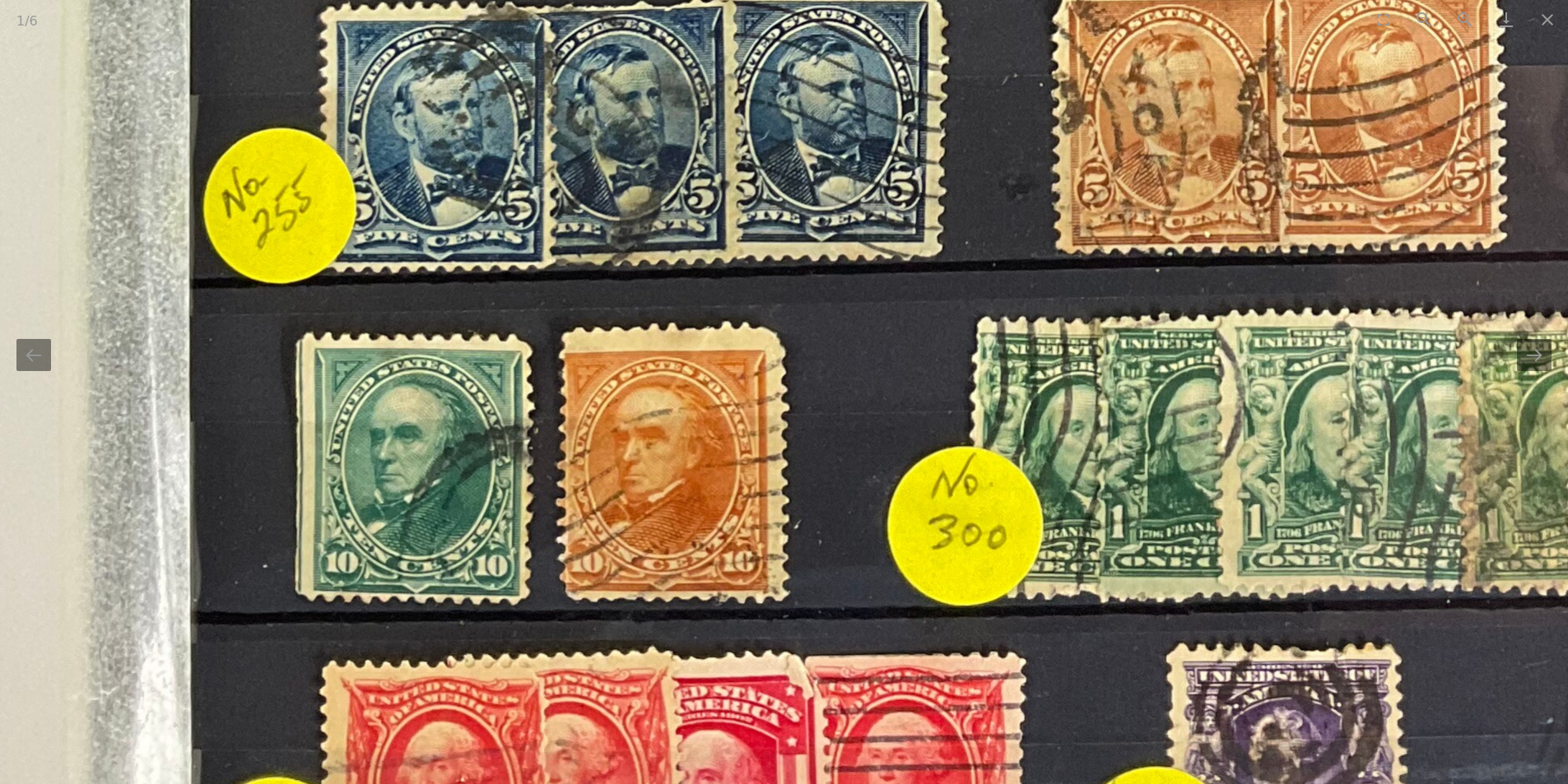
drag, startPoint x: 781, startPoint y: 153, endPoint x: 773, endPoint y: 396, distance: 243.1
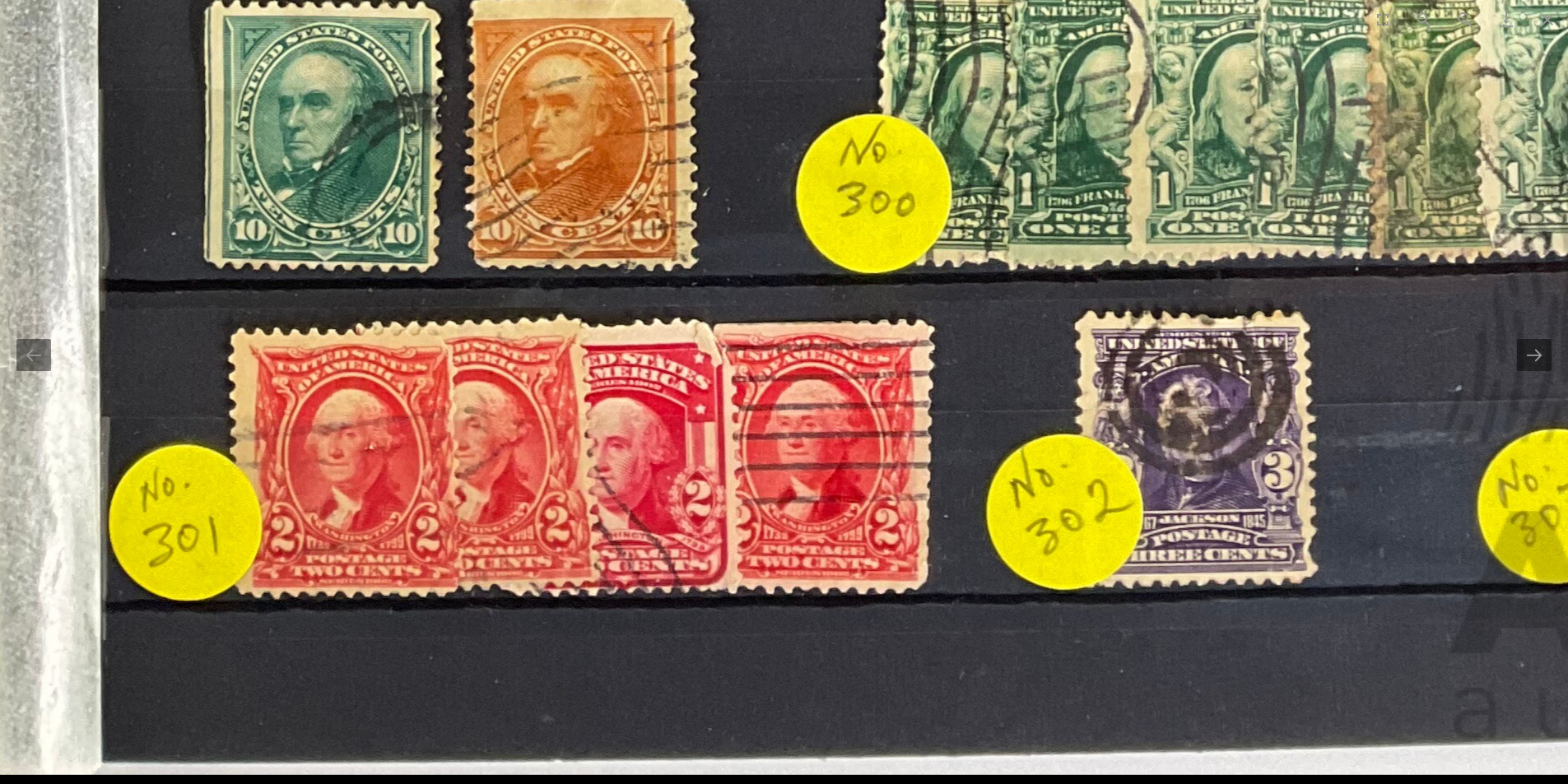
drag, startPoint x: 845, startPoint y: 446, endPoint x: 752, endPoint y: 26, distance: 430.2
click at [752, 26] on div "1 / 6 Over 200 USA 1870's to 1910's Stamps Including [US_STATE], [GEOGRAPHIC_DA…" at bounding box center [784, 392] width 1568 height 784
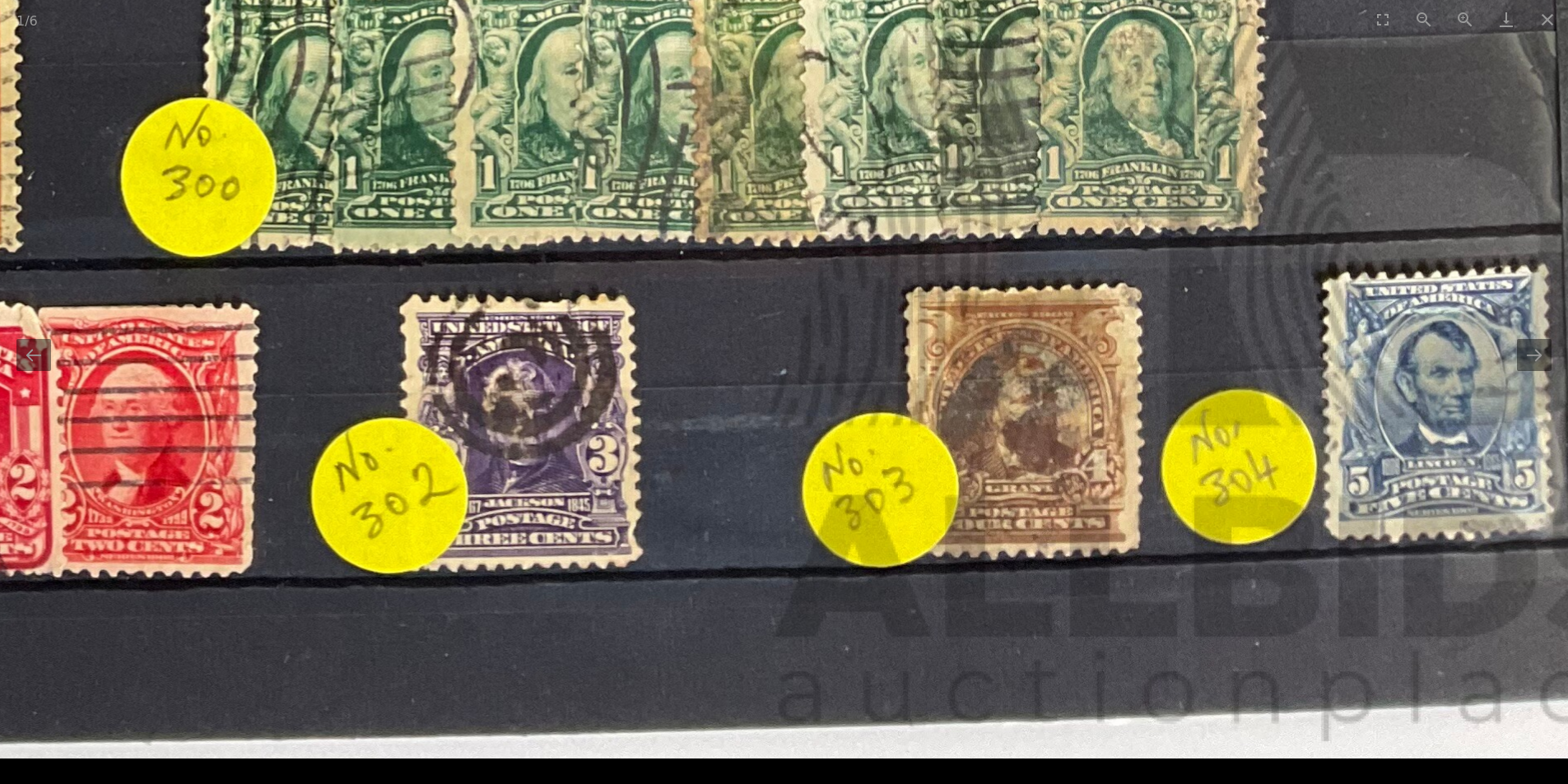
drag, startPoint x: 662, startPoint y: 415, endPoint x: 19, endPoint y: 262, distance: 661.0
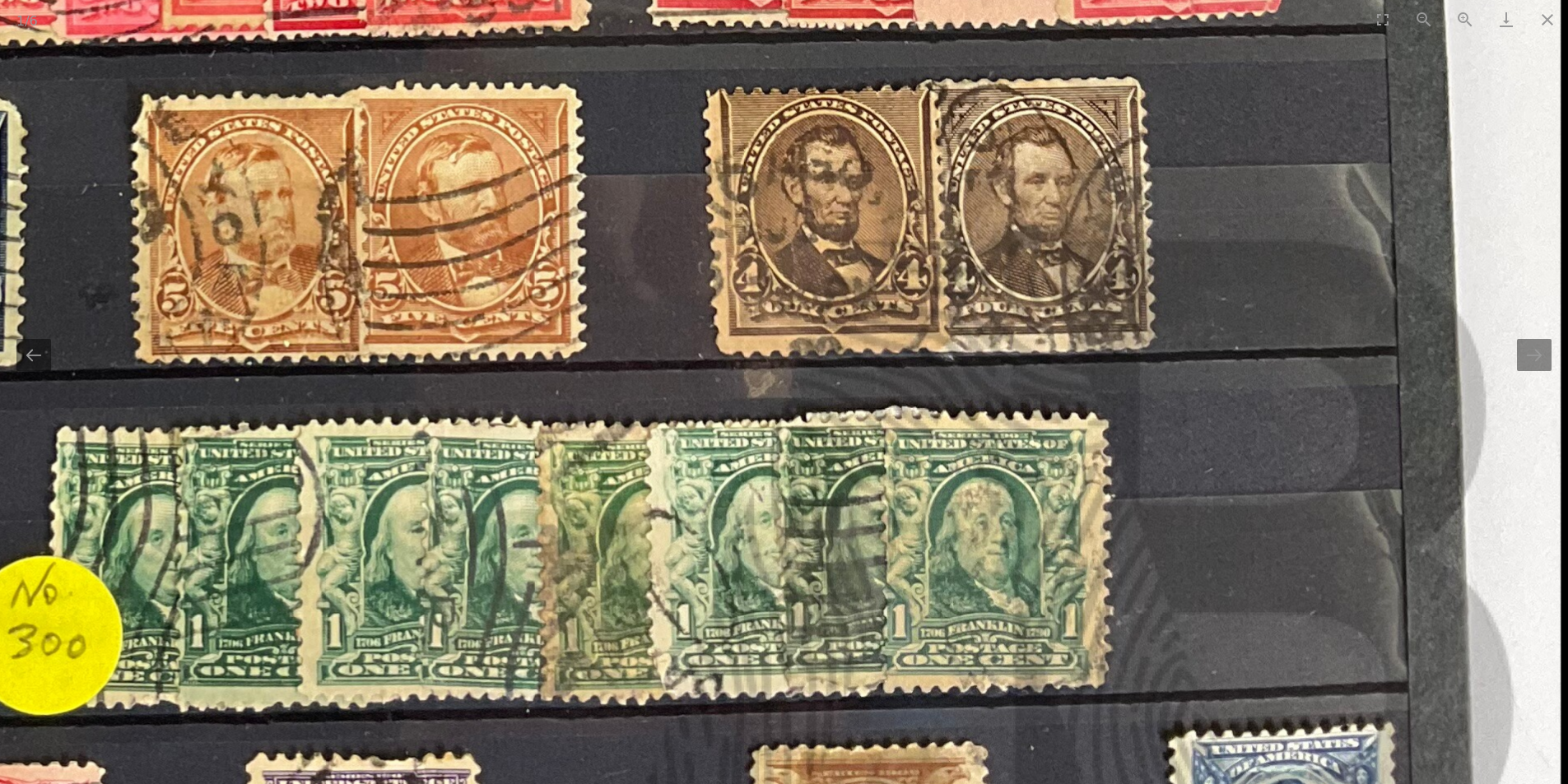
drag, startPoint x: 630, startPoint y: 179, endPoint x: 544, endPoint y: 806, distance: 632.9
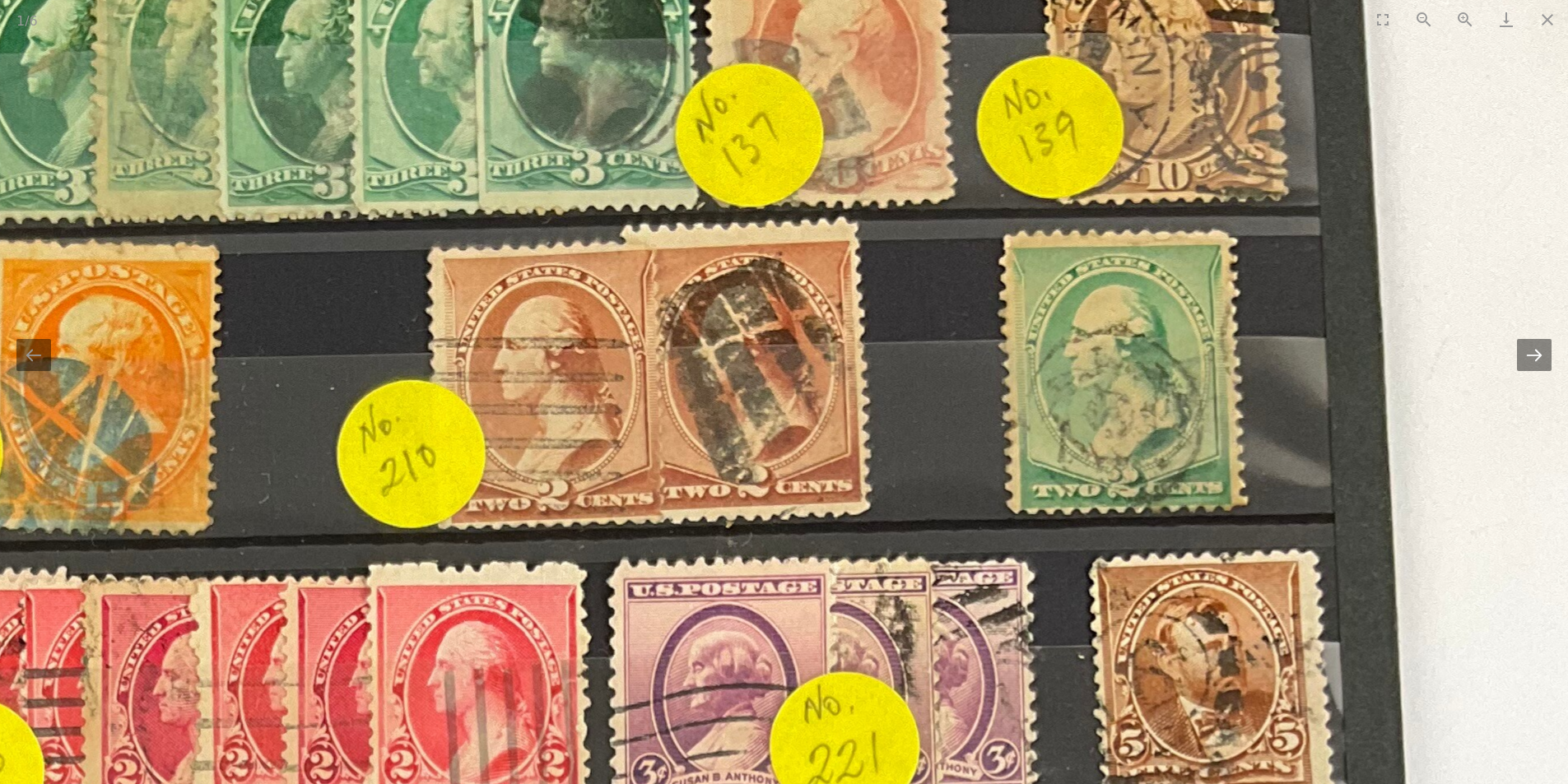
click at [1534, 359] on button "Next slide" at bounding box center [1534, 355] width 34 height 33
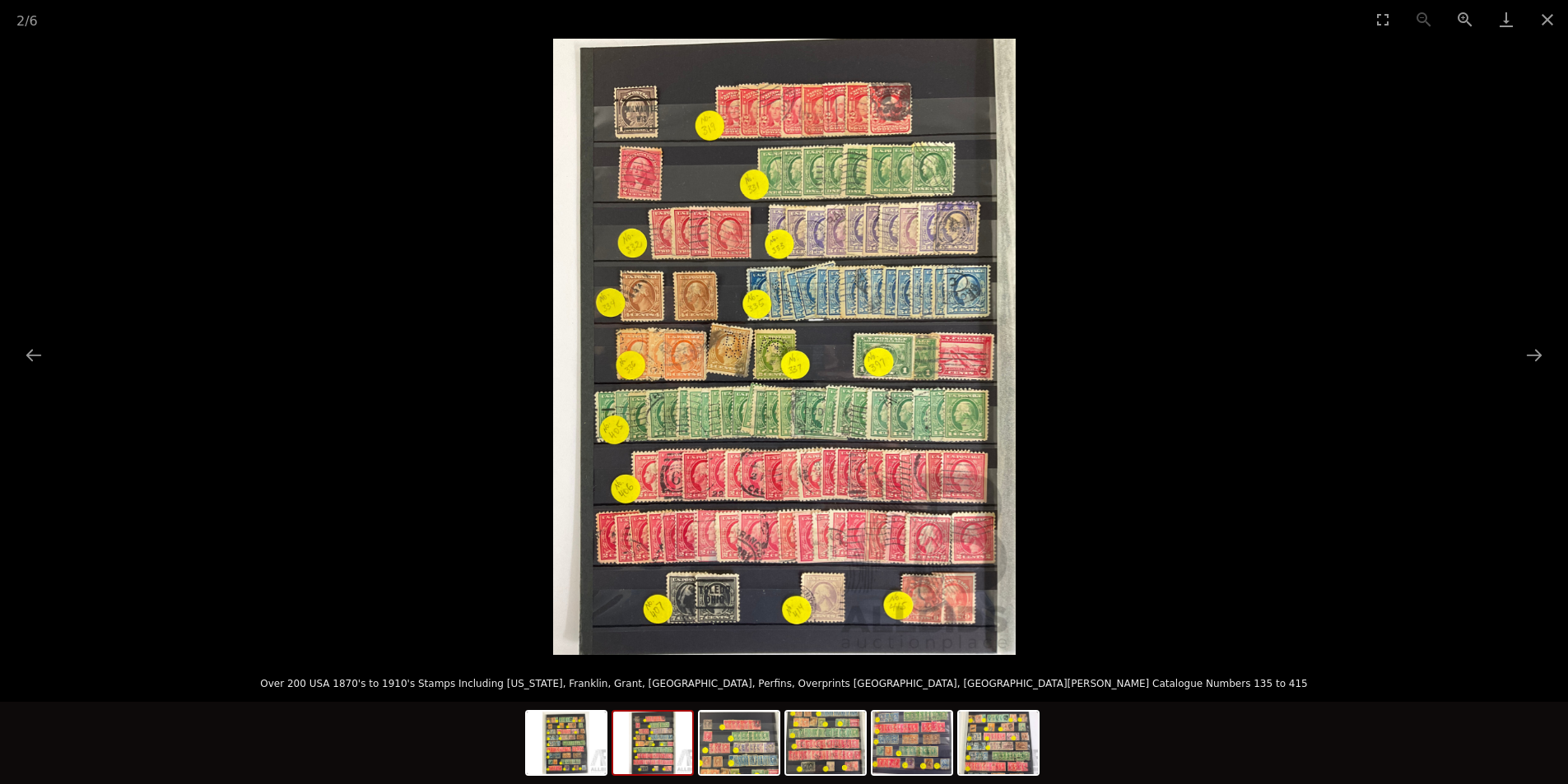
click at [696, 358] on img at bounding box center [784, 346] width 462 height 616
click at [688, 309] on img at bounding box center [784, 346] width 462 height 616
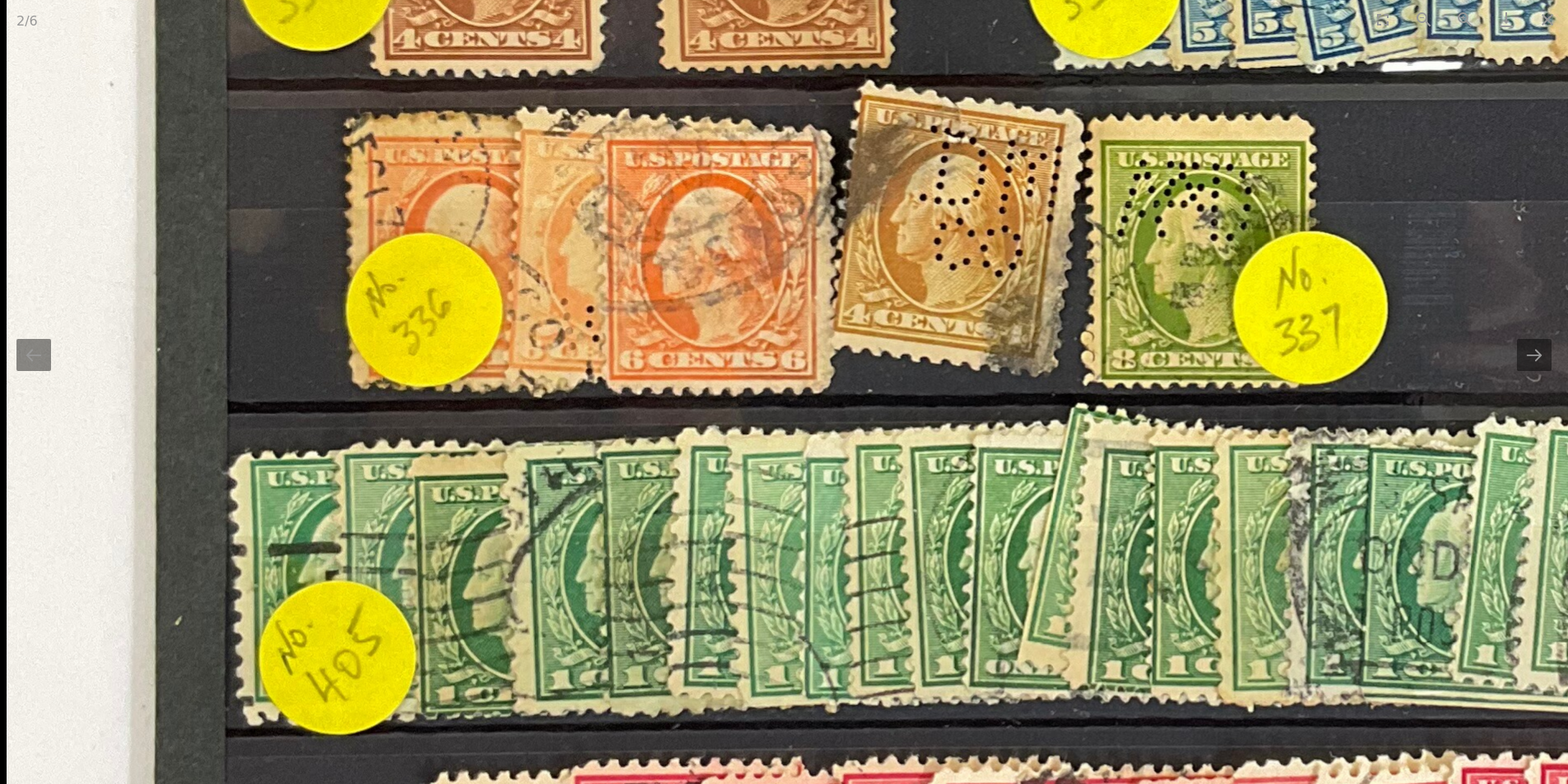
drag, startPoint x: 745, startPoint y: 331, endPoint x: 822, endPoint y: -72, distance: 410.3
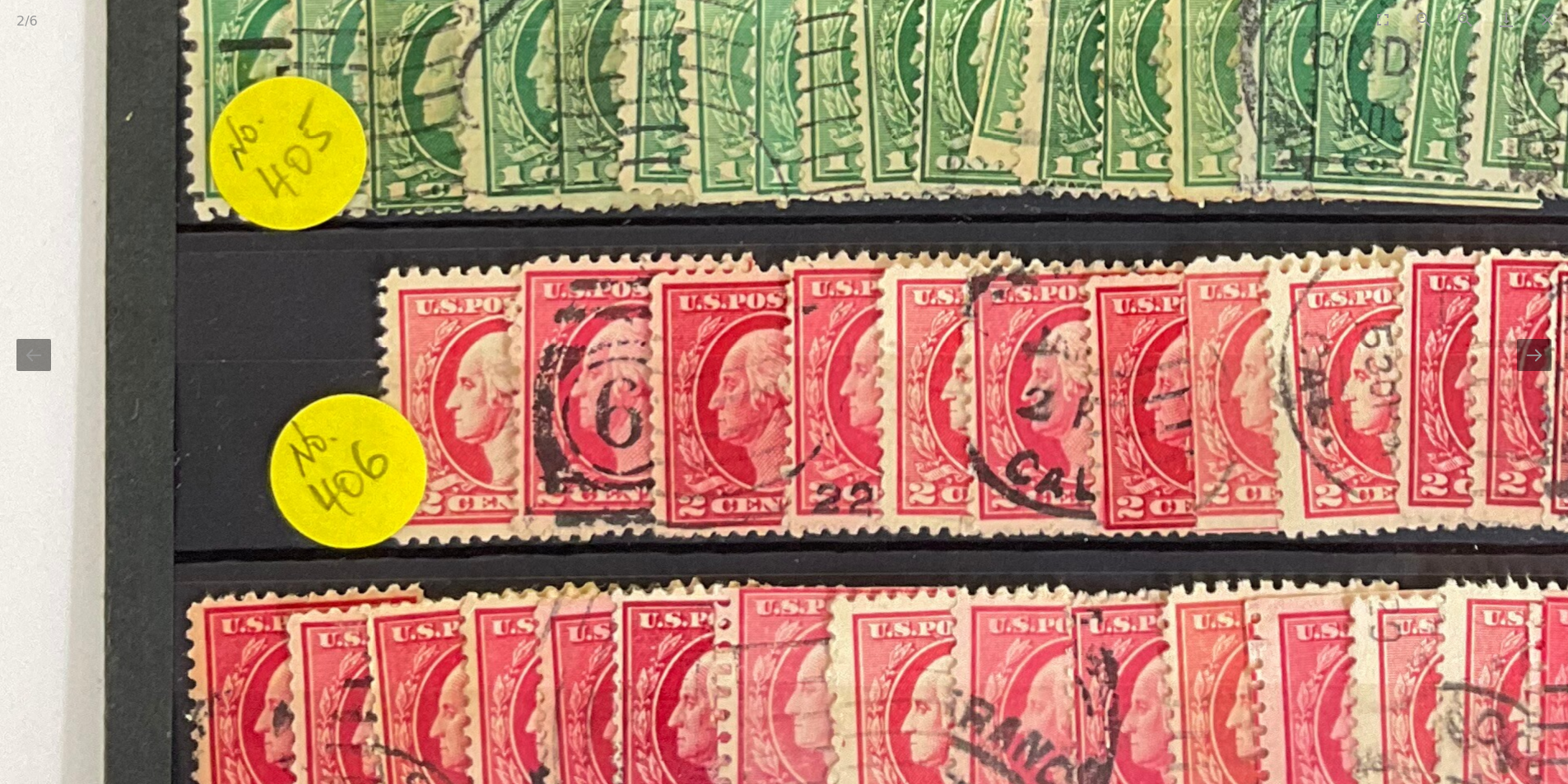
drag, startPoint x: 774, startPoint y: 327, endPoint x: 726, endPoint y: -67, distance: 396.9
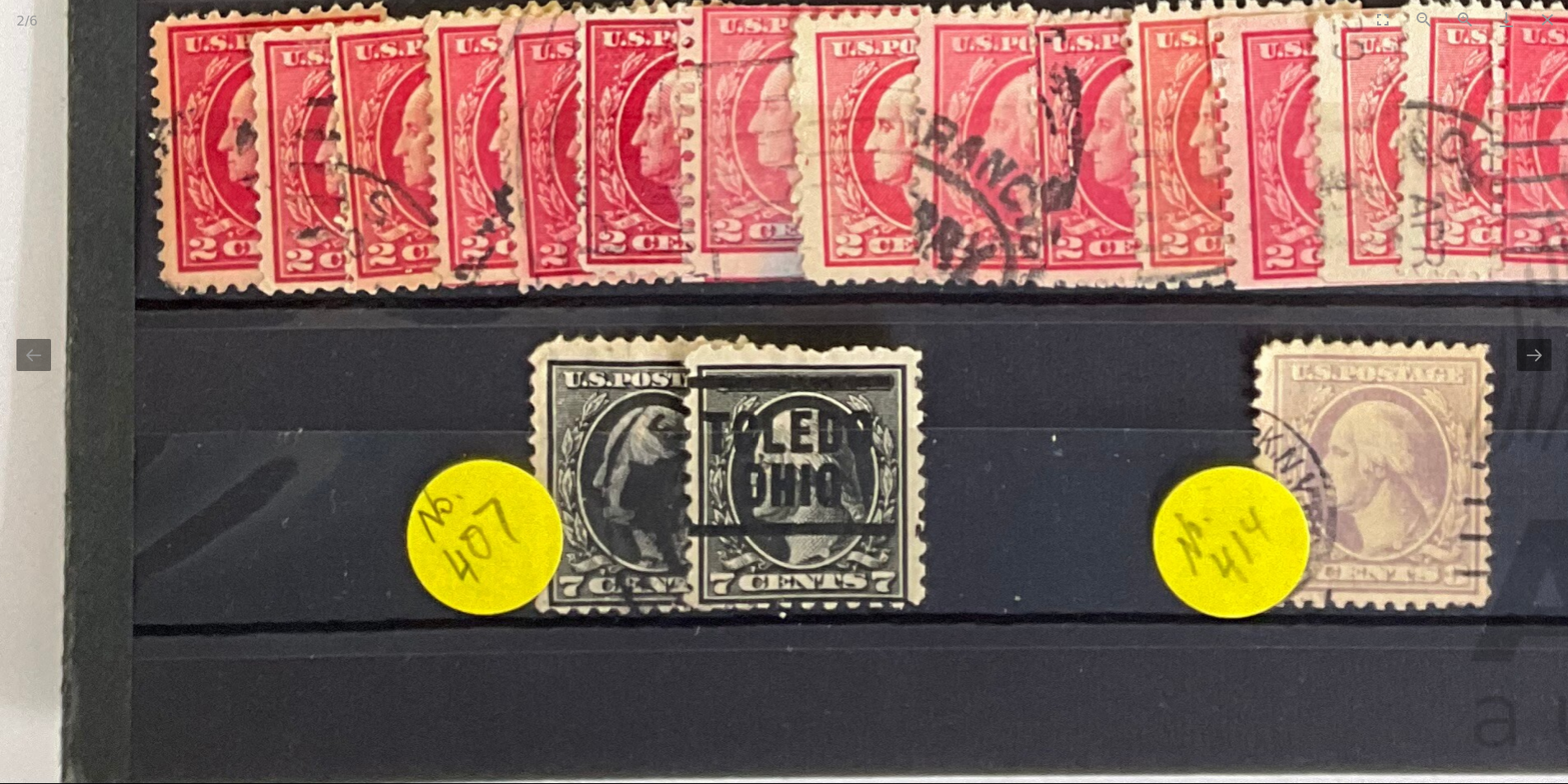
drag, startPoint x: 705, startPoint y: 213, endPoint x: 680, endPoint y: 51, distance: 163.9
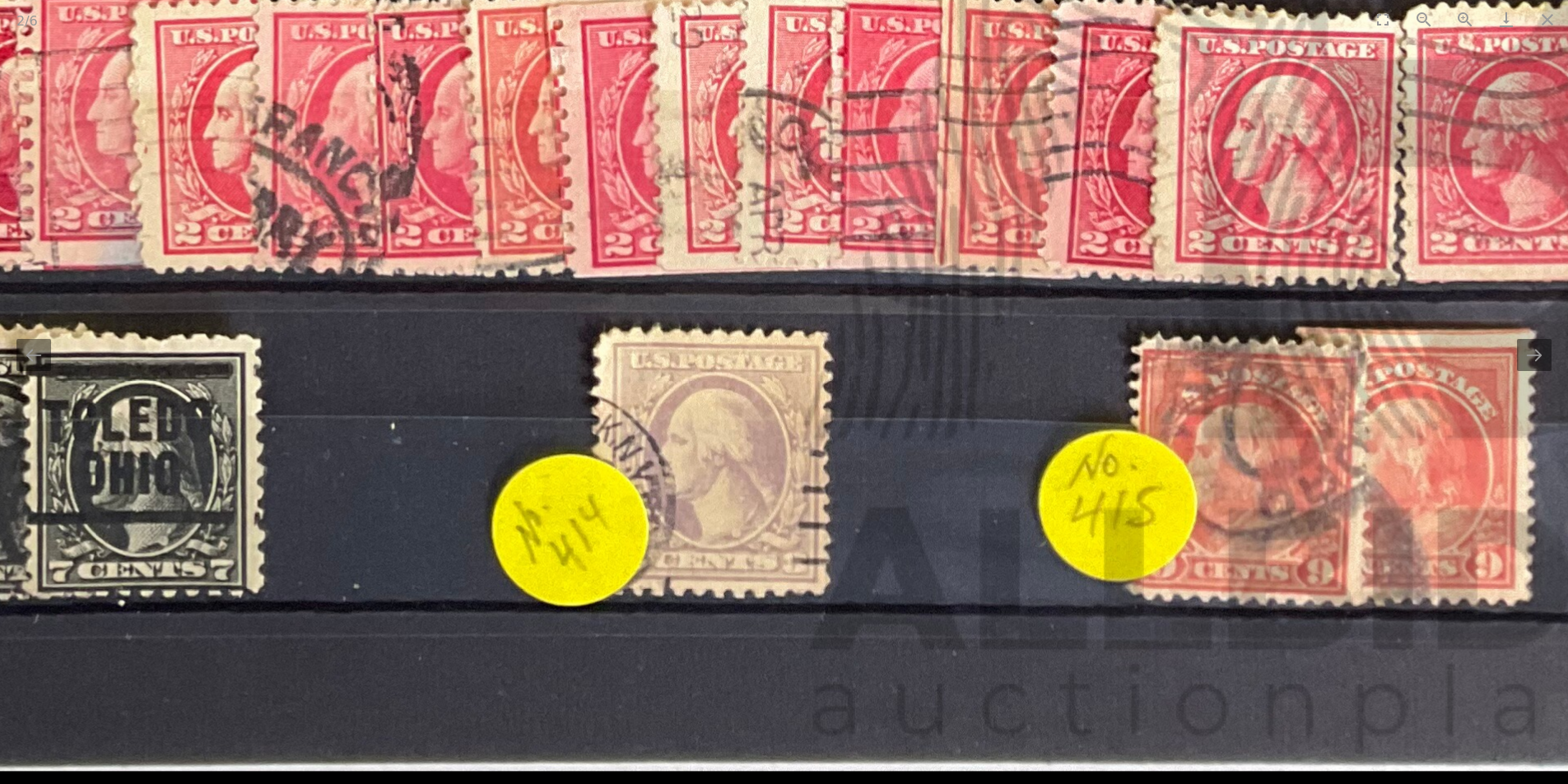
drag, startPoint x: 1013, startPoint y: 382, endPoint x: 353, endPoint y: 305, distance: 664.5
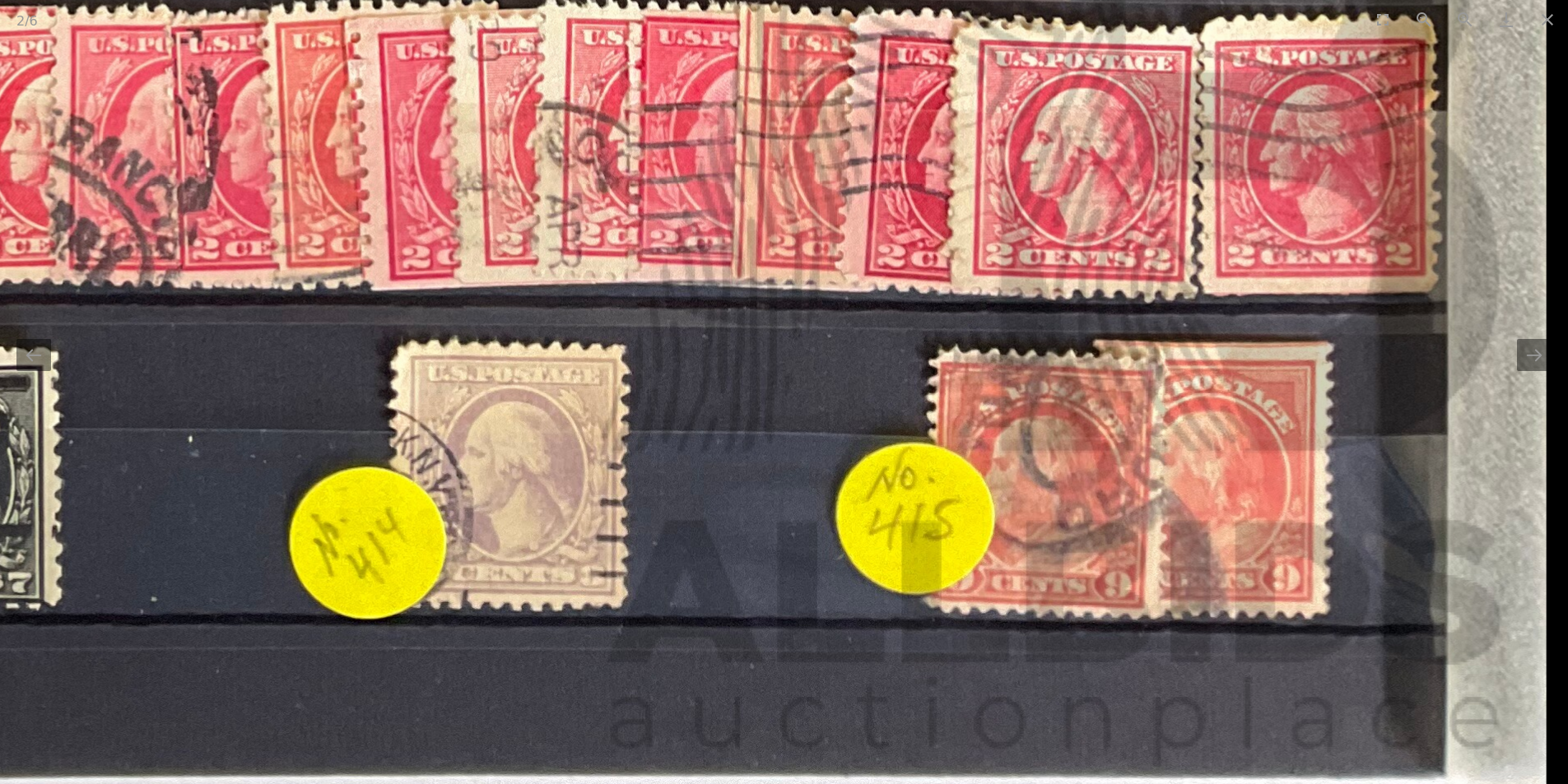
drag, startPoint x: 798, startPoint y: 309, endPoint x: 666, endPoint y: 309, distance: 132.0
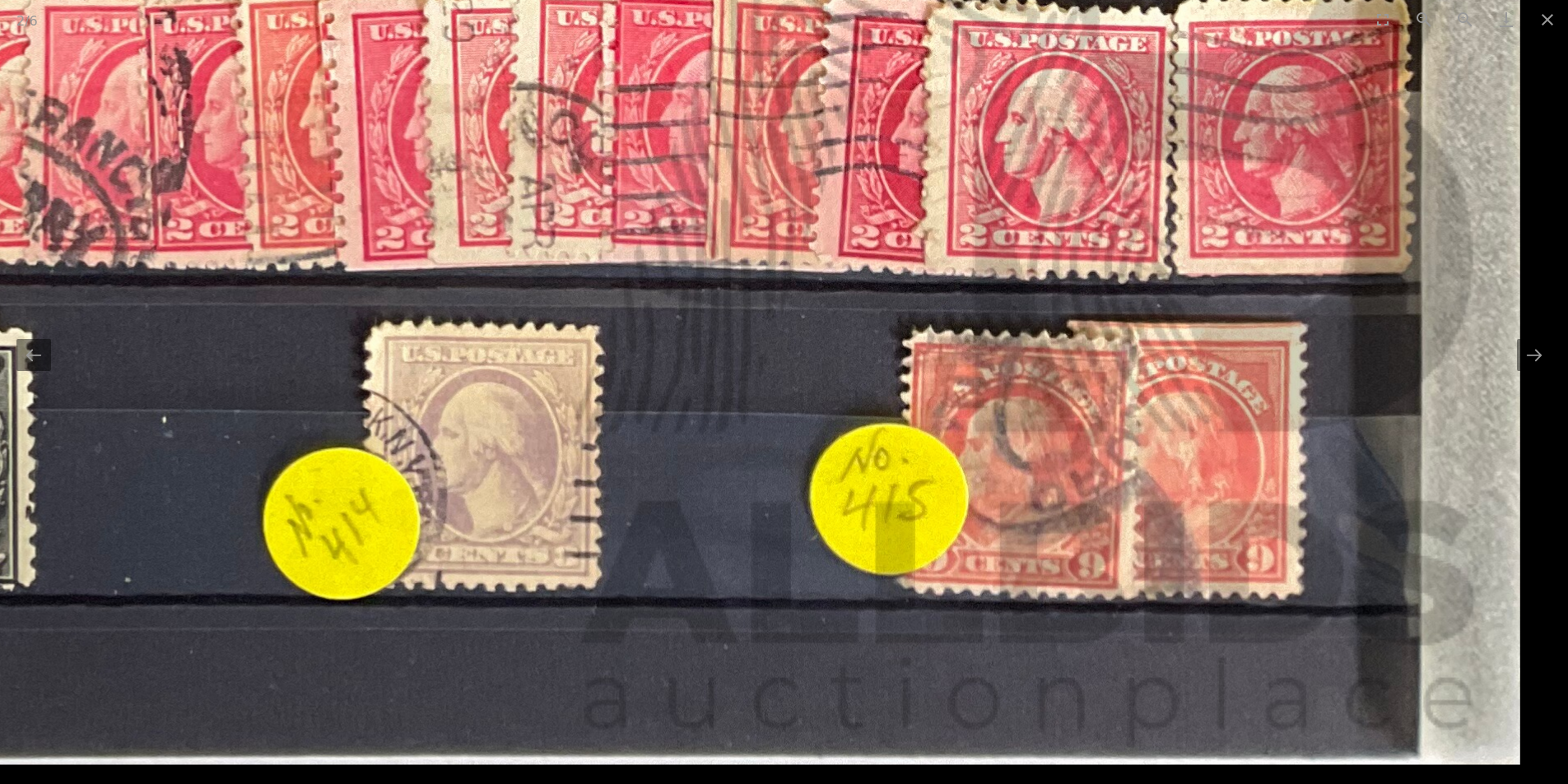
drag, startPoint x: 934, startPoint y: 384, endPoint x: 645, endPoint y: 268, distance: 311.4
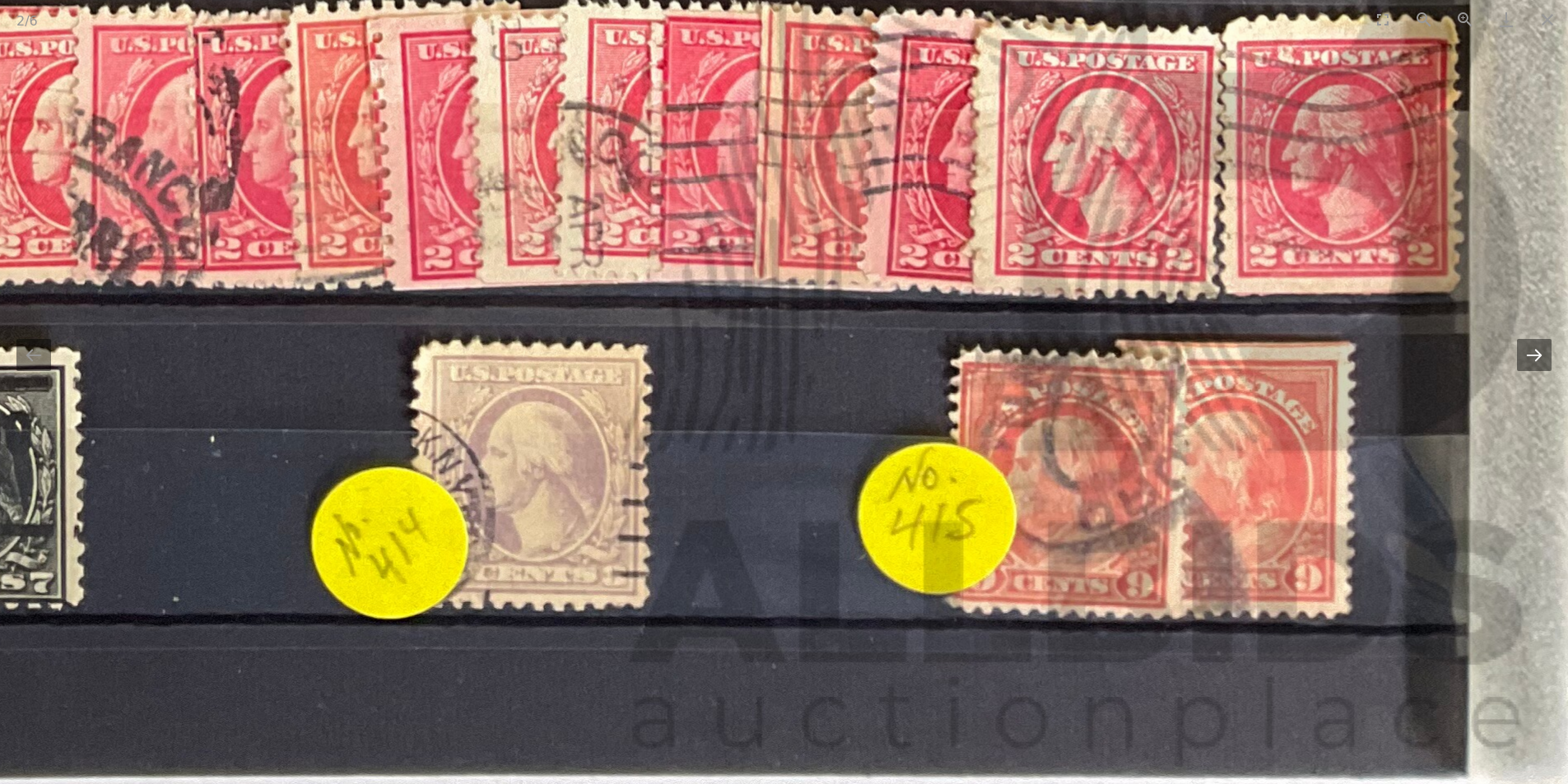
click at [1535, 351] on button "Next slide" at bounding box center [1534, 355] width 34 height 33
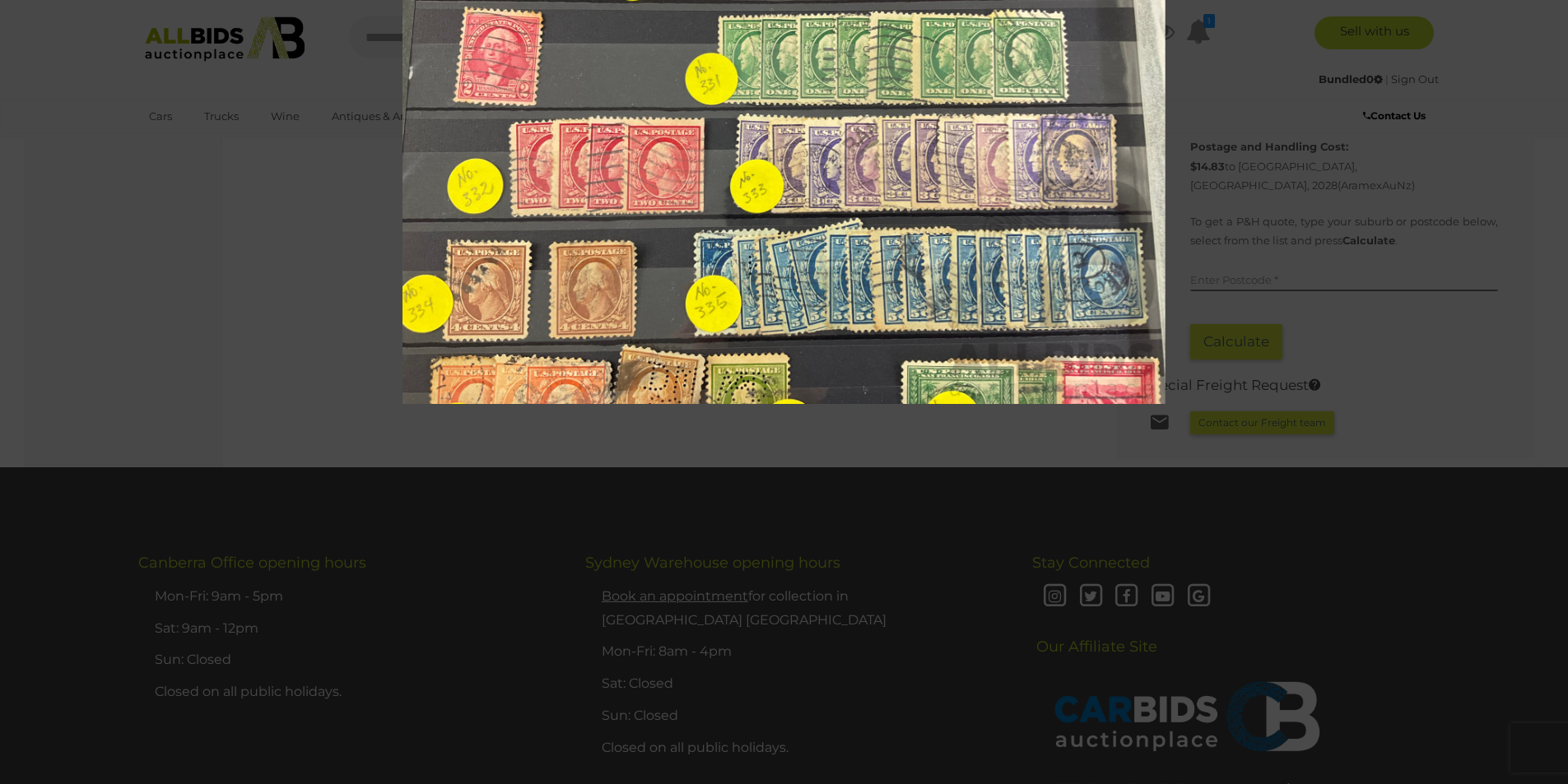
drag, startPoint x: 902, startPoint y: 327, endPoint x: 897, endPoint y: 76, distance: 251.0
click at [899, 98] on img at bounding box center [784, 119] width 762 height 572
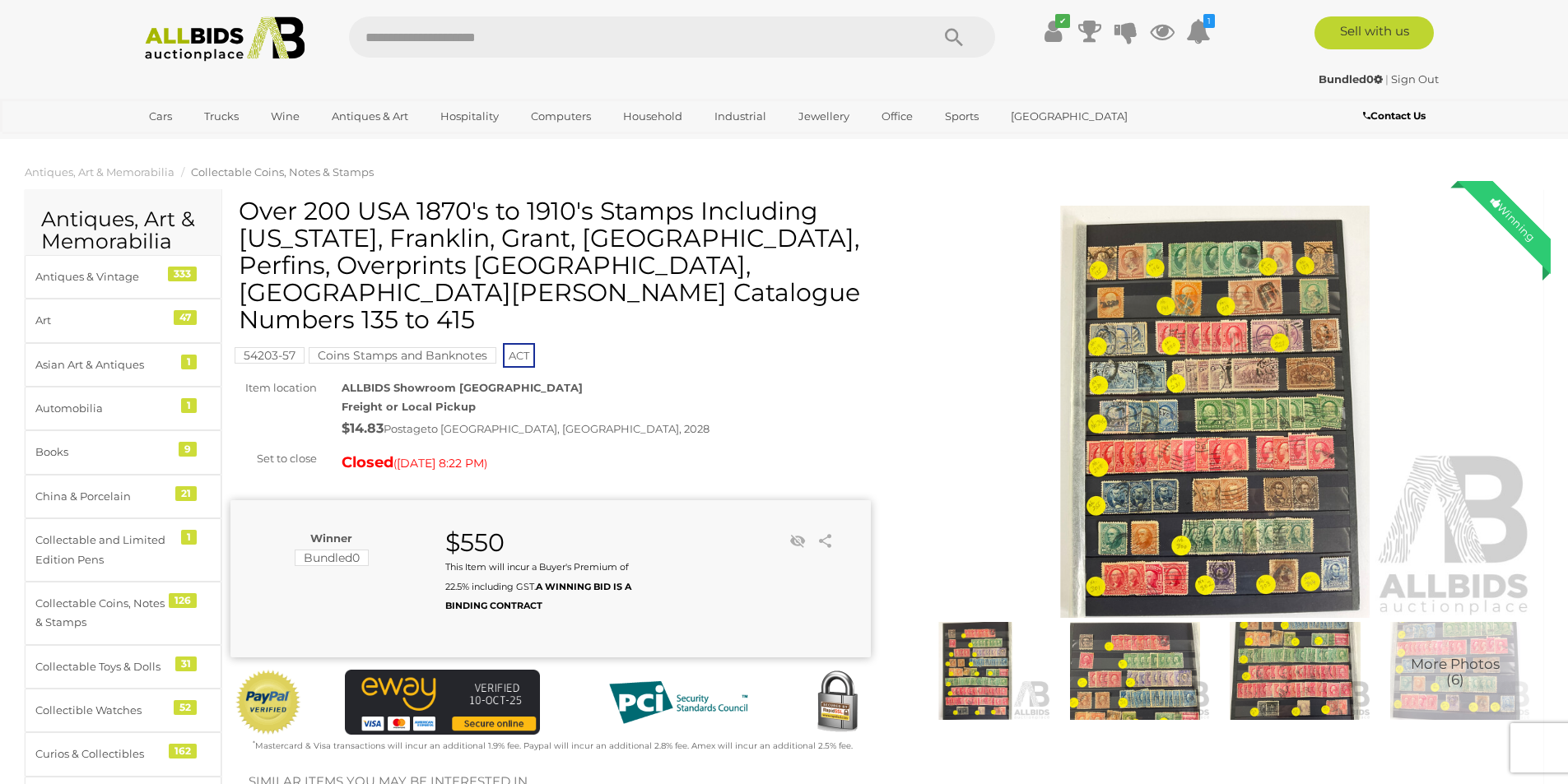
click at [1230, 456] on img at bounding box center [1215, 411] width 640 height 412
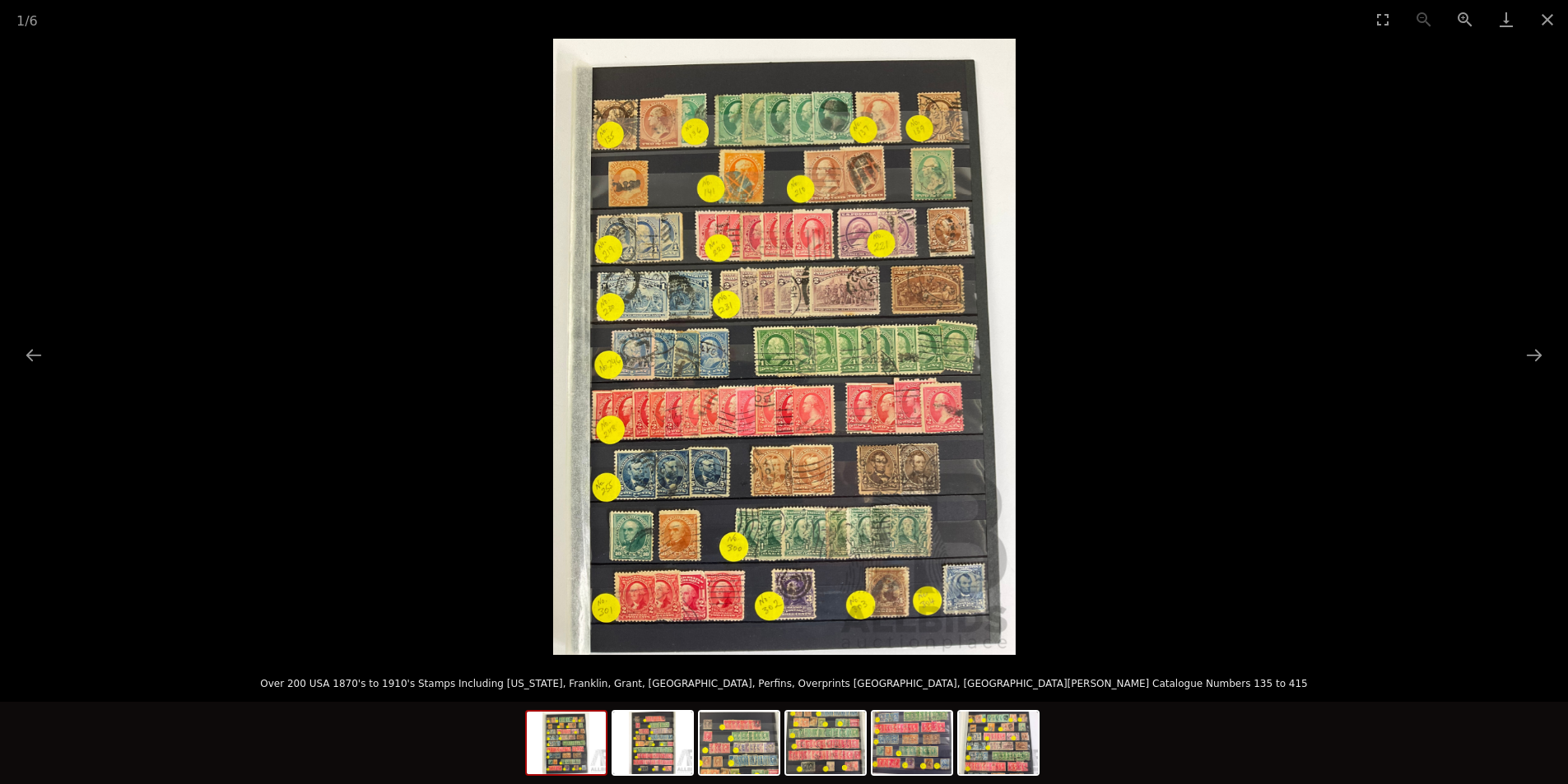
click at [939, 462] on img at bounding box center [784, 346] width 462 height 616
click at [1537, 353] on button "Next slide" at bounding box center [1534, 355] width 34 height 33
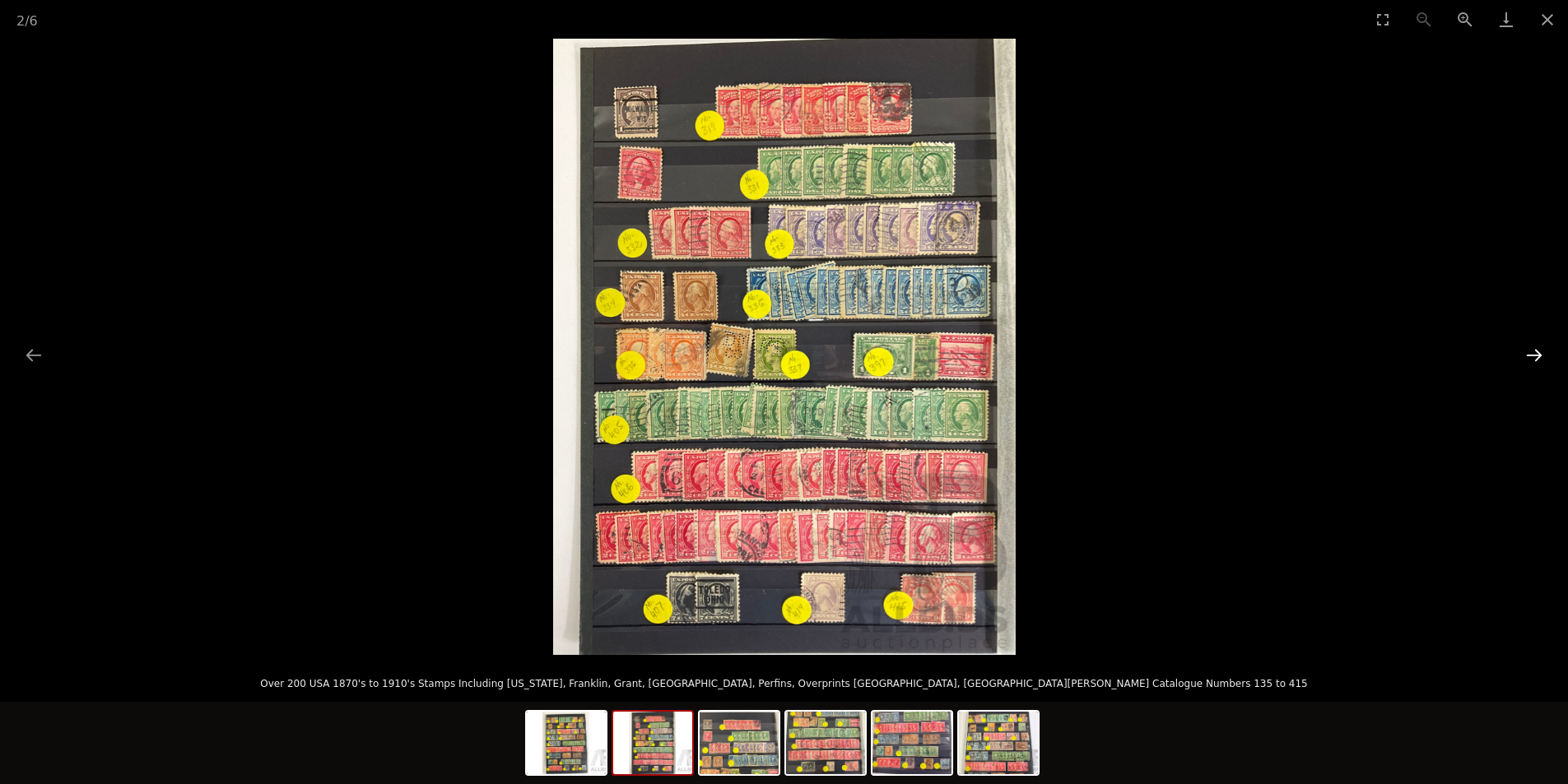
click at [1537, 353] on button "Next slide" at bounding box center [1534, 355] width 34 height 33
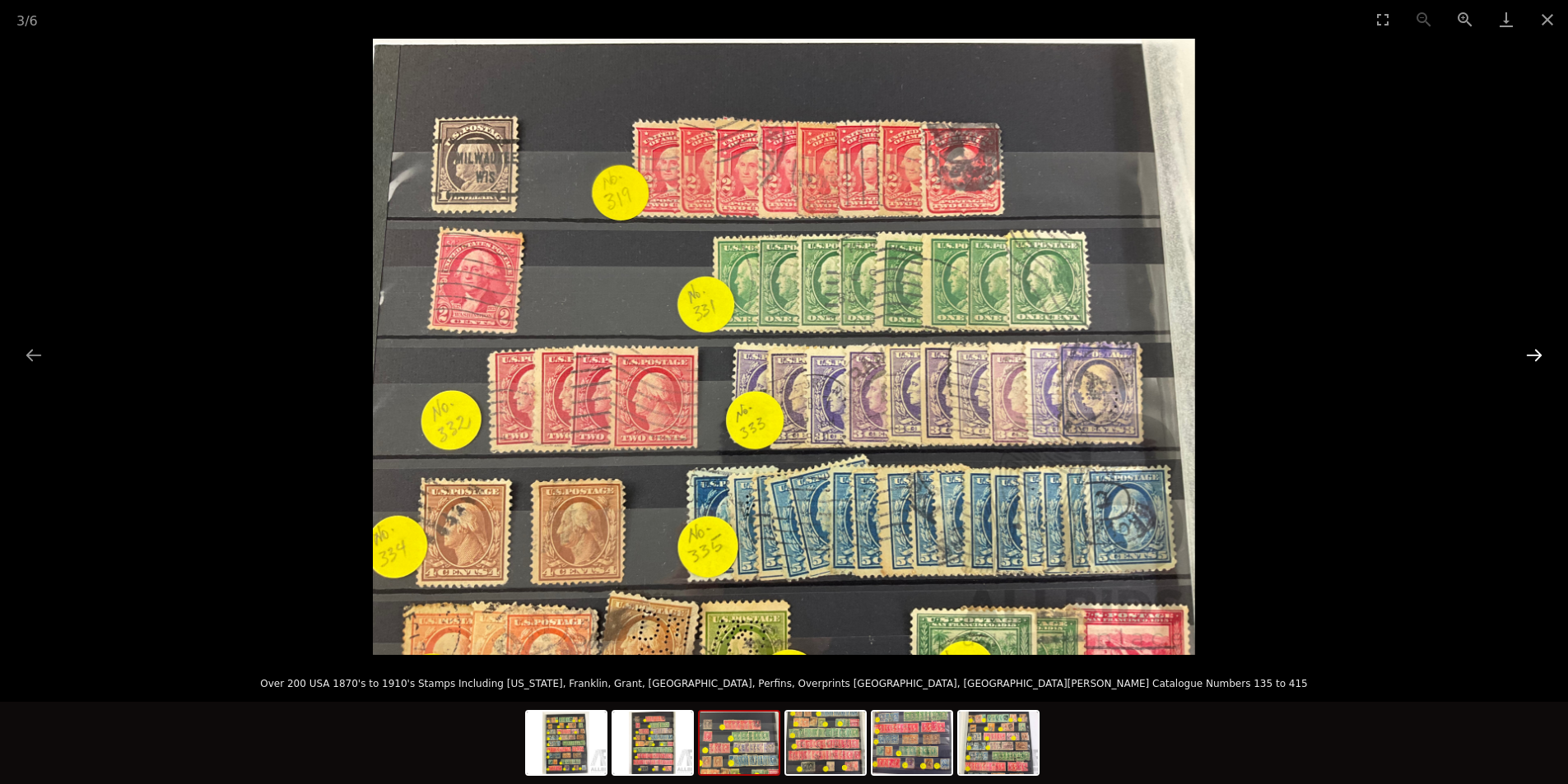
click at [1537, 353] on button "Next slide" at bounding box center [1534, 355] width 34 height 33
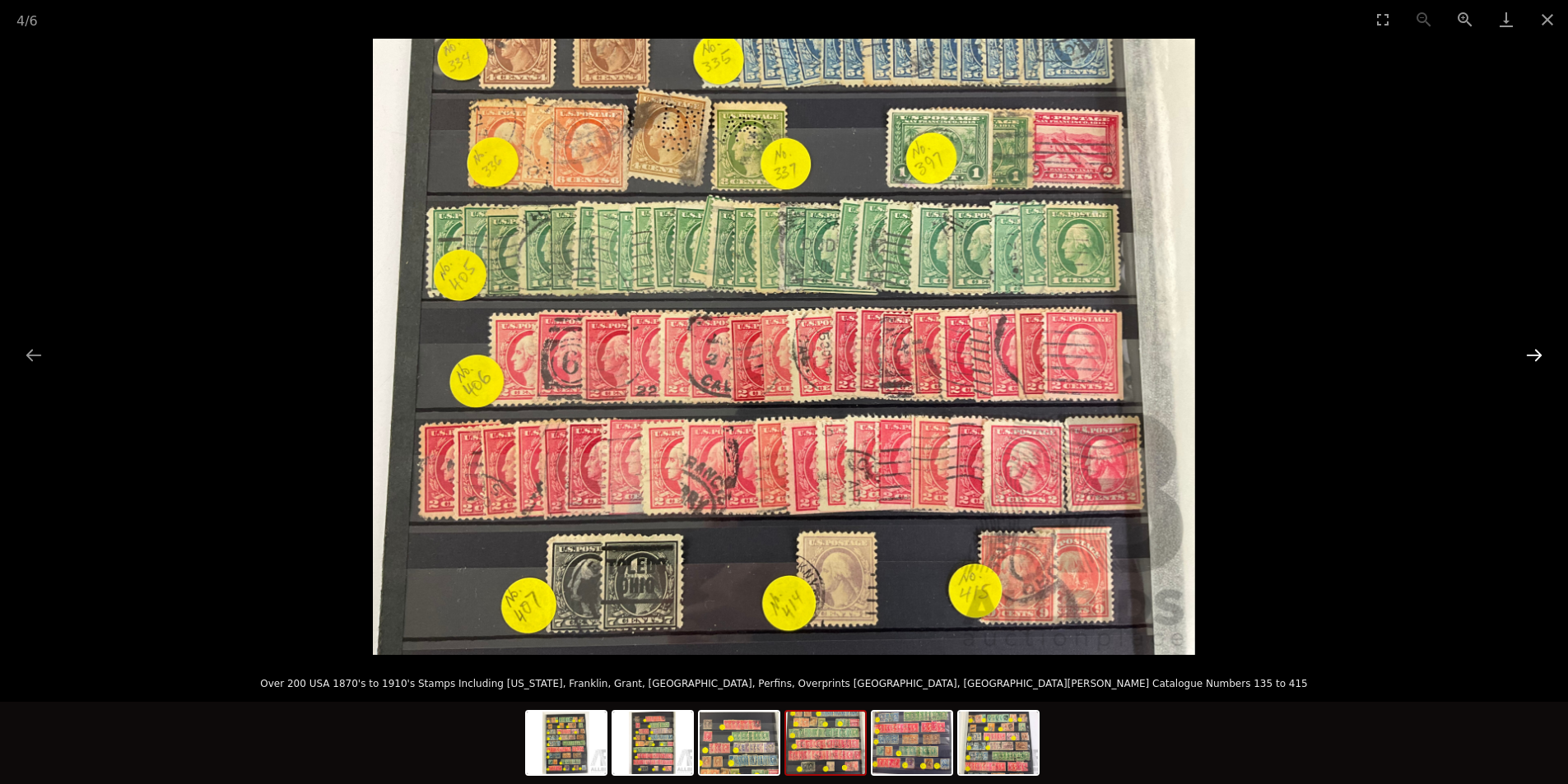
click at [1537, 353] on button "Next slide" at bounding box center [1534, 355] width 34 height 33
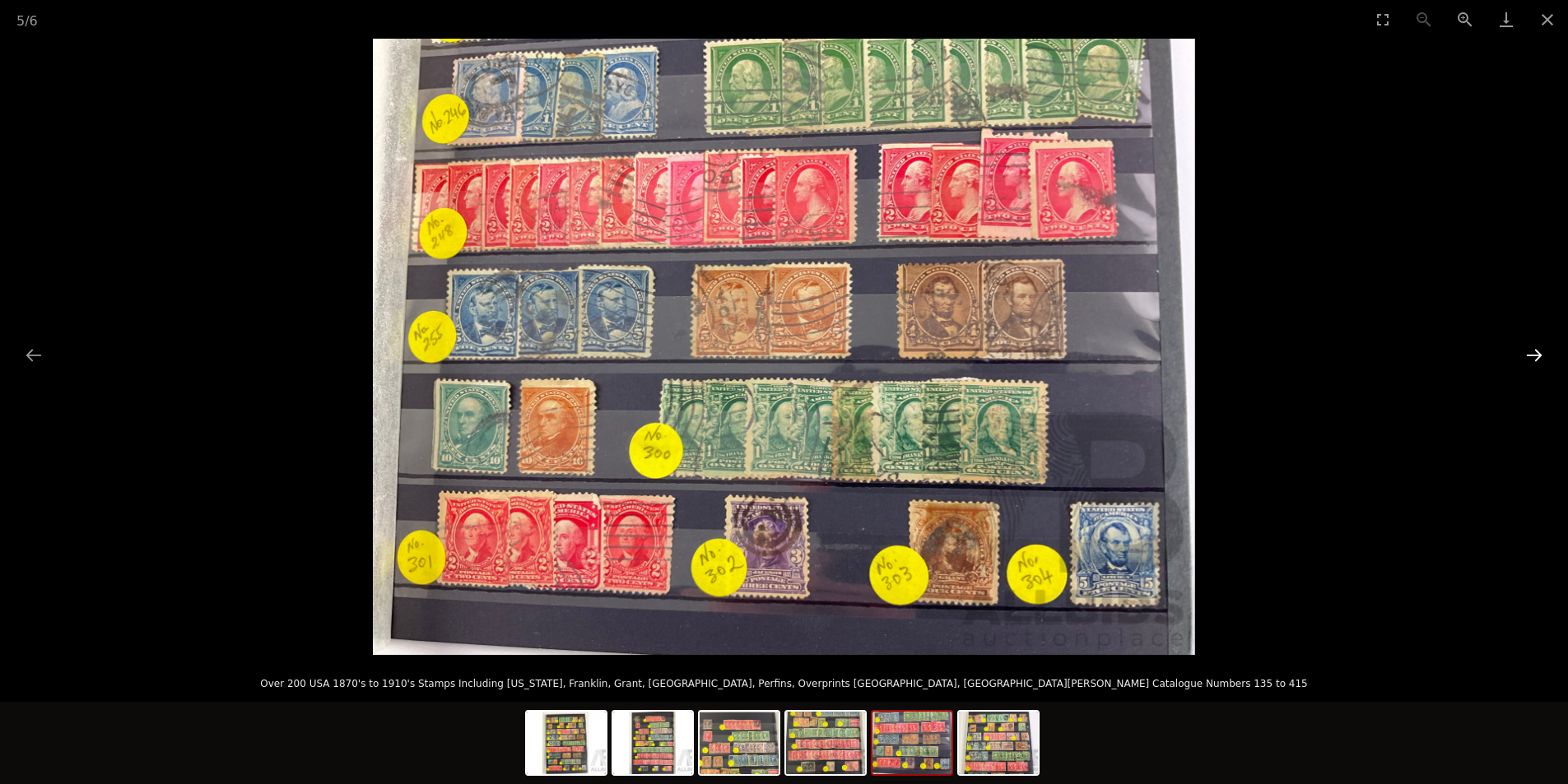
click at [1537, 353] on button "Next slide" at bounding box center [1534, 355] width 34 height 33
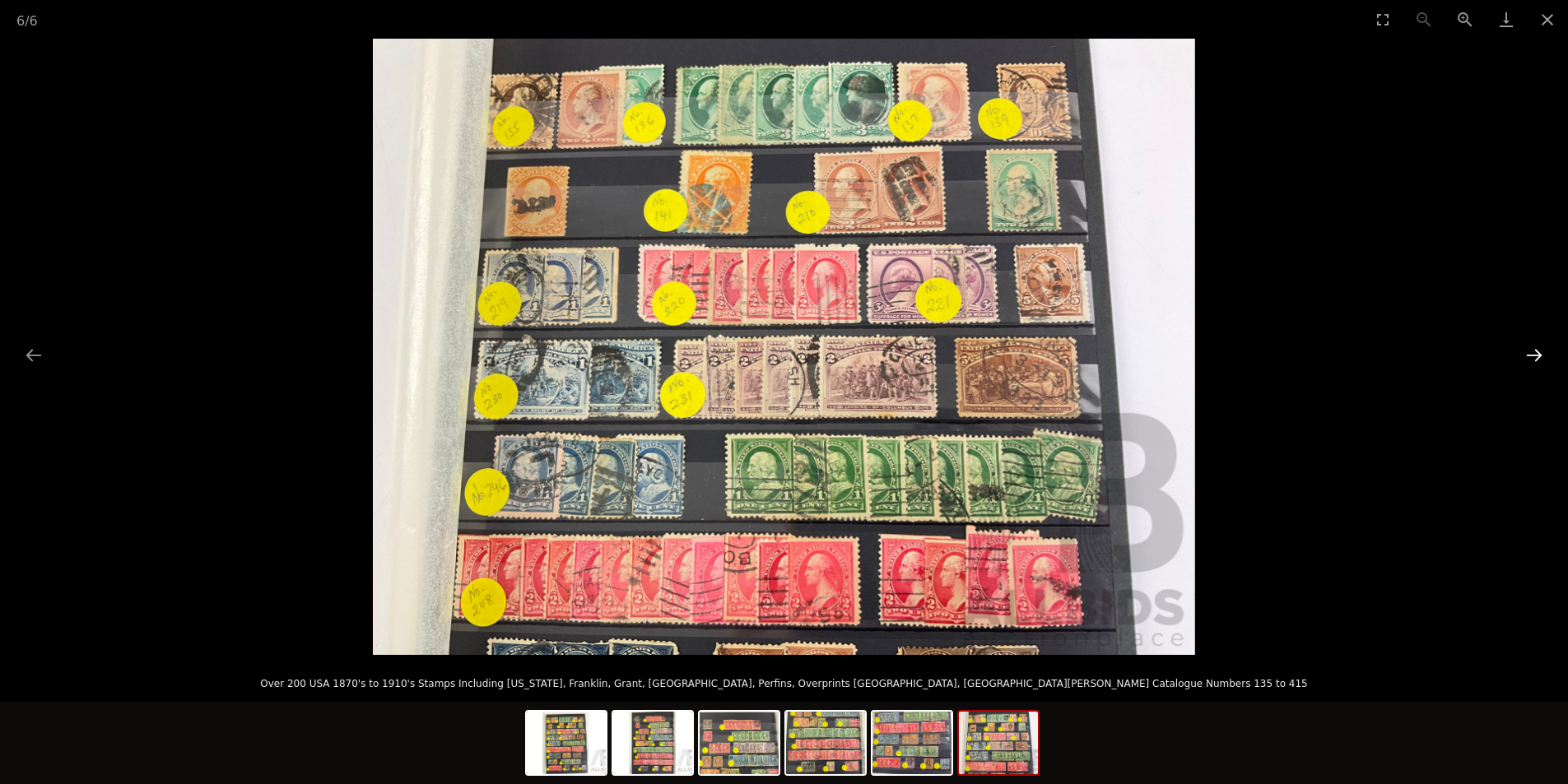
click at [1537, 353] on button "Next slide" at bounding box center [1534, 355] width 34 height 33
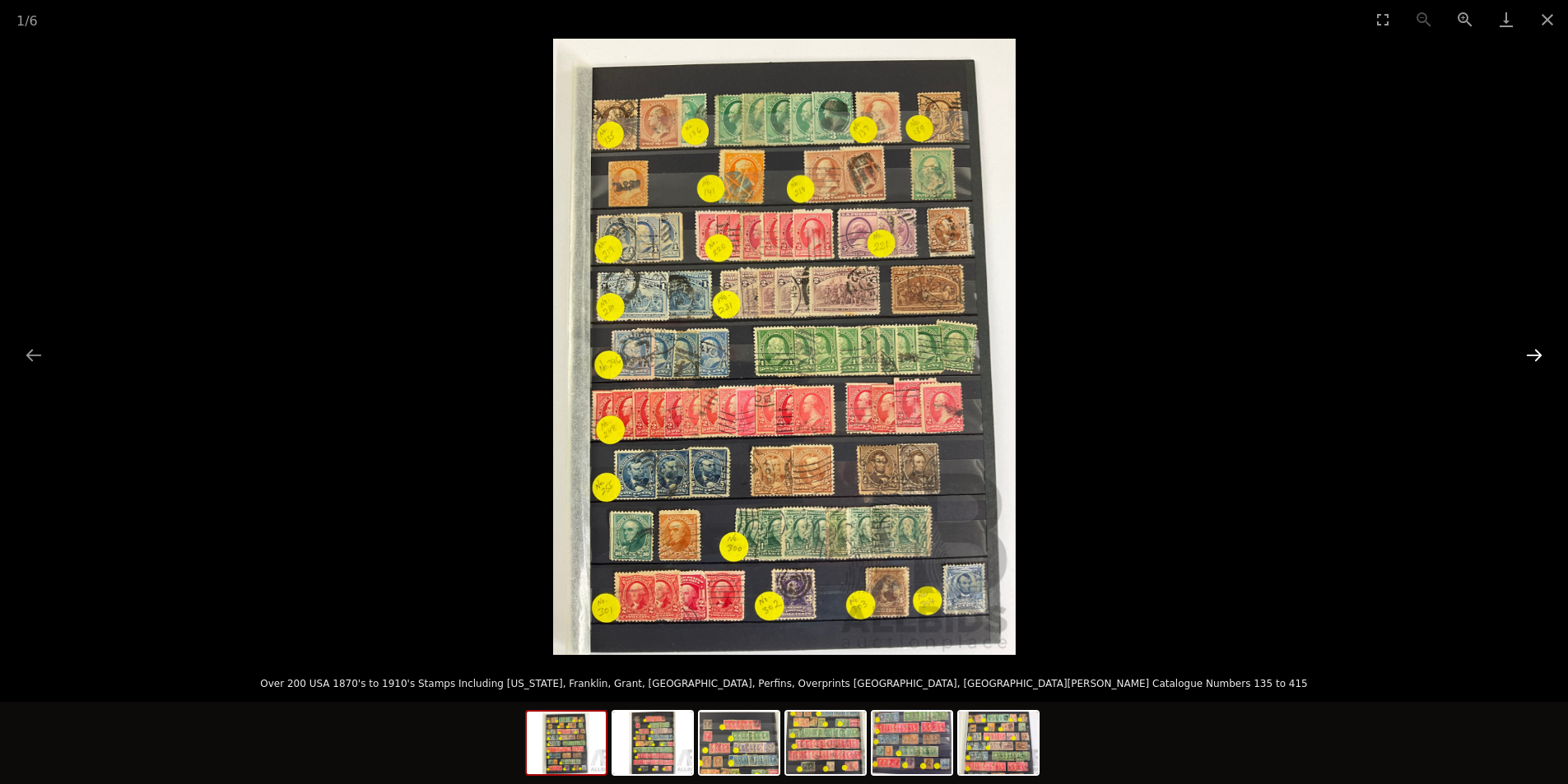
click at [1537, 353] on button "Next slide" at bounding box center [1534, 355] width 34 height 33
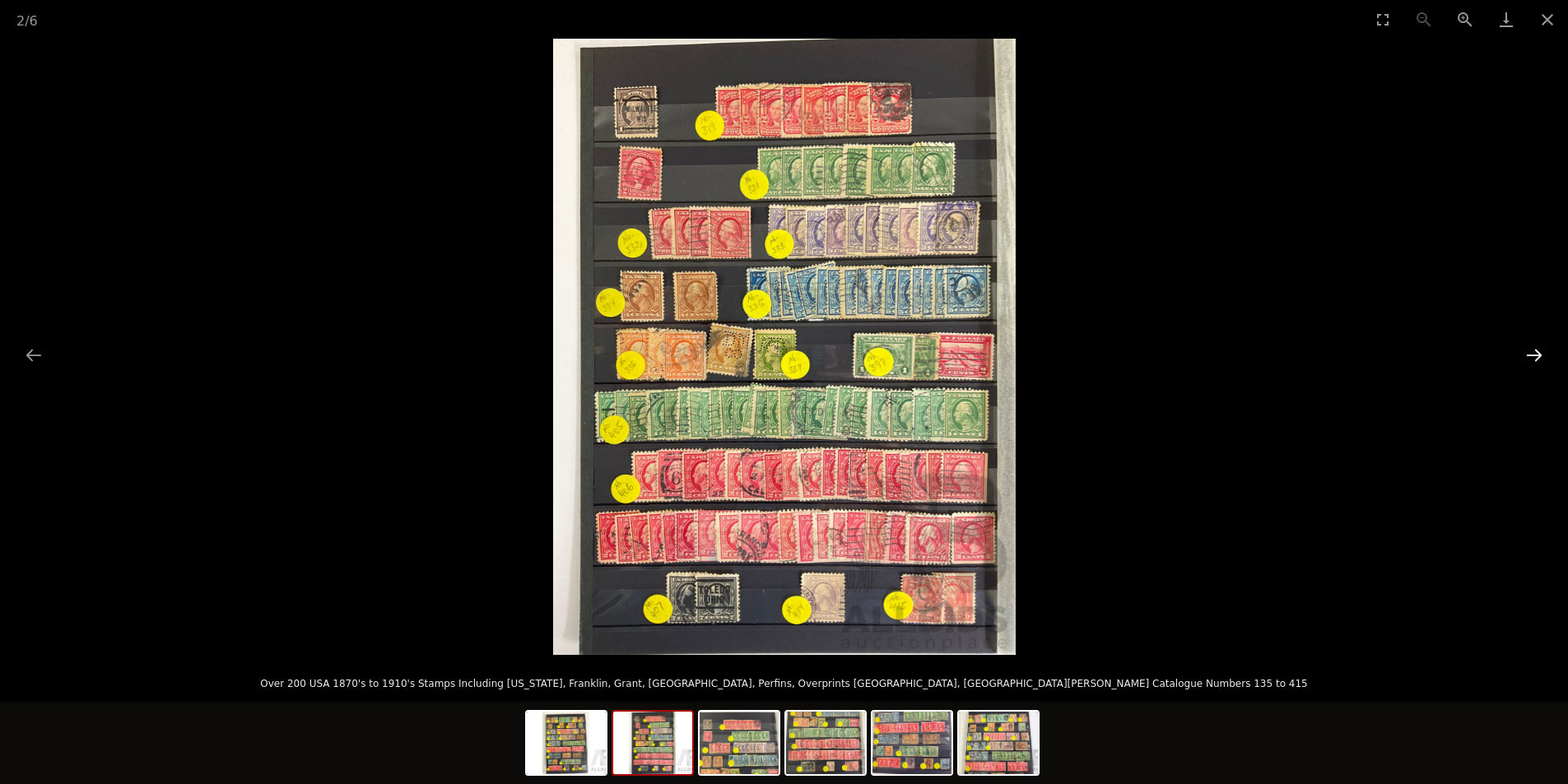
click at [1537, 353] on button "Next slide" at bounding box center [1534, 355] width 34 height 33
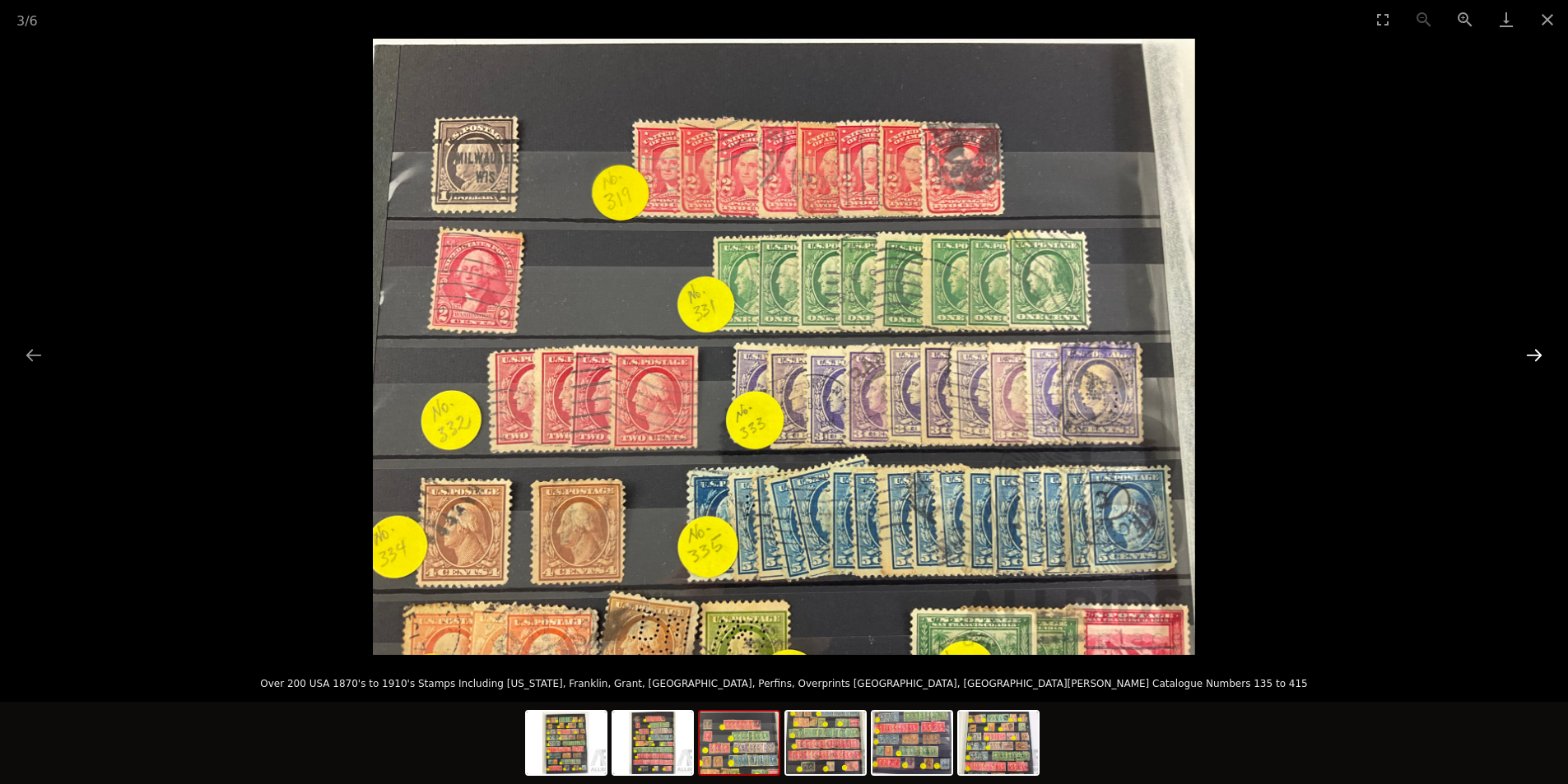
click at [1537, 353] on button "Next slide" at bounding box center [1534, 355] width 34 height 33
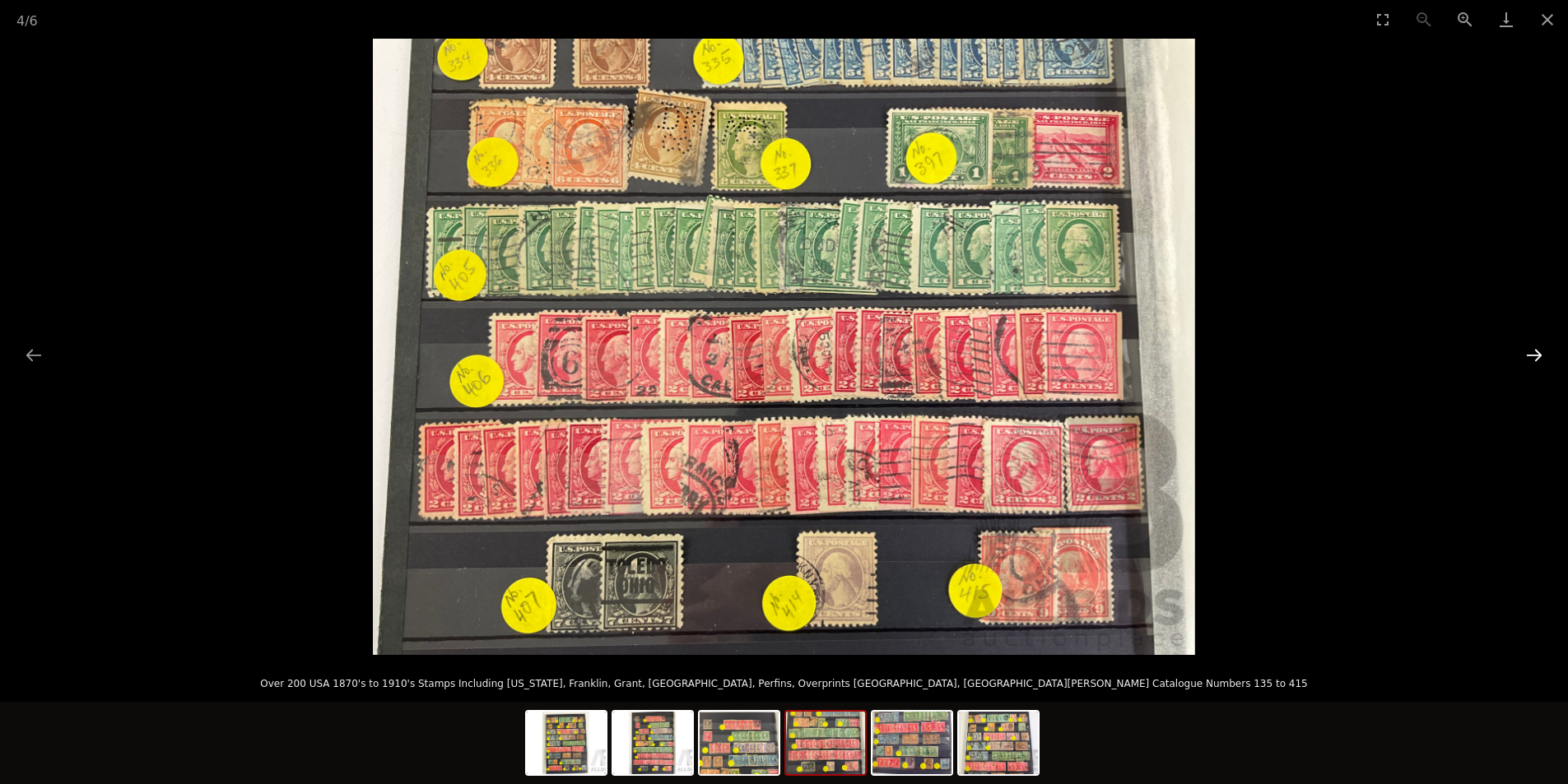
click at [1537, 353] on button "Next slide" at bounding box center [1534, 355] width 34 height 33
